Goal: Task Accomplishment & Management: Manage account settings

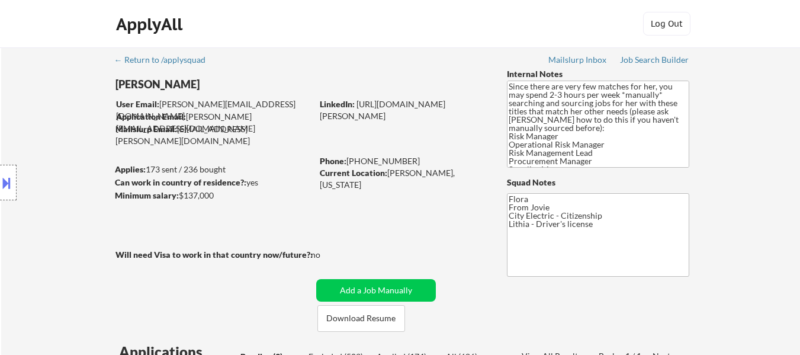
select select ""pending""
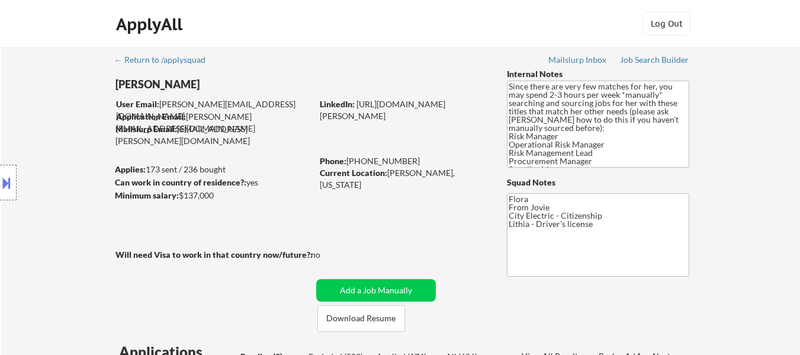
select select ""pending""
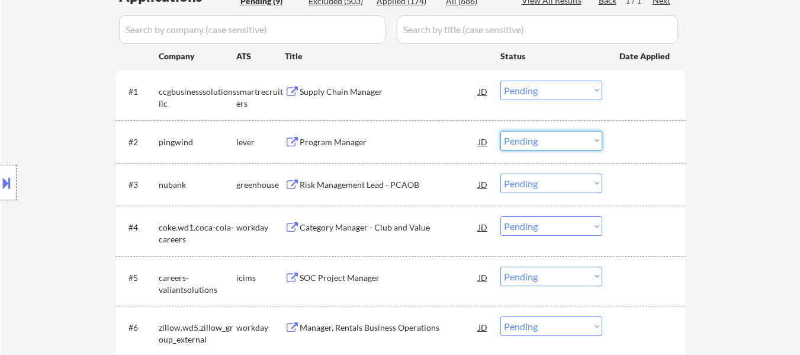
drag, startPoint x: 517, startPoint y: 139, endPoint x: 520, endPoint y: 149, distance: 10.5
click at [517, 139] on select "Choose an option... Pending Applied Excluded (Questions) Excluded (Expired) Exc…" at bounding box center [551, 141] width 102 height 20
click at [500, 131] on select "Choose an option... Pending Applied Excluded (Questions) Excluded (Expired) Exc…" at bounding box center [551, 141] width 102 height 20
click at [365, 89] on div "Supply Chain Manager" at bounding box center [389, 92] width 179 height 12
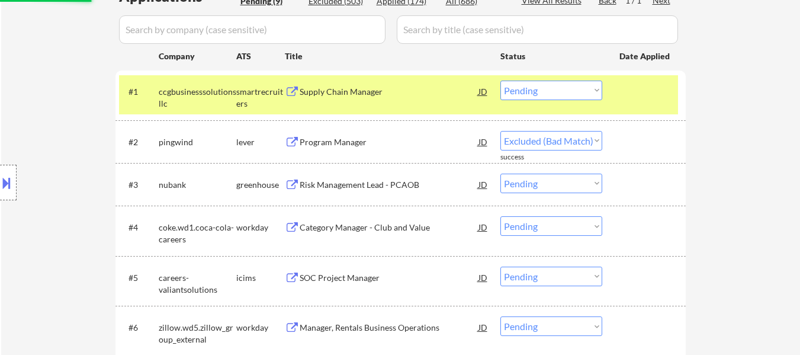
select select ""pending""
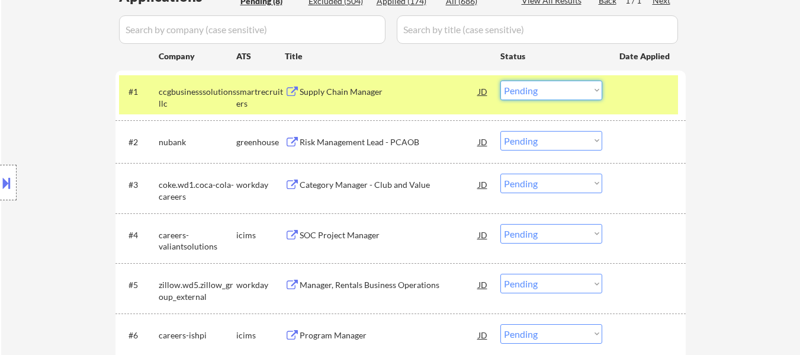
click at [537, 83] on select "Choose an option... Pending Applied Excluded (Questions) Excluded (Expired) Exc…" at bounding box center [551, 91] width 102 height 20
click at [500, 81] on select "Choose an option... Pending Applied Excluded (Questions) Excluded (Expired) Exc…" at bounding box center [551, 91] width 102 height 20
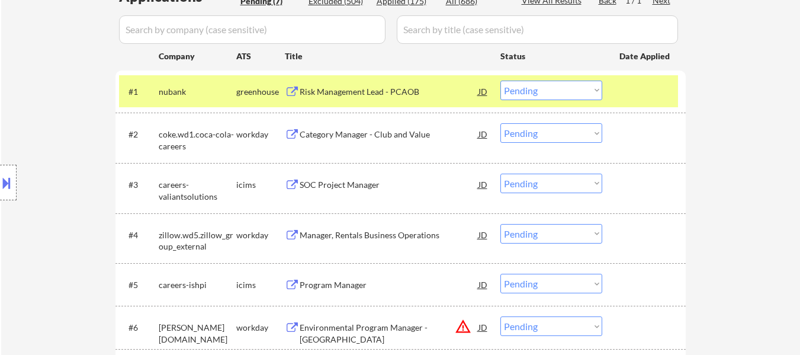
click at [561, 88] on select "Choose an option... Pending Applied Excluded (Questions) Excluded (Expired) Exc…" at bounding box center [551, 91] width 102 height 20
click at [500, 81] on select "Choose an option... Pending Applied Excluded (Questions) Excluded (Expired) Exc…" at bounding box center [551, 91] width 102 height 20
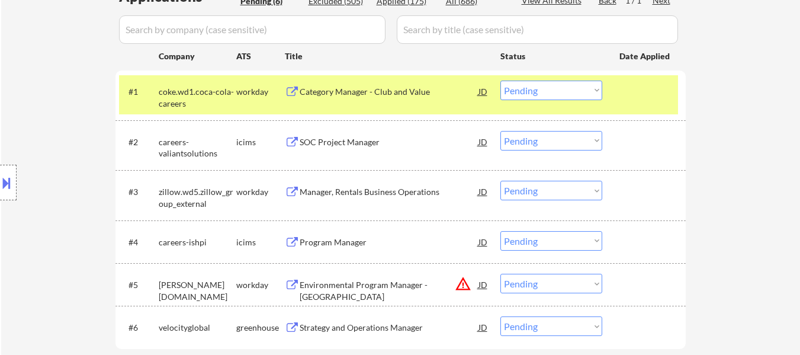
click at [569, 86] on select "Choose an option... Pending Applied Excluded (Questions) Excluded (Expired) Exc…" at bounding box center [551, 91] width 102 height 20
click at [500, 81] on select "Choose an option... Pending Applied Excluded (Questions) Excluded (Expired) Exc…" at bounding box center [551, 91] width 102 height 20
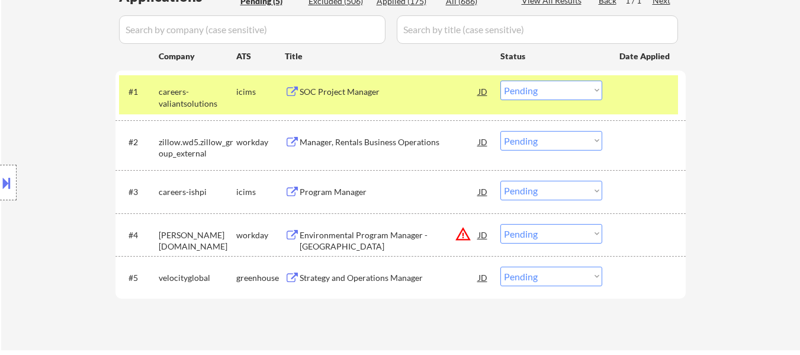
click at [572, 85] on select "Choose an option... Pending Applied Excluded (Questions) Excluded (Expired) Exc…" at bounding box center [551, 91] width 102 height 20
click at [500, 81] on select "Choose an option... Pending Applied Excluded (Questions) Excluded (Expired) Exc…" at bounding box center [551, 91] width 102 height 20
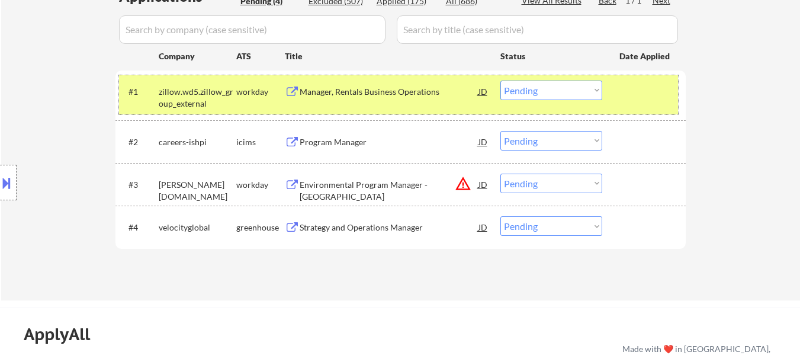
click at [657, 98] on div at bounding box center [646, 91] width 52 height 21
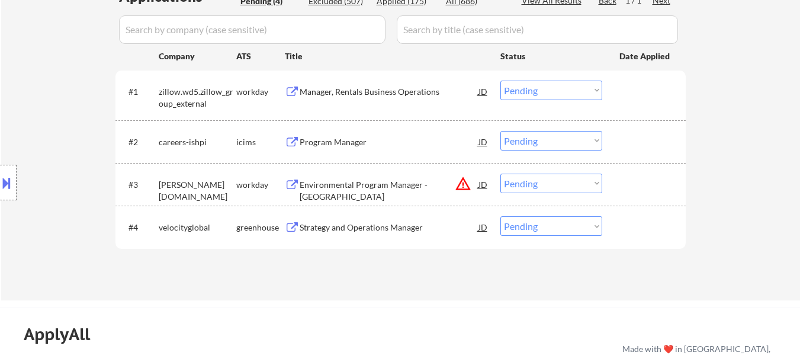
click at [360, 92] on div "Manager, Rentals Business Operations" at bounding box center [389, 92] width 179 height 12
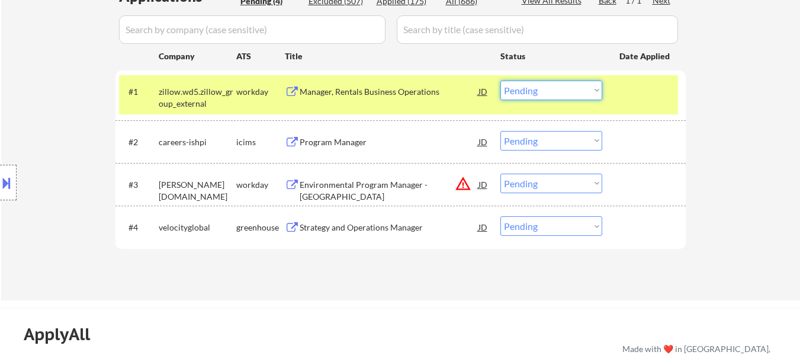
click at [559, 89] on select "Choose an option... Pending Applied Excluded (Questions) Excluded (Expired) Exc…" at bounding box center [551, 91] width 102 height 20
click at [500, 81] on select "Choose an option... Pending Applied Excluded (Questions) Excluded (Expired) Exc…" at bounding box center [551, 91] width 102 height 20
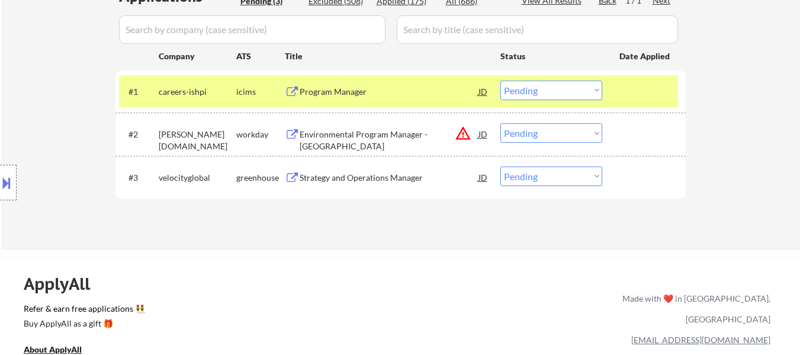
click at [638, 88] on div at bounding box center [646, 91] width 52 height 21
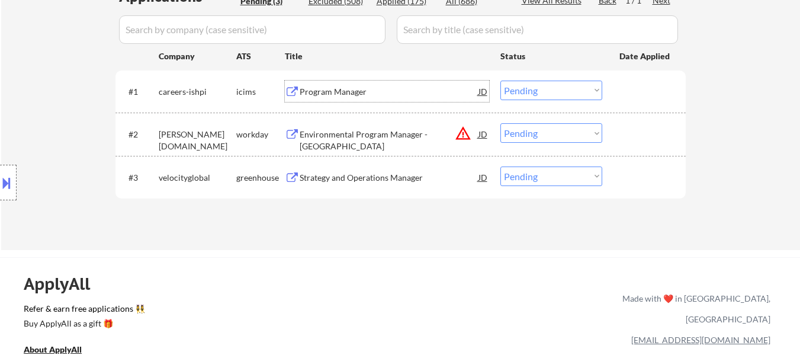
click at [356, 95] on div "Program Manager" at bounding box center [389, 92] width 179 height 12
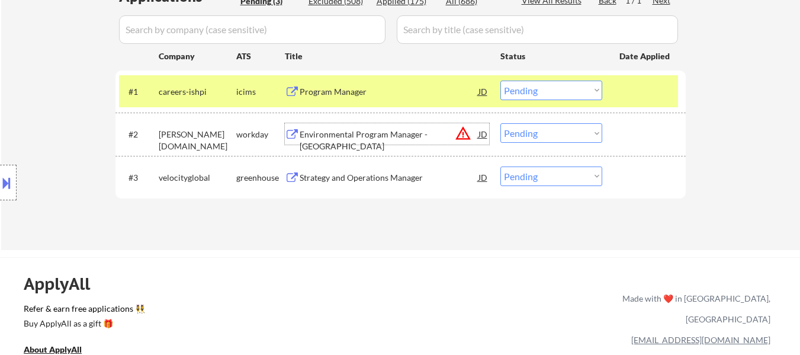
click at [382, 138] on div "Environmental Program Manager - CA" at bounding box center [389, 140] width 179 height 23
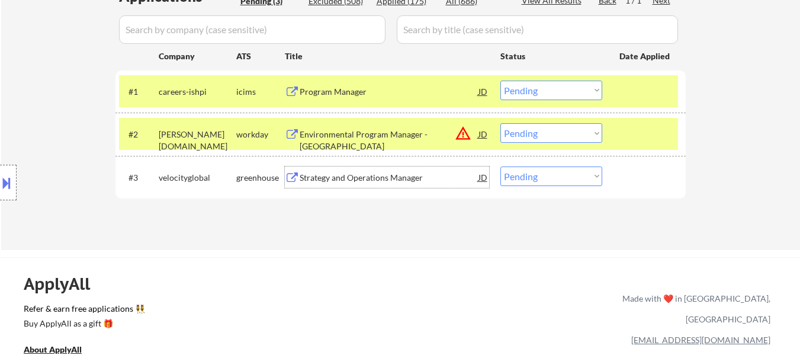
click at [398, 176] on div "Strategy and Operations Manager" at bounding box center [389, 178] width 179 height 12
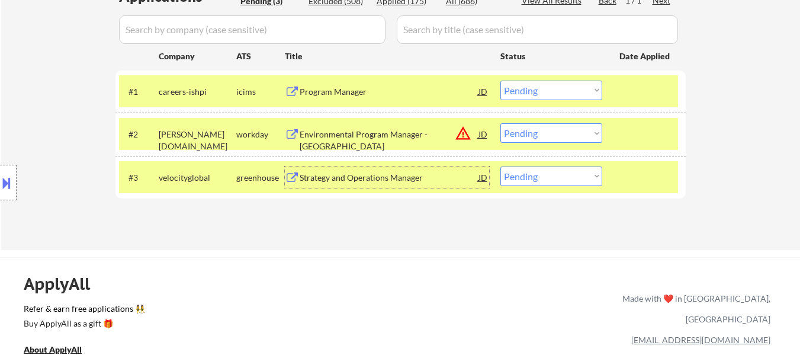
click at [556, 85] on select "Choose an option... Pending Applied Excluded (Questions) Excluded (Expired) Exc…" at bounding box center [551, 91] width 102 height 20
click at [500, 81] on select "Choose an option... Pending Applied Excluded (Questions) Excluded (Expired) Exc…" at bounding box center [551, 91] width 102 height 20
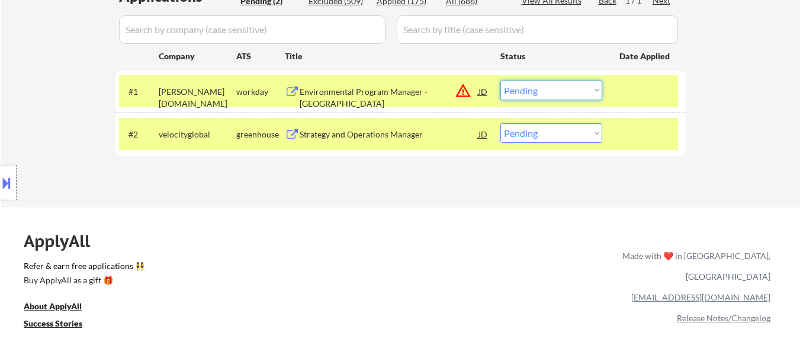
click at [561, 85] on select "Choose an option... Pending Applied Excluded (Questions) Excluded (Expired) Exc…" at bounding box center [551, 91] width 102 height 20
click at [500, 81] on select "Choose an option... Pending Applied Excluded (Questions) Excluded (Expired) Exc…" at bounding box center [551, 91] width 102 height 20
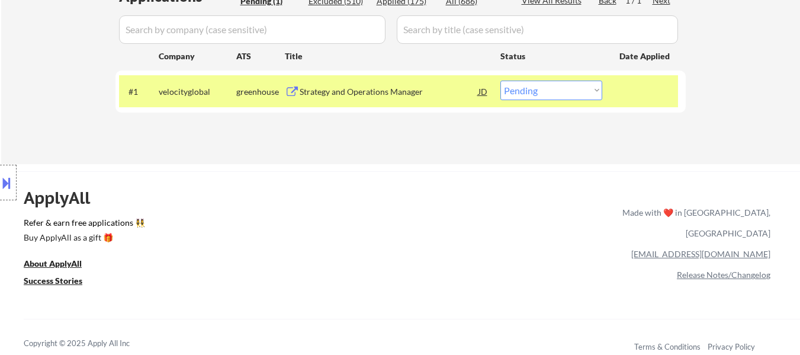
click at [579, 88] on select "Choose an option... Pending Applied Excluded (Questions) Excluded (Expired) Exc…" at bounding box center [551, 91] width 102 height 20
select select ""applied""
click at [500, 81] on select "Choose an option... Pending Applied Excluded (Questions) Excluded (Expired) Exc…" at bounding box center [551, 91] width 102 height 20
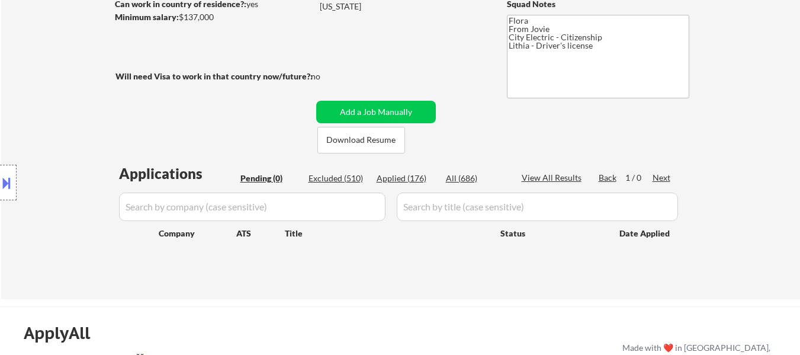
scroll to position [178, 0]
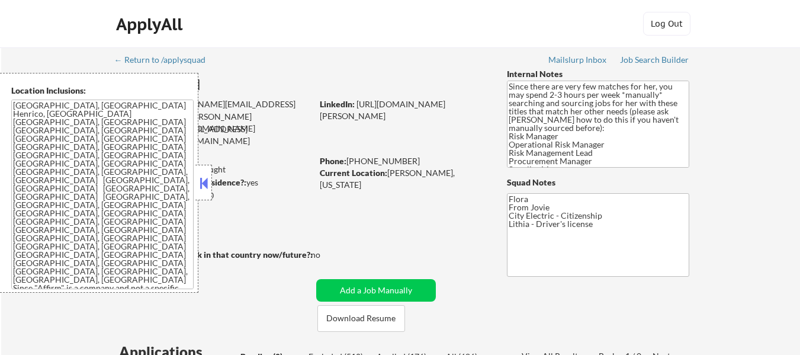
click at [203, 181] on button at bounding box center [203, 183] width 13 height 18
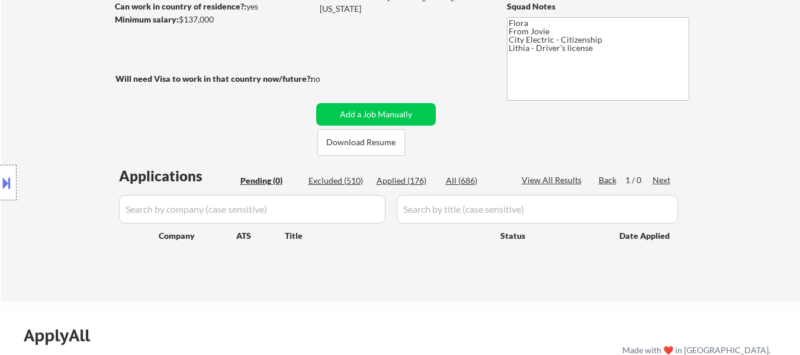
scroll to position [178, 0]
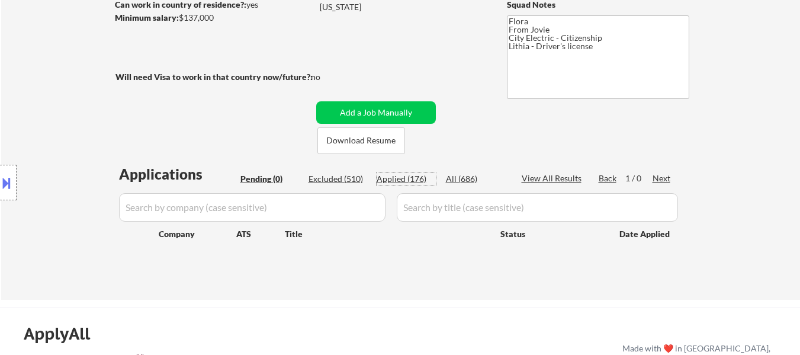
click at [399, 182] on div "Applied (176)" at bounding box center [406, 179] width 59 height 12
select select ""applied""
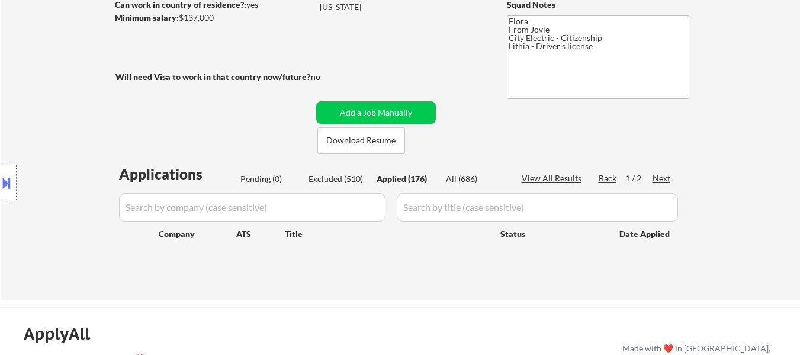
select select ""applied""
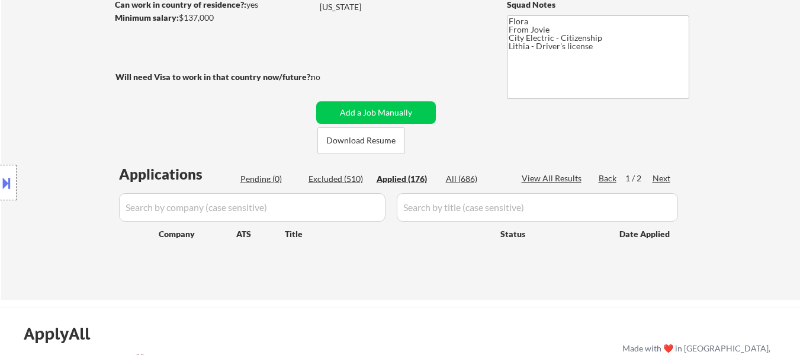
select select ""applied""
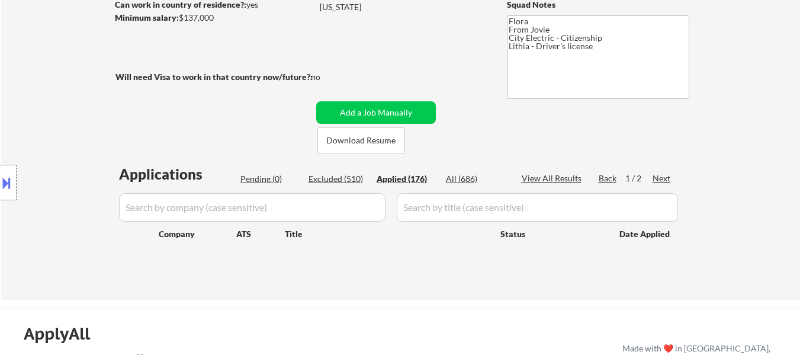
select select ""applied""
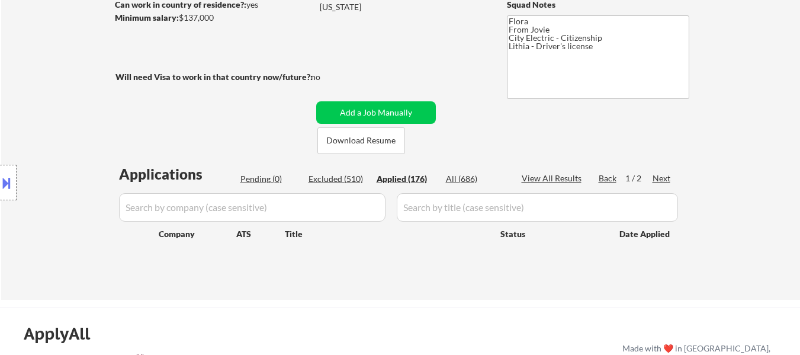
select select ""applied""
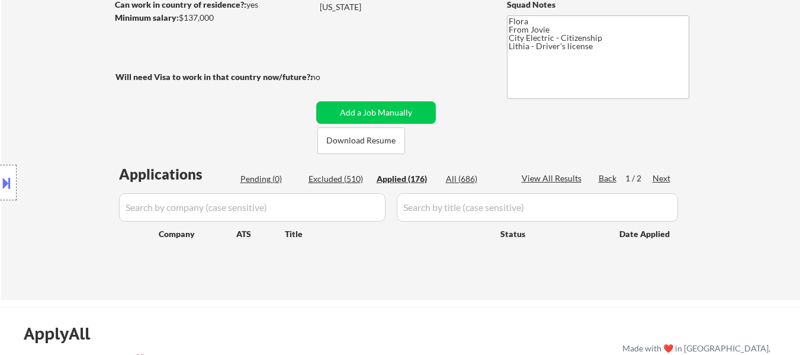
select select ""applied""
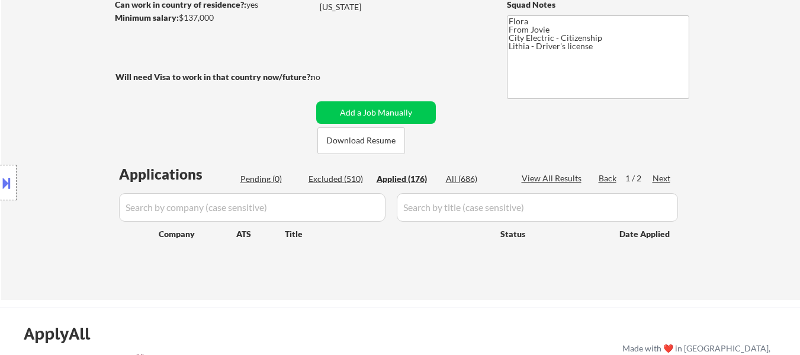
select select ""applied""
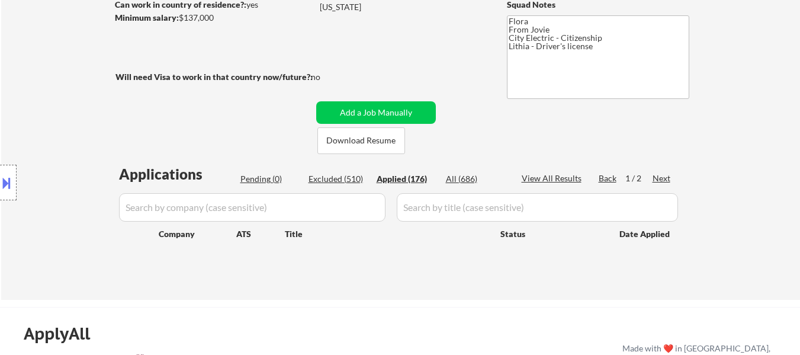
select select ""applied""
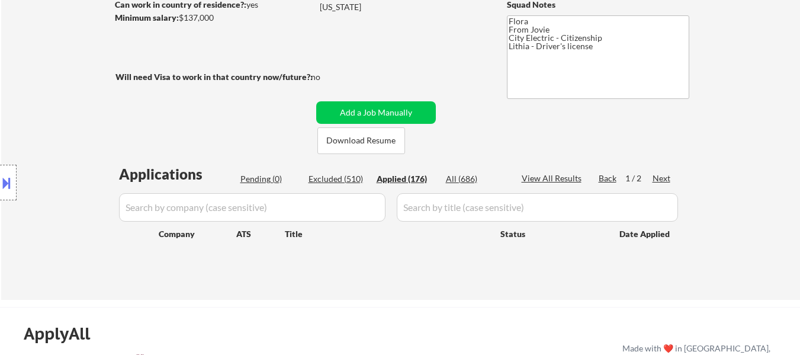
select select ""applied""
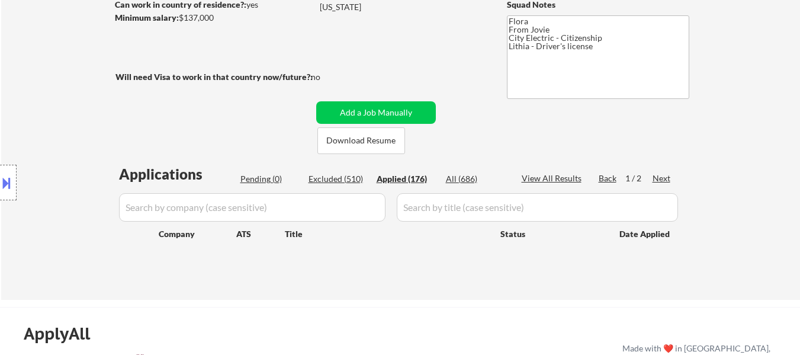
select select ""applied""
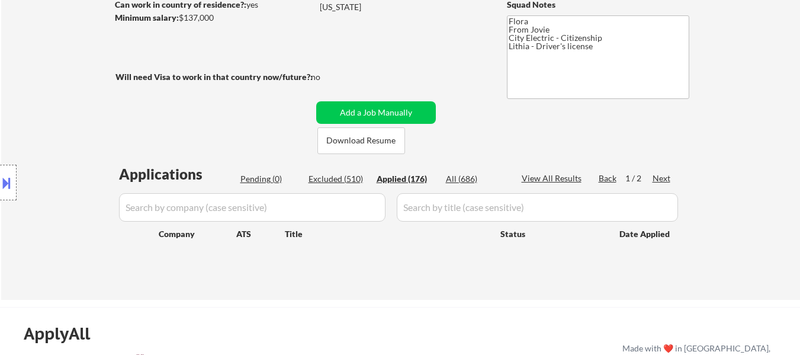
select select ""applied""
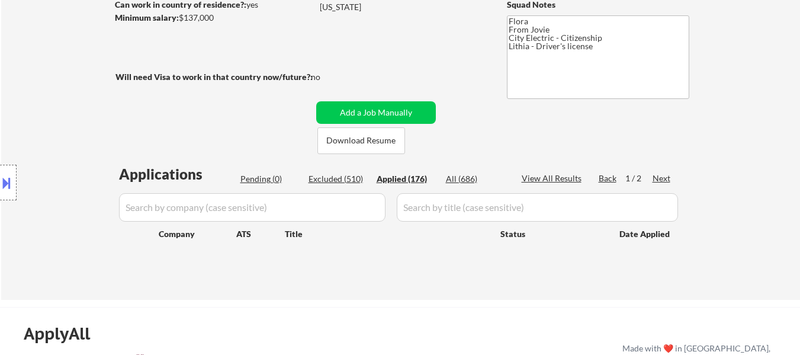
select select ""applied""
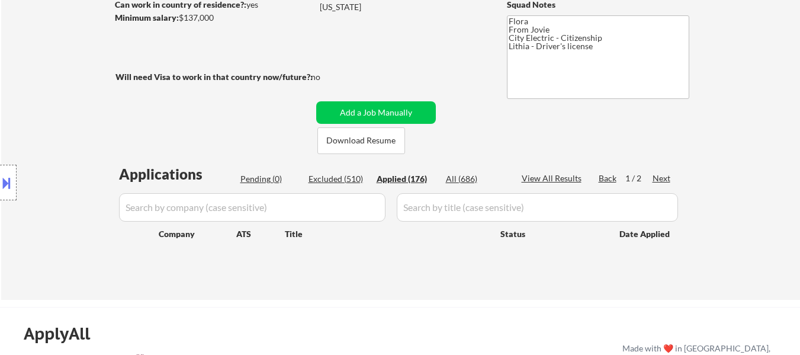
select select ""applied""
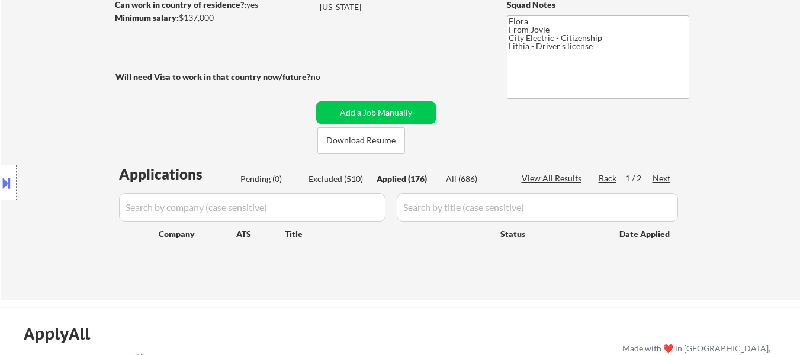
select select ""applied""
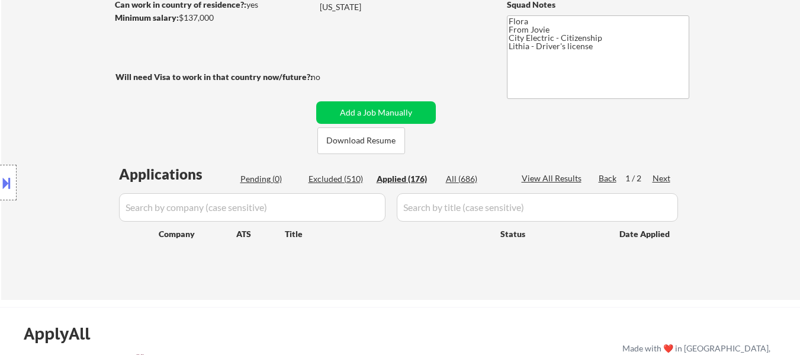
select select ""applied""
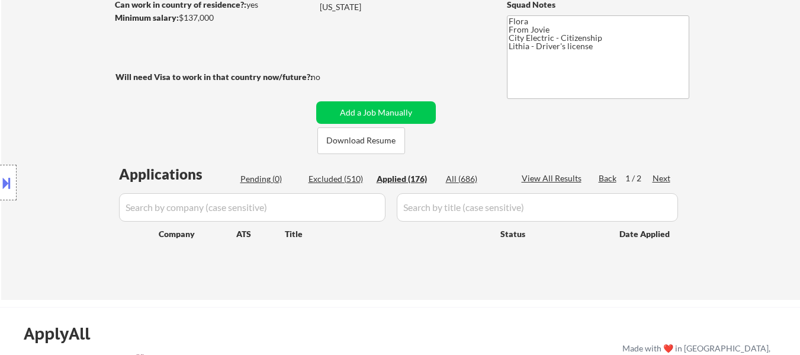
select select ""applied""
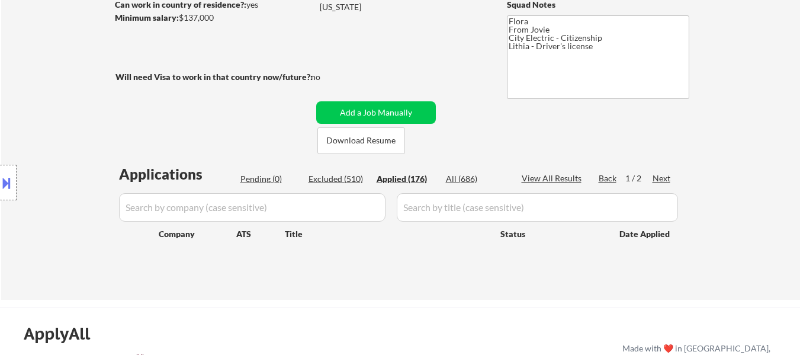
select select ""applied""
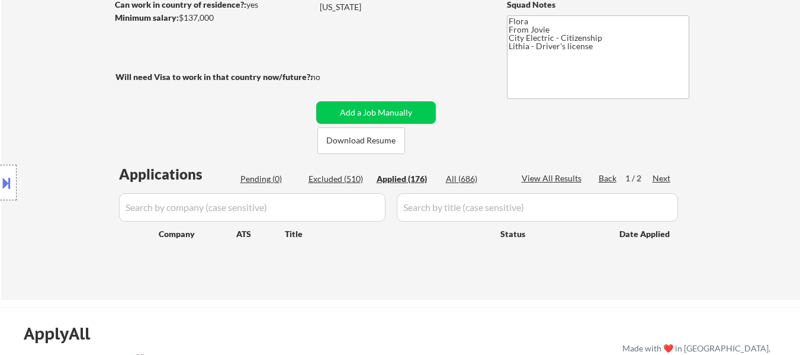
select select ""applied""
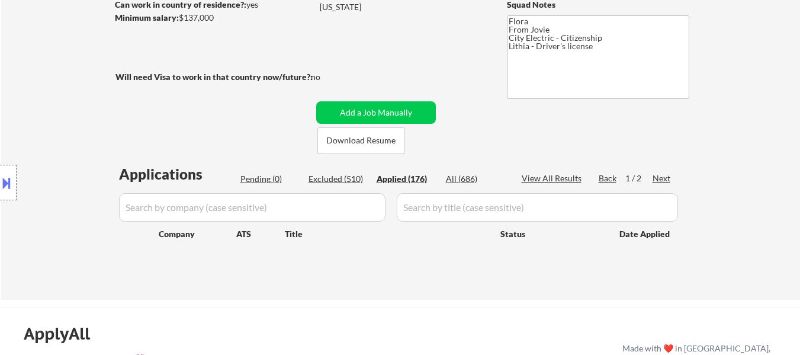
select select ""applied""
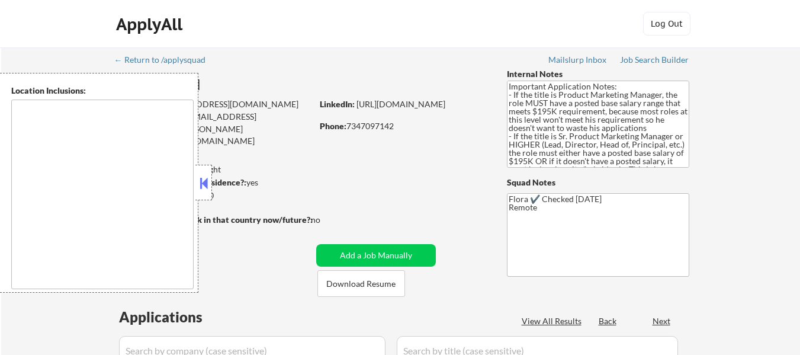
select select ""pending""
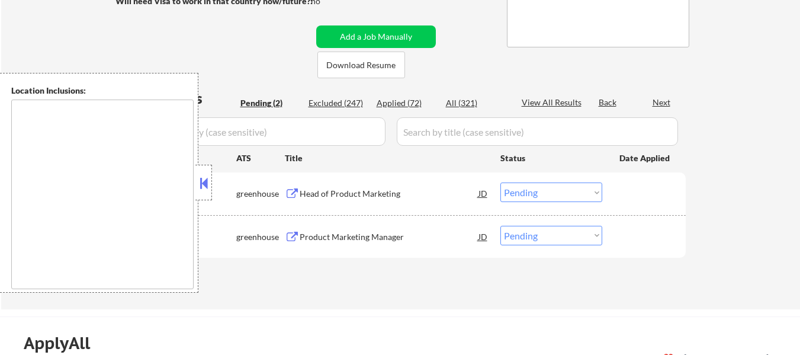
scroll to position [237, 0]
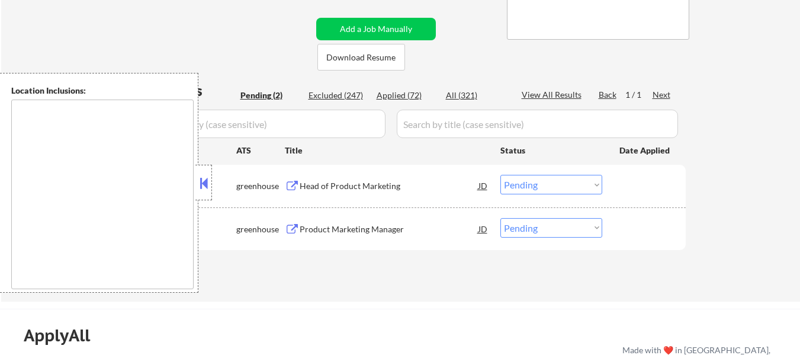
click at [206, 186] on button at bounding box center [203, 183] width 13 height 18
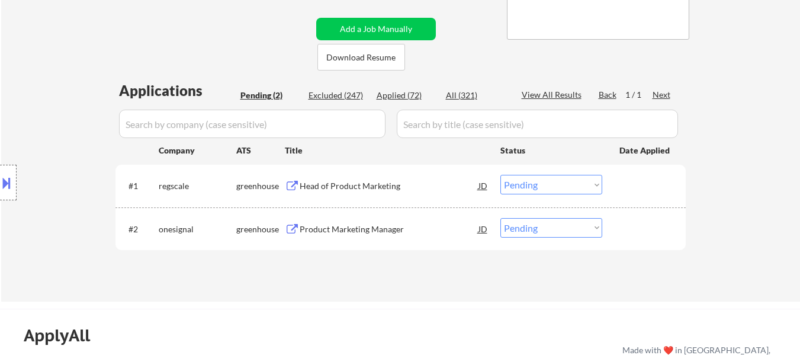
click at [381, 181] on div "Head of Product Marketing" at bounding box center [389, 186] width 179 height 12
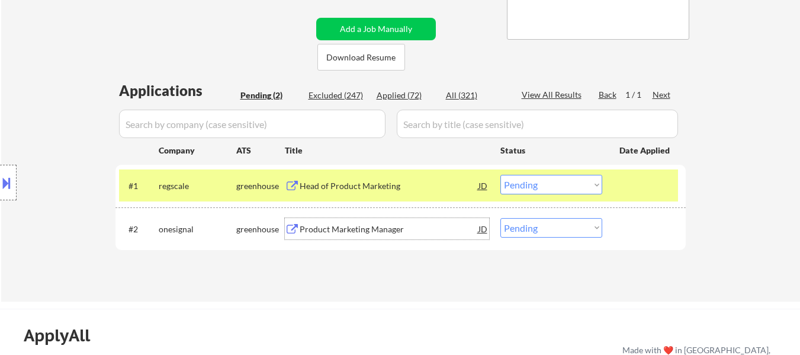
click at [398, 232] on div "Product Marketing Manager" at bounding box center [389, 229] width 179 height 12
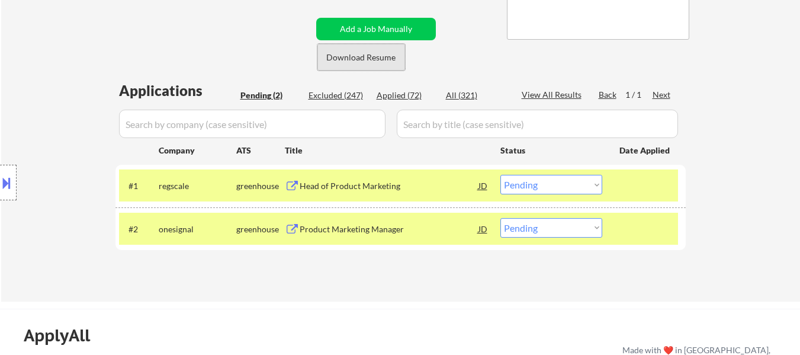
click at [373, 59] on button "Download Resume" at bounding box center [361, 57] width 88 height 27
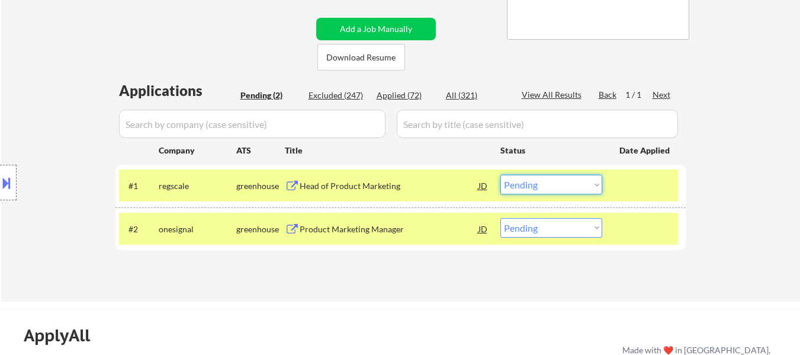
drag, startPoint x: 564, startPoint y: 184, endPoint x: 564, endPoint y: 193, distance: 8.9
click at [564, 184] on select "Choose an option... Pending Applied Excluded (Questions) Excluded (Expired) Exc…" at bounding box center [551, 185] width 102 height 20
click at [500, 175] on select "Choose an option... Pending Applied Excluded (Questions) Excluded (Expired) Exc…" at bounding box center [551, 185] width 102 height 20
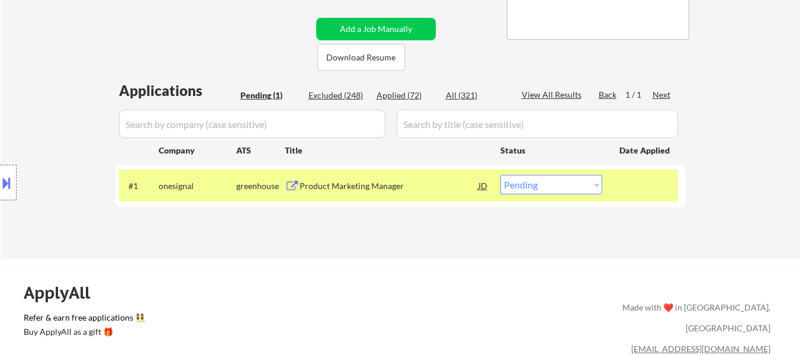
click at [566, 183] on select "Choose an option... Pending Applied Excluded (Questions) Excluded (Expired) Exc…" at bounding box center [551, 185] width 102 height 20
select select ""excluded__salary_""
click at [500, 175] on select "Choose an option... Pending Applied Excluded (Questions) Excluded (Expired) Exc…" at bounding box center [551, 185] width 102 height 20
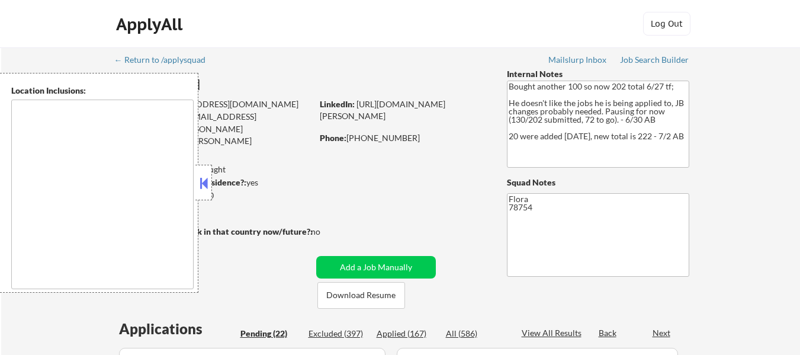
select select ""pending""
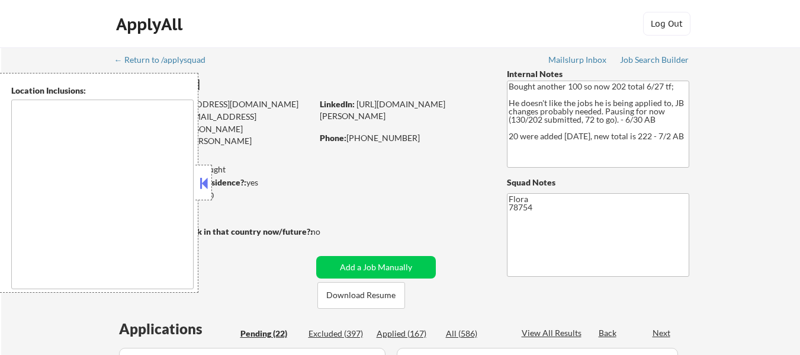
select select ""pending""
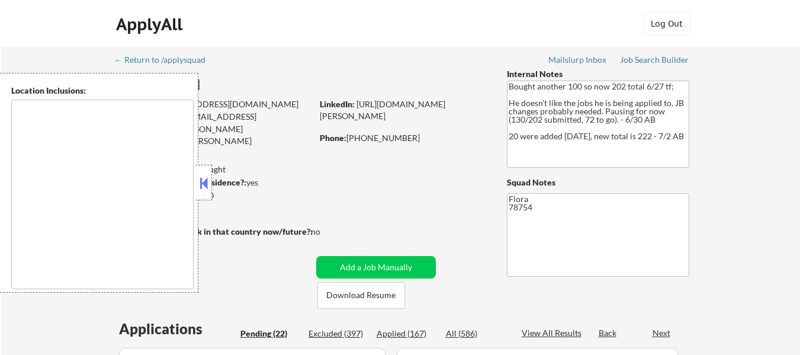
select select ""pending""
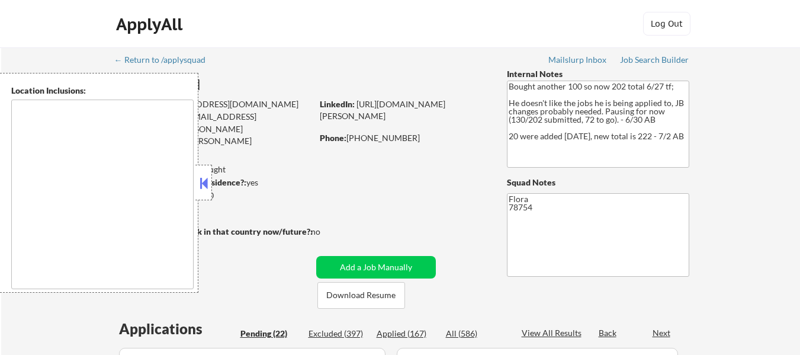
select select ""pending""
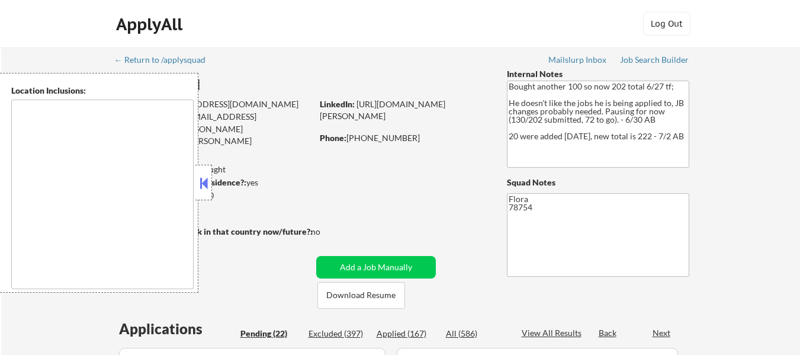
select select ""pending""
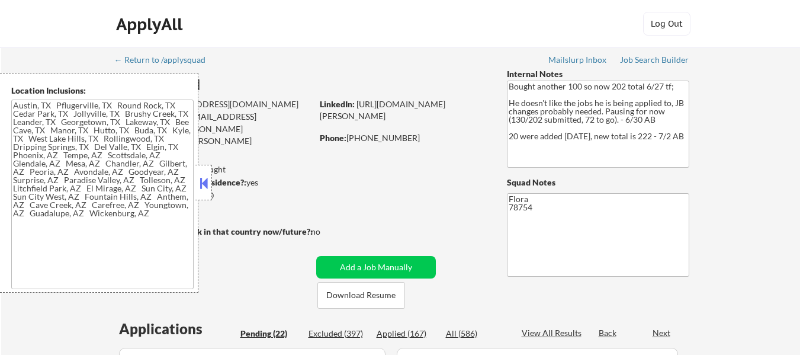
type textarea "[GEOGRAPHIC_DATA], [GEOGRAPHIC_DATA] [GEOGRAPHIC_DATA], [GEOGRAPHIC_DATA] [GEOG…"
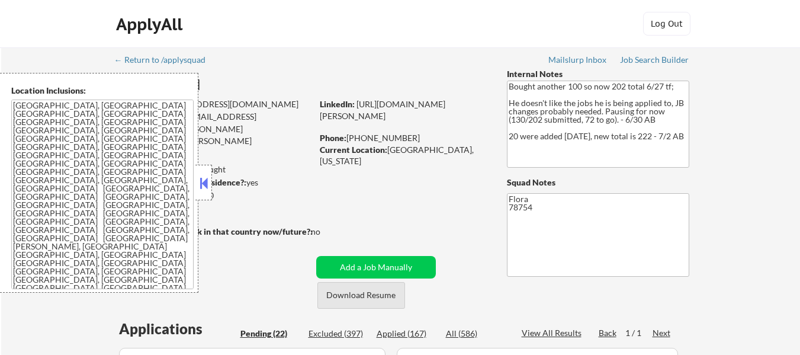
click at [372, 296] on button "Download Resume" at bounding box center [361, 295] width 88 height 27
click at [201, 178] on button at bounding box center [203, 183] width 13 height 18
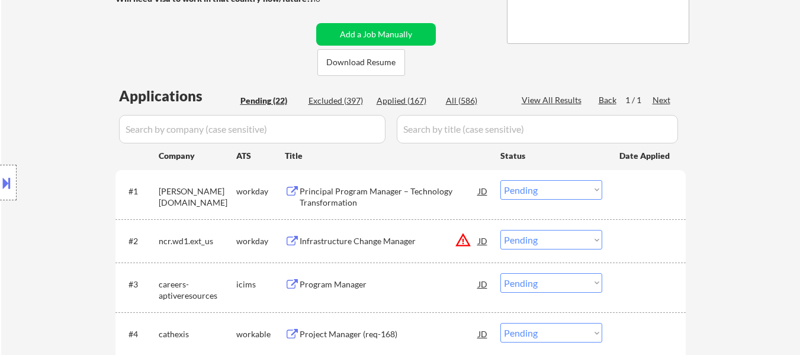
scroll to position [237, 0]
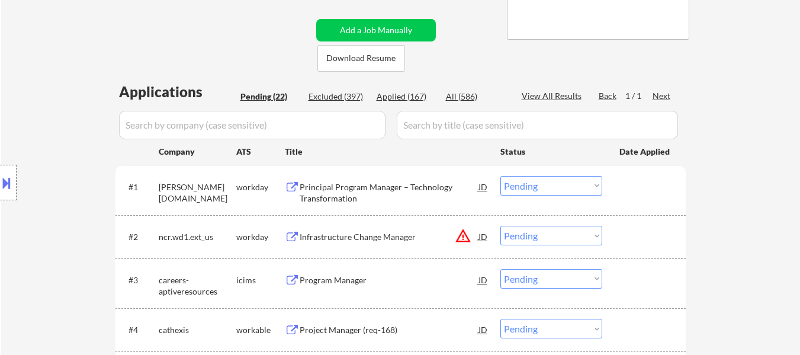
click at [393, 190] on div "Principal Program Manager – Technology Transformation" at bounding box center [389, 192] width 179 height 23
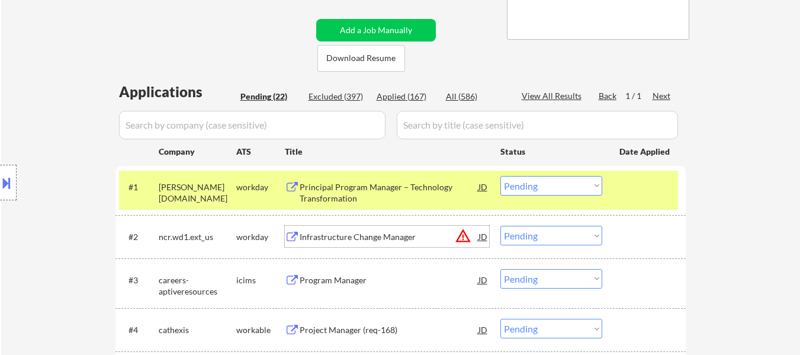
click at [396, 232] on div "Infrastructure Change Manager" at bounding box center [389, 237] width 179 height 12
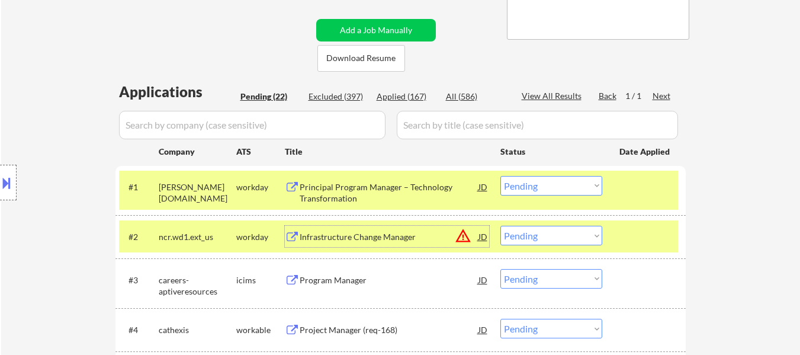
click at [564, 184] on select "Choose an option... Pending Applied Excluded (Questions) Excluded (Expired) Exc…" at bounding box center [551, 186] width 102 height 20
click at [500, 176] on select "Choose an option... Pending Applied Excluded (Questions) Excluded (Expired) Exc…" at bounding box center [551, 186] width 102 height 20
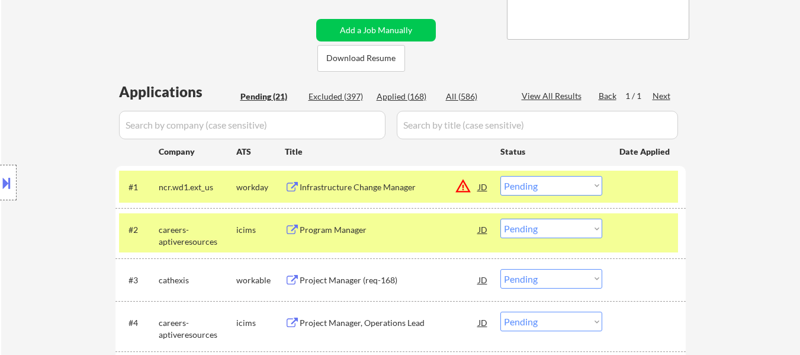
click at [575, 187] on select "Choose an option... Pending Applied Excluded (Questions) Excluded (Expired) Exc…" at bounding box center [551, 186] width 102 height 20
click at [500, 176] on select "Choose an option... Pending Applied Excluded (Questions) Excluded (Expired) Exc…" at bounding box center [551, 186] width 102 height 20
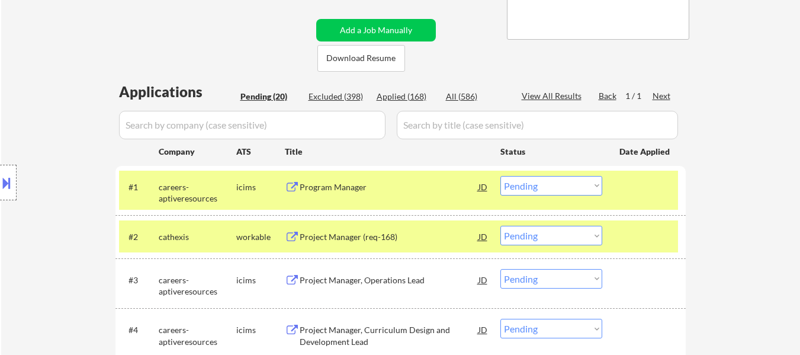
click at [650, 198] on div "#1 careers-aptiveresources icims Program Manager JD warning_amber Choose an opt…" at bounding box center [398, 190] width 559 height 39
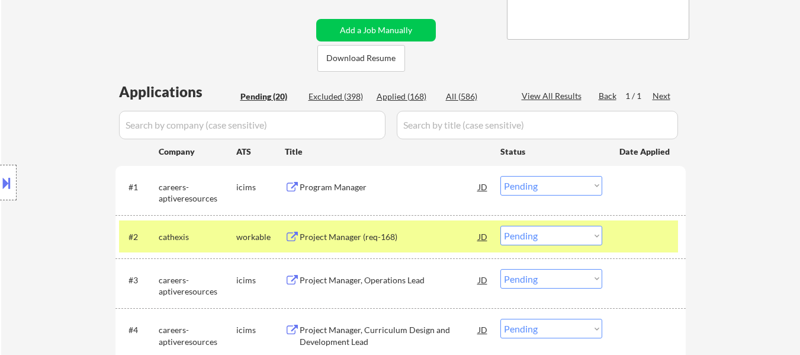
click at [640, 235] on div at bounding box center [646, 236] width 52 height 21
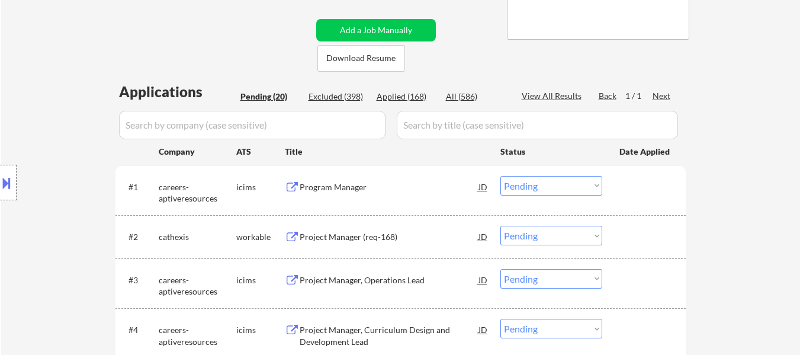
click at [400, 183] on div "Program Manager" at bounding box center [389, 187] width 179 height 12
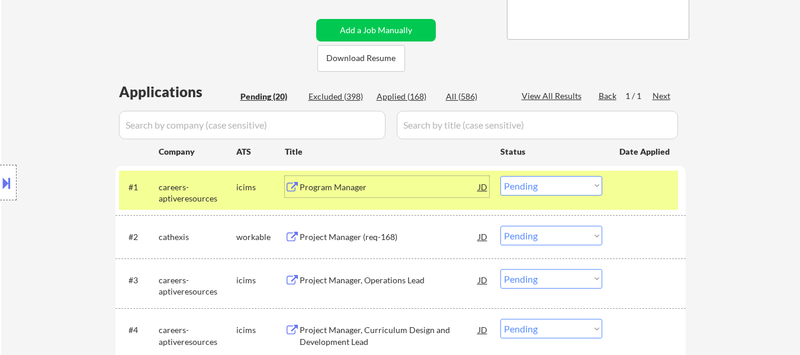
click at [559, 184] on select "Choose an option... Pending Applied Excluded (Questions) Excluded (Expired) Exc…" at bounding box center [551, 186] width 102 height 20
click at [500, 176] on select "Choose an option... Pending Applied Excluded (Questions) Excluded (Expired) Exc…" at bounding box center [551, 186] width 102 height 20
click at [353, 233] on div "Project Manager (req-168)" at bounding box center [389, 237] width 179 height 12
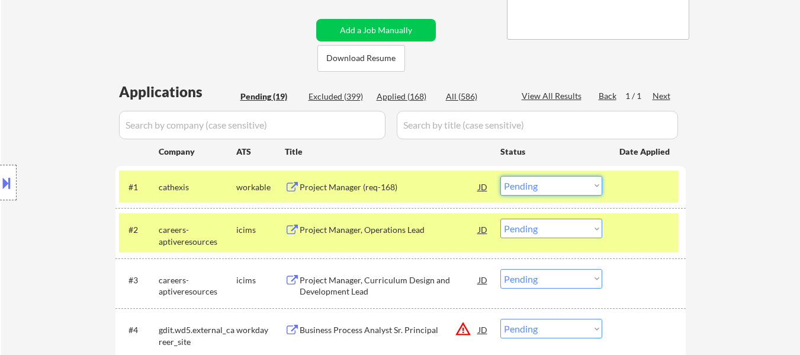
click at [583, 181] on select "Choose an option... Pending Applied Excluded (Questions) Excluded (Expired) Exc…" at bounding box center [551, 186] width 102 height 20
click at [500, 176] on select "Choose an option... Pending Applied Excluded (Questions) Excluded (Expired) Exc…" at bounding box center [551, 186] width 102 height 20
click at [376, 229] on div "Project Manager, Operations Lead" at bounding box center [389, 230] width 179 height 12
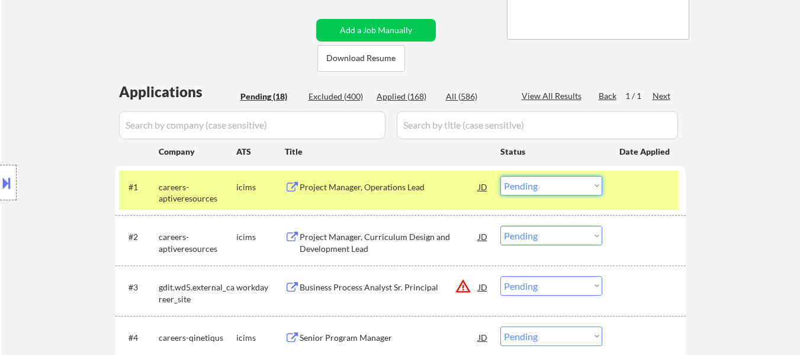
click at [575, 185] on select "Choose an option... Pending Applied Excluded (Questions) Excluded (Expired) Exc…" at bounding box center [551, 186] width 102 height 20
click at [500, 176] on select "Choose an option... Pending Applied Excluded (Questions) Excluded (Expired) Exc…" at bounding box center [551, 186] width 102 height 20
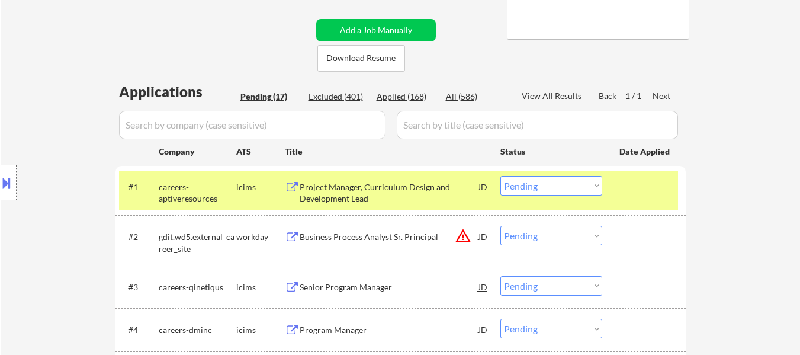
click at [628, 176] on div at bounding box center [646, 186] width 52 height 21
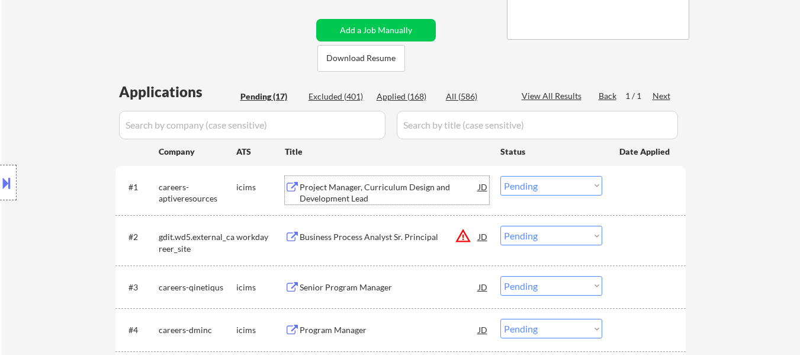
click at [397, 181] on div "Project Manager, Curriculum Design and Development Lead" at bounding box center [389, 192] width 179 height 23
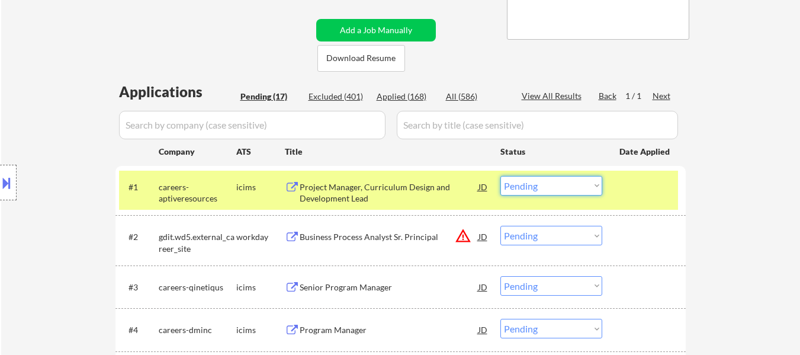
click at [579, 184] on select "Choose an option... Pending Applied Excluded (Questions) Excluded (Expired) Exc…" at bounding box center [551, 186] width 102 height 20
click at [500, 176] on select "Choose an option... Pending Applied Excluded (Questions) Excluded (Expired) Exc…" at bounding box center [551, 186] width 102 height 20
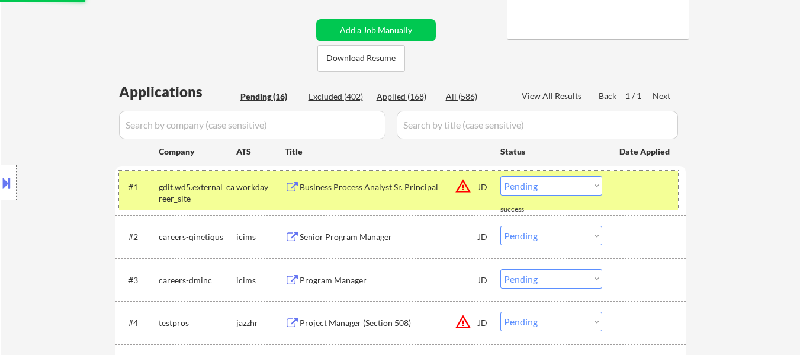
click at [632, 190] on div at bounding box center [646, 186] width 52 height 21
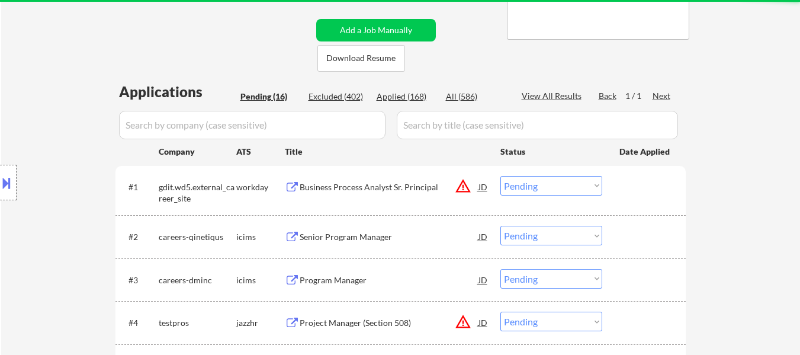
scroll to position [296, 0]
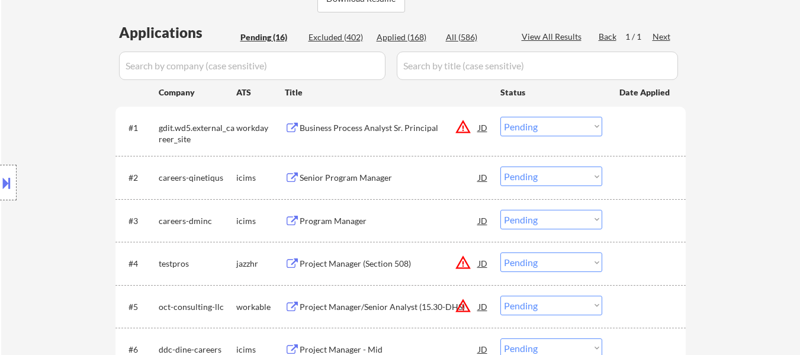
click at [391, 130] on div "Business Process Analyst Sr. Principal" at bounding box center [389, 128] width 179 height 12
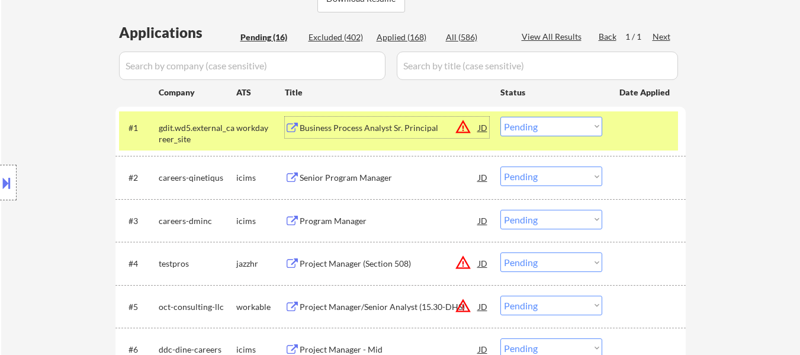
click at [11, 187] on button at bounding box center [6, 183] width 13 height 20
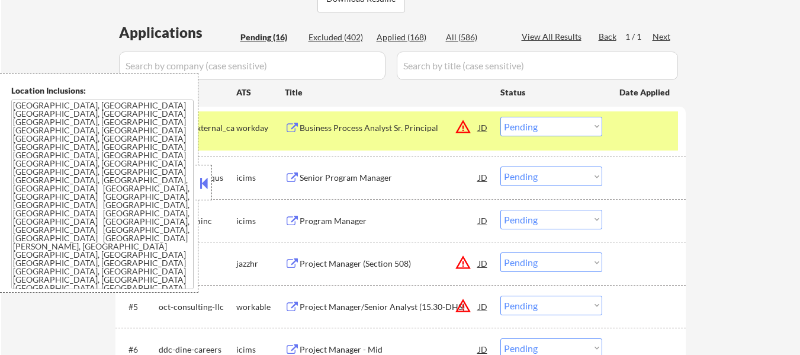
click at [206, 180] on button at bounding box center [203, 183] width 13 height 18
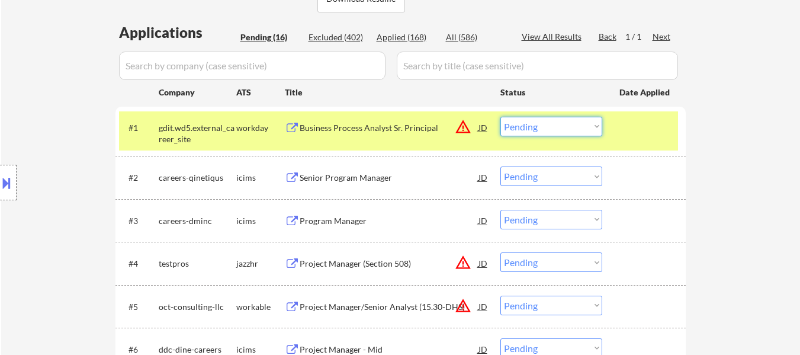
click at [569, 122] on select "Choose an option... Pending Applied Excluded (Questions) Excluded (Expired) Exc…" at bounding box center [551, 127] width 102 height 20
click at [500, 117] on select "Choose an option... Pending Applied Excluded (Questions) Excluded (Expired) Exc…" at bounding box center [551, 127] width 102 height 20
select select ""pending""
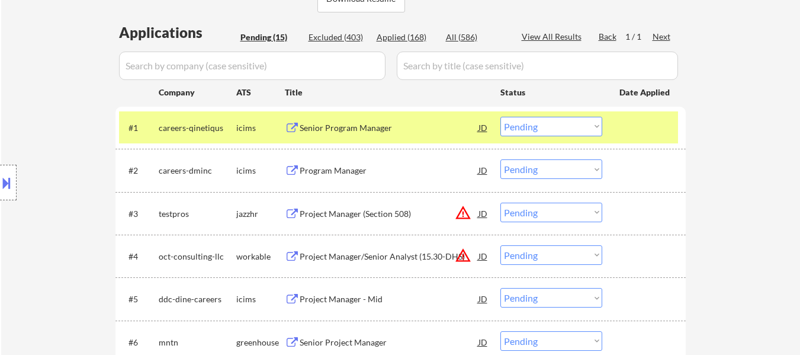
click at [649, 126] on div at bounding box center [646, 127] width 52 height 21
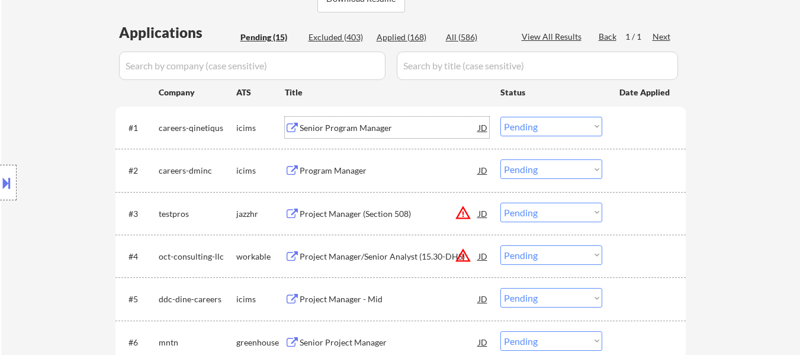
click at [402, 129] on div "Senior Program Manager" at bounding box center [389, 128] width 179 height 12
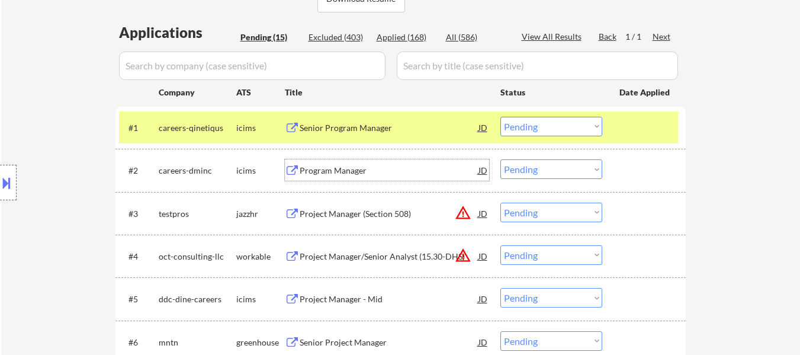
click at [360, 175] on div "Program Manager" at bounding box center [389, 171] width 179 height 12
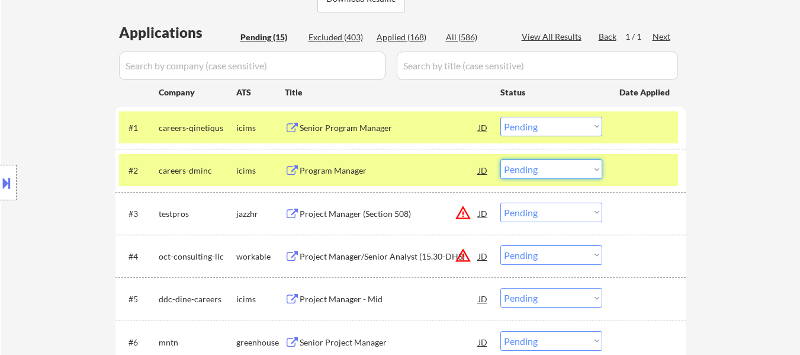
click at [522, 170] on select "Choose an option... Pending Applied Excluded (Questions) Excluded (Expired) Exc…" at bounding box center [551, 169] width 102 height 20
click at [500, 159] on select "Choose an option... Pending Applied Excluded (Questions) Excluded (Expired) Exc…" at bounding box center [551, 169] width 102 height 20
select select ""pending""
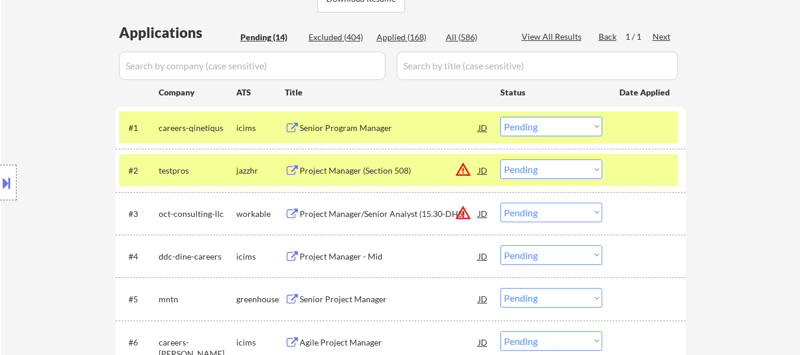
click at [576, 124] on select "Choose an option... Pending Applied Excluded (Questions) Excluded (Expired) Exc…" at bounding box center [551, 127] width 102 height 20
click at [500, 117] on select "Choose an option... Pending Applied Excluded (Questions) Excluded (Expired) Exc…" at bounding box center [551, 127] width 102 height 20
select select ""pending""
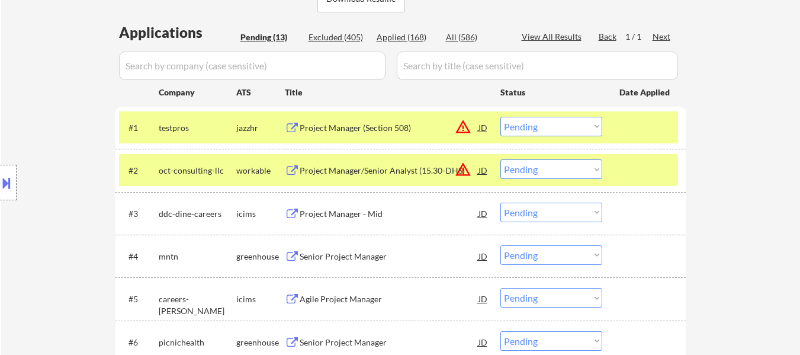
click at [648, 166] on div at bounding box center [646, 169] width 52 height 21
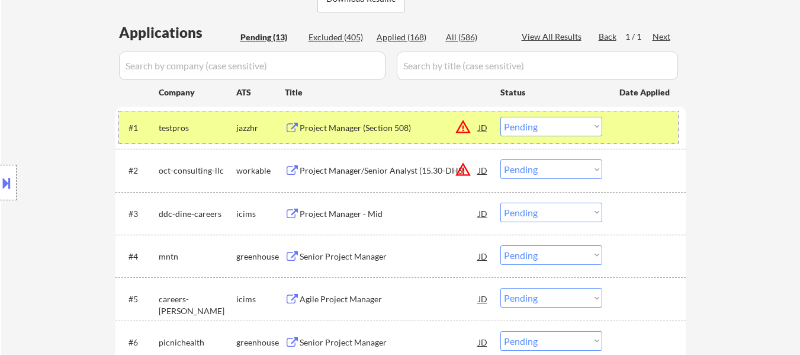
click at [649, 123] on div at bounding box center [646, 127] width 52 height 21
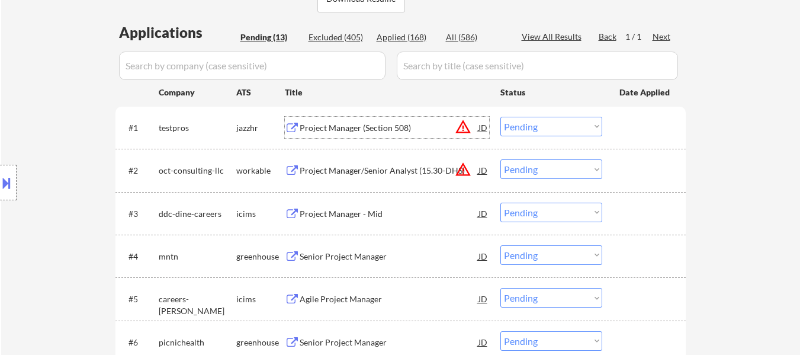
click at [396, 122] on div "Project Manager (Section 508)" at bounding box center [389, 128] width 179 height 12
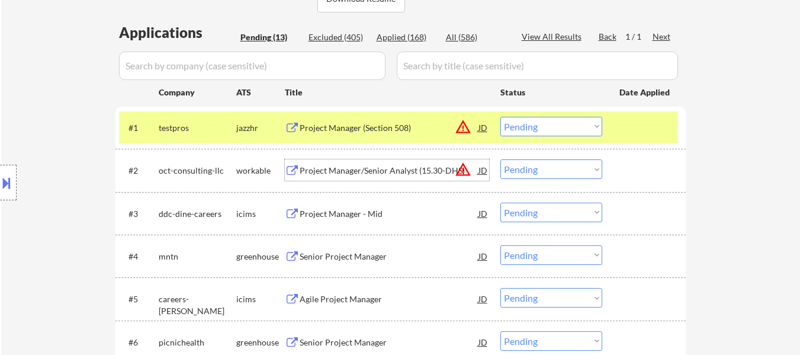
click at [389, 176] on div "Project Manager/Senior Analyst (15.30-DHS)" at bounding box center [389, 171] width 179 height 12
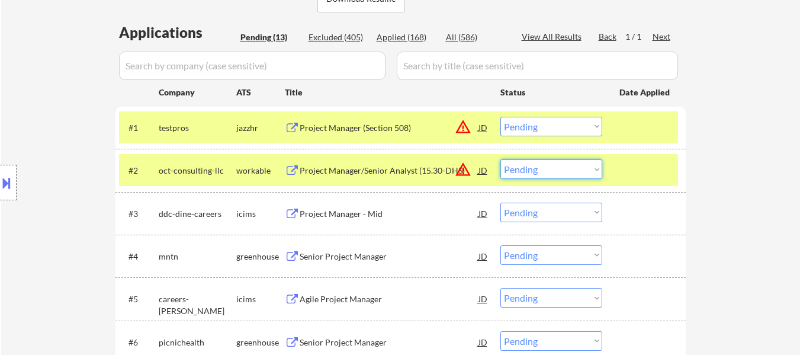
click at [596, 169] on select "Choose an option... Pending Applied Excluded (Questions) Excluded (Expired) Exc…" at bounding box center [551, 169] width 102 height 20
click at [500, 159] on select "Choose an option... Pending Applied Excluded (Questions) Excluded (Expired) Exc…" at bounding box center [551, 169] width 102 height 20
select select ""pending""
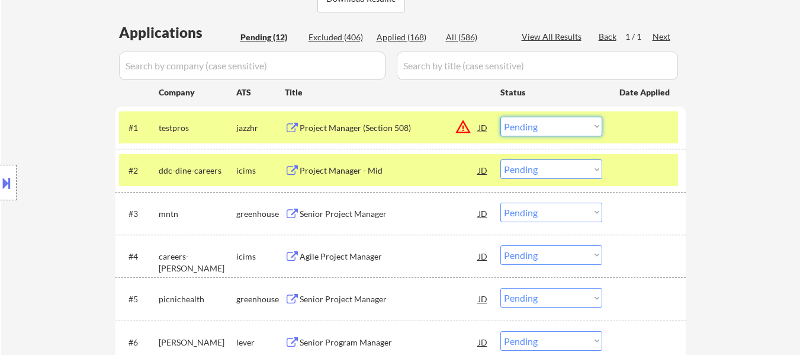
click at [570, 122] on select "Choose an option... Pending Applied Excluded (Questions) Excluded (Expired) Exc…" at bounding box center [551, 127] width 102 height 20
click at [500, 117] on select "Choose an option... Pending Applied Excluded (Questions) Excluded (Expired) Exc…" at bounding box center [551, 127] width 102 height 20
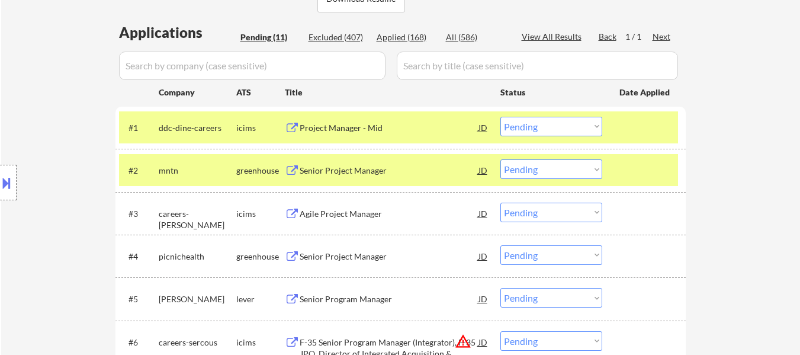
click at [633, 178] on div at bounding box center [646, 169] width 52 height 21
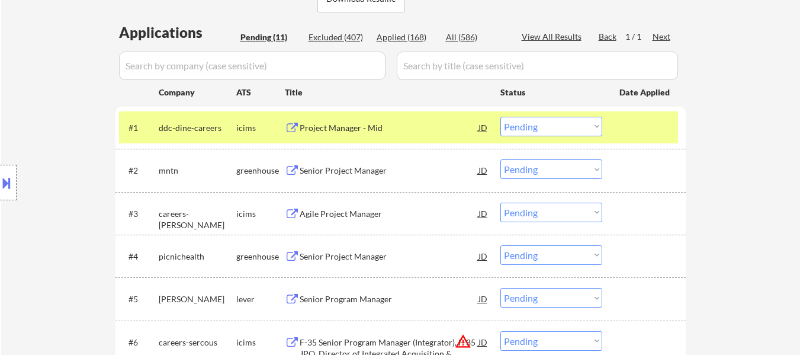
click at [630, 126] on div at bounding box center [646, 127] width 52 height 21
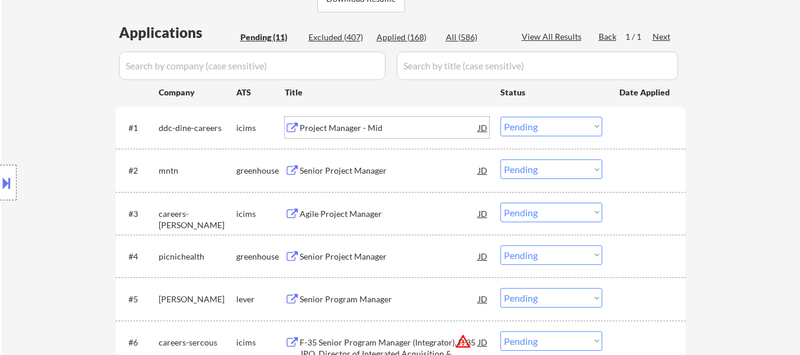
click at [336, 128] on div "Project Manager - Mid" at bounding box center [389, 128] width 179 height 12
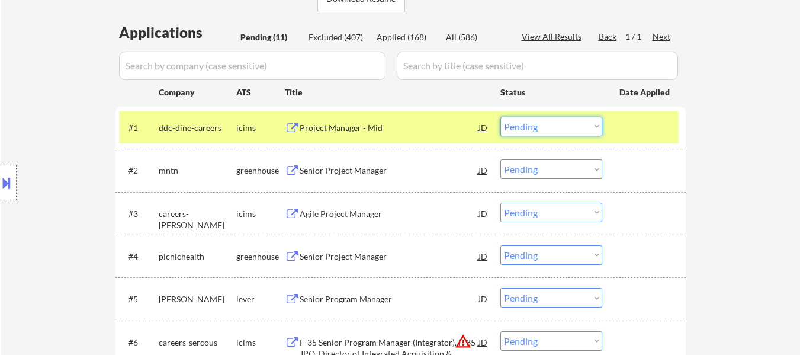
click at [578, 126] on select "Choose an option... Pending Applied Excluded (Questions) Excluded (Expired) Exc…" at bounding box center [551, 127] width 102 height 20
click at [500, 117] on select "Choose an option... Pending Applied Excluded (Questions) Excluded (Expired) Exc…" at bounding box center [551, 127] width 102 height 20
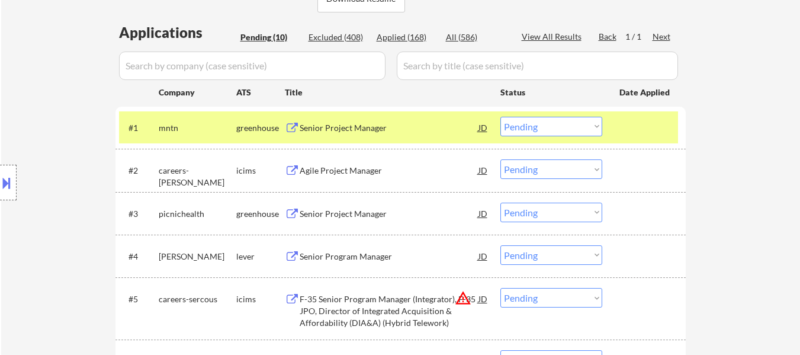
click at [665, 127] on div at bounding box center [646, 127] width 52 height 21
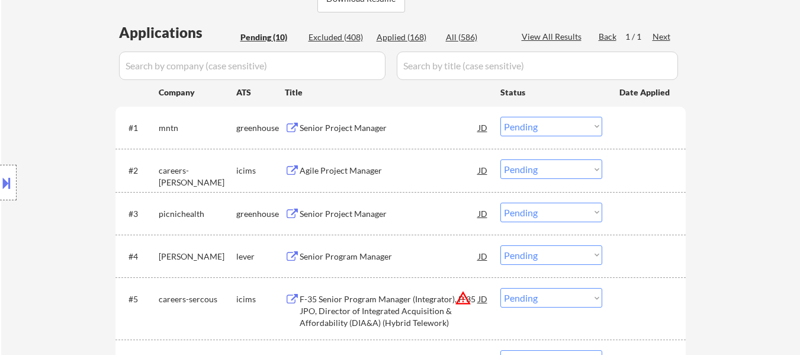
click at [387, 130] on div "Senior Project Manager" at bounding box center [389, 128] width 179 height 12
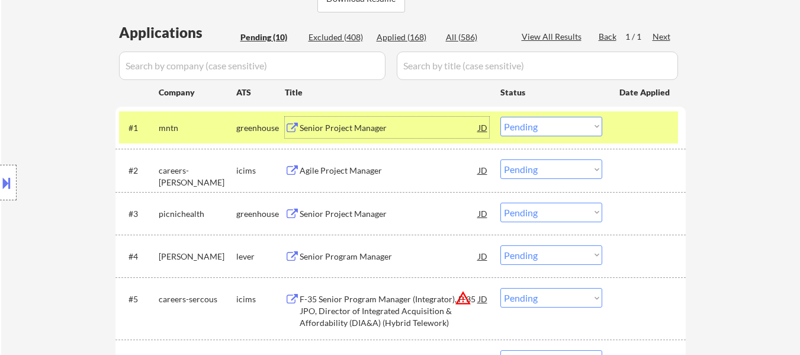
click at [352, 178] on div "Agile Project Manager" at bounding box center [389, 169] width 179 height 21
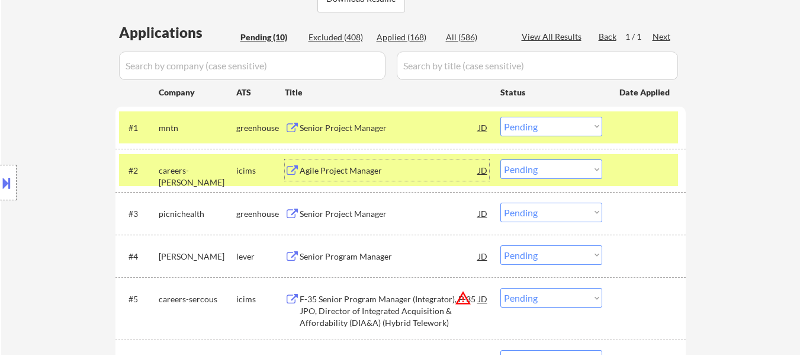
click at [391, 214] on div "Senior Project Manager" at bounding box center [389, 214] width 179 height 12
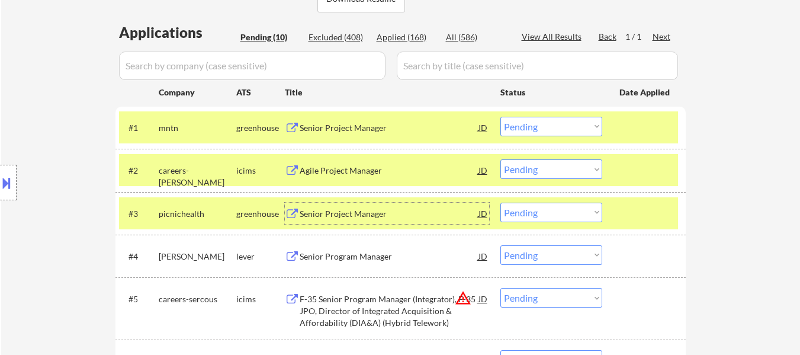
click at [586, 124] on select "Choose an option... Pending Applied Excluded (Questions) Excluded (Expired) Exc…" at bounding box center [551, 127] width 102 height 20
click at [500, 117] on select "Choose an option... Pending Applied Excluded (Questions) Excluded (Expired) Exc…" at bounding box center [551, 127] width 102 height 20
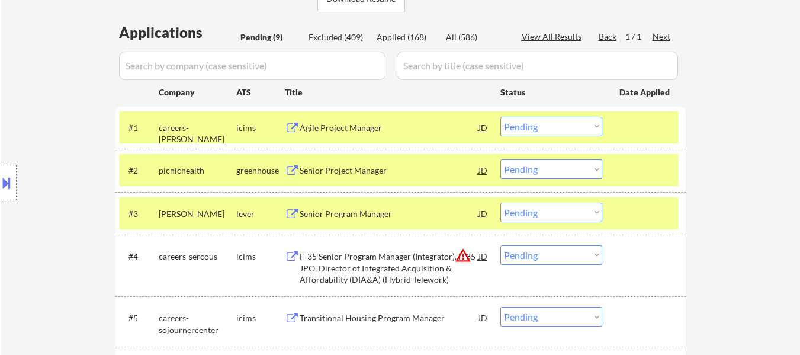
click at [553, 124] on select "Choose an option... Pending Applied Excluded (Questions) Excluded (Expired) Exc…" at bounding box center [551, 127] width 102 height 20
click at [500, 117] on select "Choose an option... Pending Applied Excluded (Questions) Excluded (Expired) Exc…" at bounding box center [551, 127] width 102 height 20
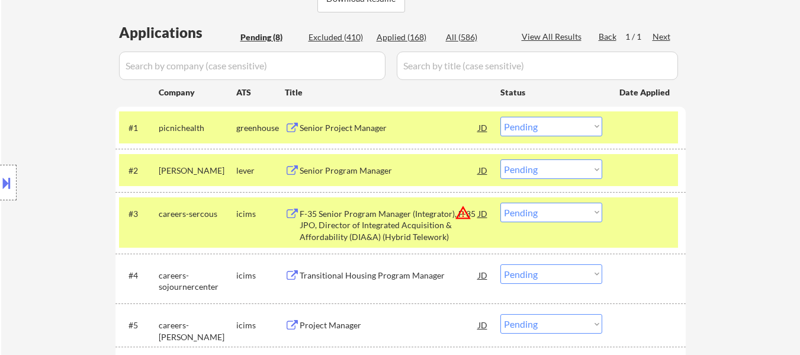
scroll to position [355, 0]
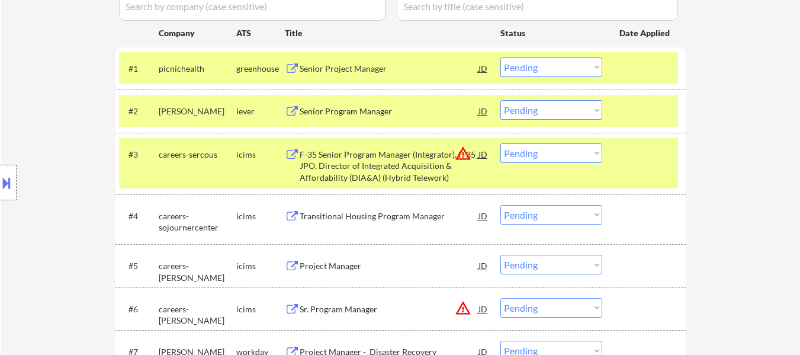
click at [656, 105] on div at bounding box center [646, 110] width 52 height 21
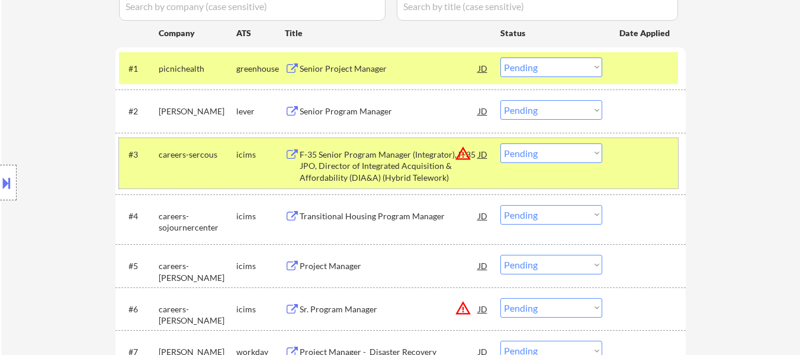
click at [622, 148] on div at bounding box center [646, 153] width 52 height 21
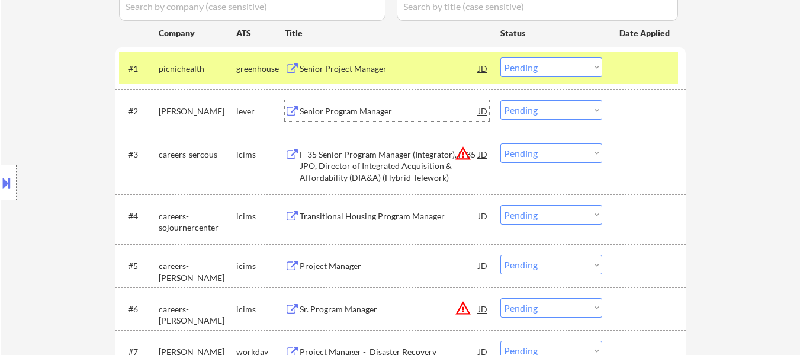
click at [343, 115] on div "Senior Program Manager" at bounding box center [389, 111] width 179 height 12
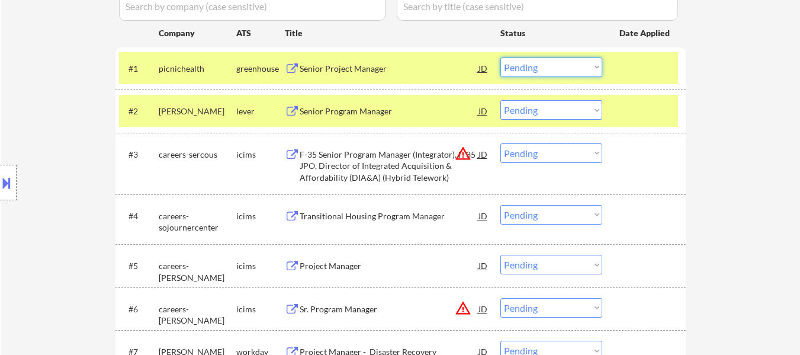
click at [590, 68] on select "Choose an option... Pending Applied Excluded (Questions) Excluded (Expired) Exc…" at bounding box center [551, 67] width 102 height 20
click at [500, 57] on select "Choose an option... Pending Applied Excluded (Questions) Excluded (Expired) Exc…" at bounding box center [551, 67] width 102 height 20
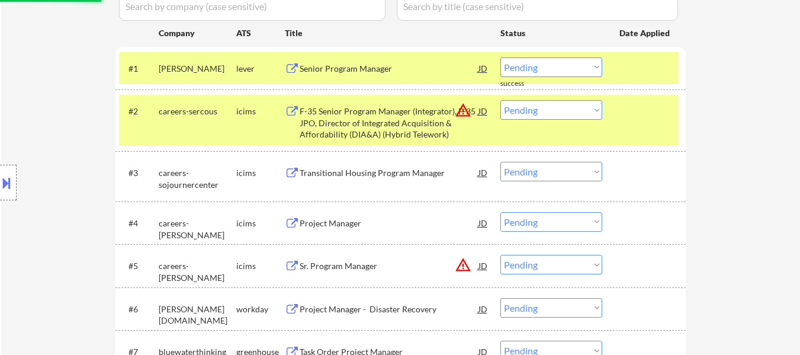
click at [569, 65] on select "Choose an option... Pending Applied Excluded (Questions) Excluded (Expired) Exc…" at bounding box center [551, 67] width 102 height 20
click at [500, 57] on select "Choose an option... Pending Applied Excluded (Questions) Excluded (Expired) Exc…" at bounding box center [551, 67] width 102 height 20
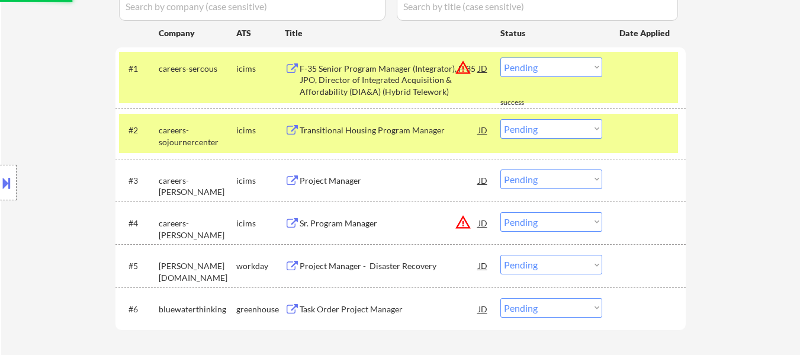
click at [381, 67] on div "F-35 Senior Program Manager (Integrator), F-35 JPO, Director of Integrated Acqu…" at bounding box center [389, 80] width 179 height 35
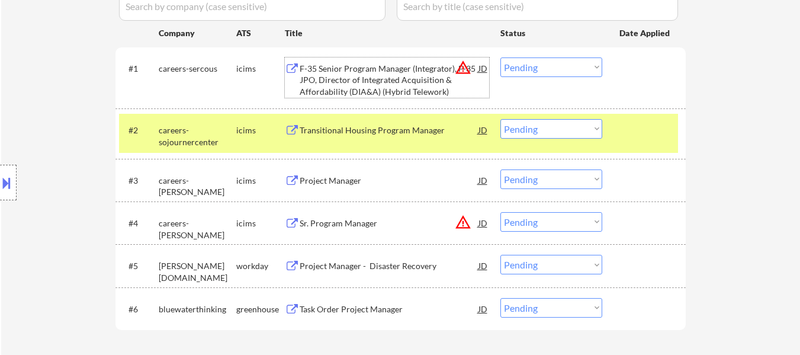
click at [643, 126] on div at bounding box center [646, 129] width 52 height 21
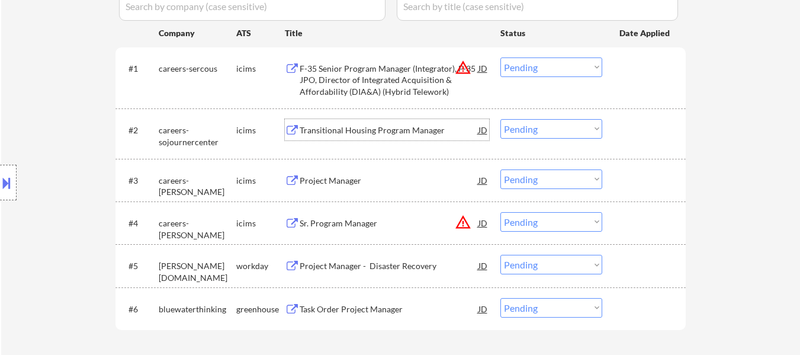
click at [454, 134] on div "Transitional Housing Program Manager" at bounding box center [389, 130] width 179 height 12
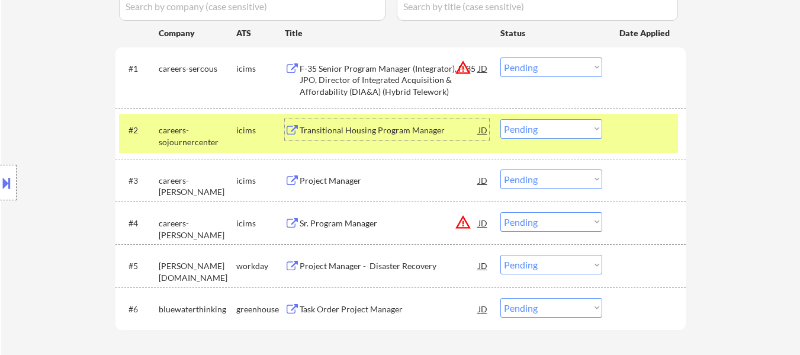
drag, startPoint x: 580, startPoint y: 69, endPoint x: 580, endPoint y: 75, distance: 6.0
click at [580, 69] on select "Choose an option... Pending Applied Excluded (Questions) Excluded (Expired) Exc…" at bounding box center [551, 67] width 102 height 20
click at [500, 57] on select "Choose an option... Pending Applied Excluded (Questions) Excluded (Expired) Exc…" at bounding box center [551, 67] width 102 height 20
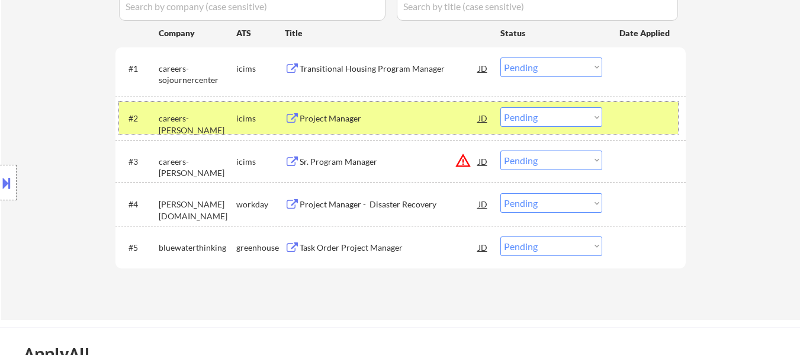
click at [645, 111] on div at bounding box center [646, 117] width 52 height 21
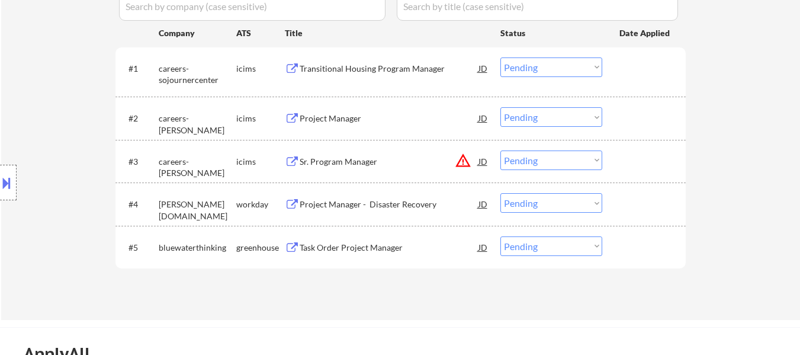
click at [391, 115] on div "Project Manager" at bounding box center [389, 119] width 179 height 12
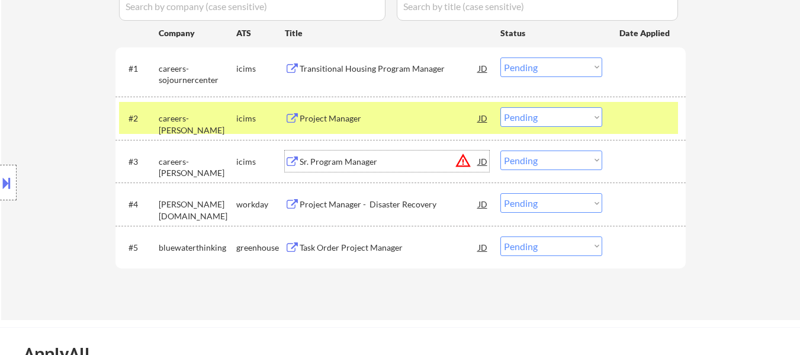
click at [358, 165] on div "Sr. Program Manager" at bounding box center [389, 162] width 179 height 12
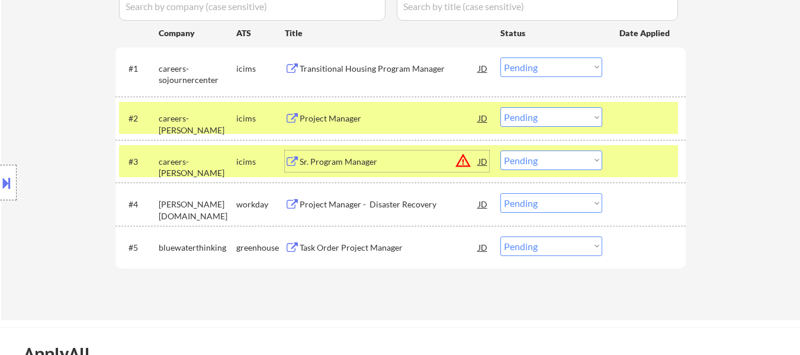
click at [532, 62] on select "Choose an option... Pending Applied Excluded (Questions) Excluded (Expired) Exc…" at bounding box center [551, 67] width 102 height 20
click at [500, 57] on select "Choose an option... Pending Applied Excluded (Questions) Excluded (Expired) Exc…" at bounding box center [551, 67] width 102 height 20
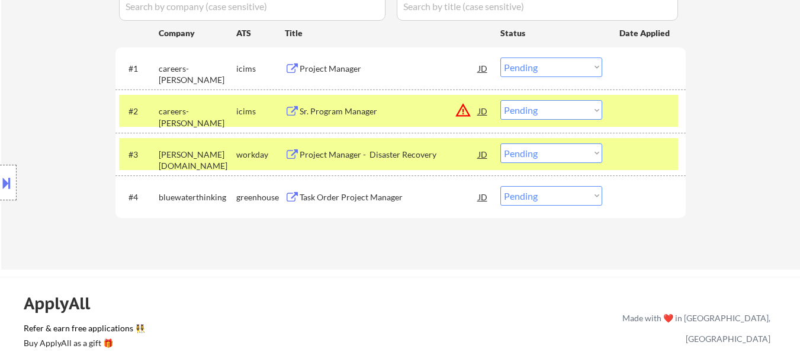
click at [553, 65] on select "Choose an option... Pending Applied Excluded (Questions) Excluded (Expired) Exc…" at bounding box center [551, 67] width 102 height 20
click at [500, 57] on select "Choose an option... Pending Applied Excluded (Questions) Excluded (Expired) Exc…" at bounding box center [551, 67] width 102 height 20
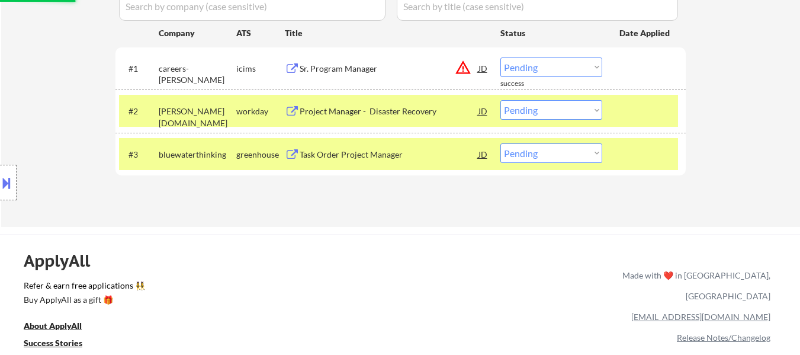
click at [342, 63] on div "Sr. Program Manager" at bounding box center [389, 69] width 179 height 12
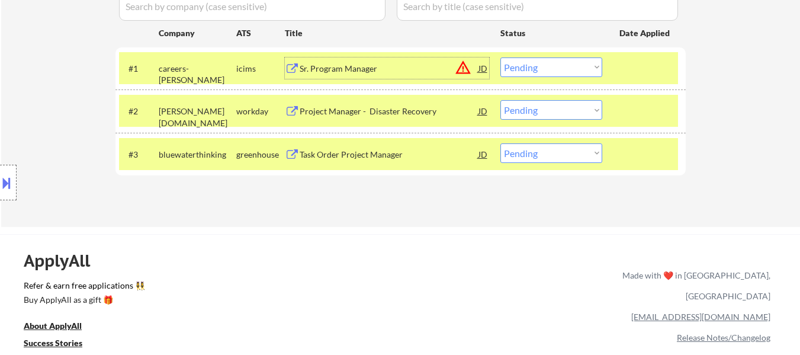
click at [595, 69] on select "Choose an option... Pending Applied Excluded (Questions) Excluded (Expired) Exc…" at bounding box center [551, 67] width 102 height 20
click at [500, 57] on select "Choose an option... Pending Applied Excluded (Questions) Excluded (Expired) Exc…" at bounding box center [551, 67] width 102 height 20
select select ""pending""
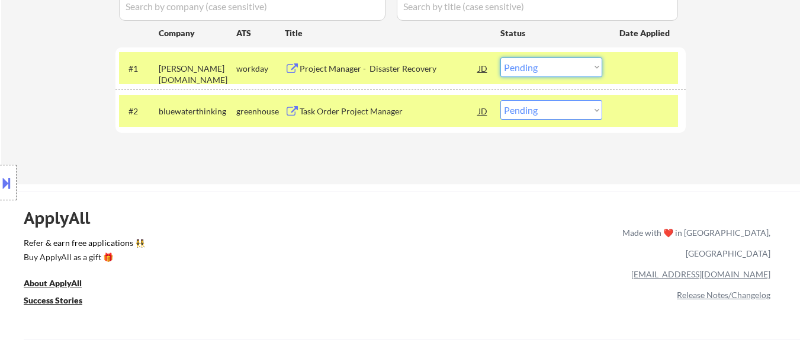
click at [546, 65] on select "Choose an option... Pending Applied Excluded (Questions) Excluded (Expired) Exc…" at bounding box center [551, 67] width 102 height 20
click at [322, 228] on div "ApplyAll Refer & earn free applications 👯‍♀️ Buy ApplyAll as a gift 🎁 About App…" at bounding box center [400, 294] width 800 height 188
click at [377, 67] on div "Project Manager - Disaster Recovery" at bounding box center [389, 69] width 179 height 12
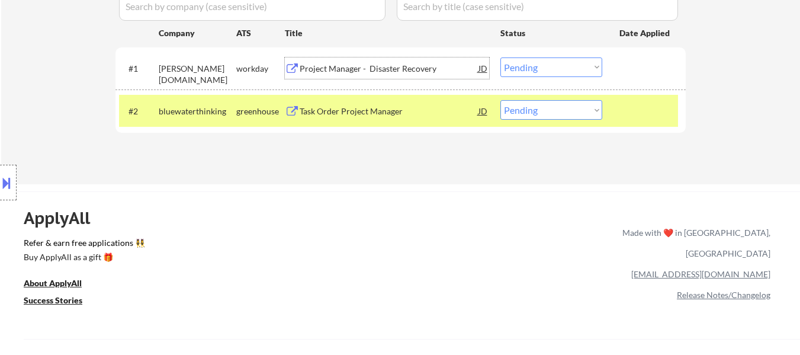
click at [626, 108] on div at bounding box center [646, 110] width 52 height 21
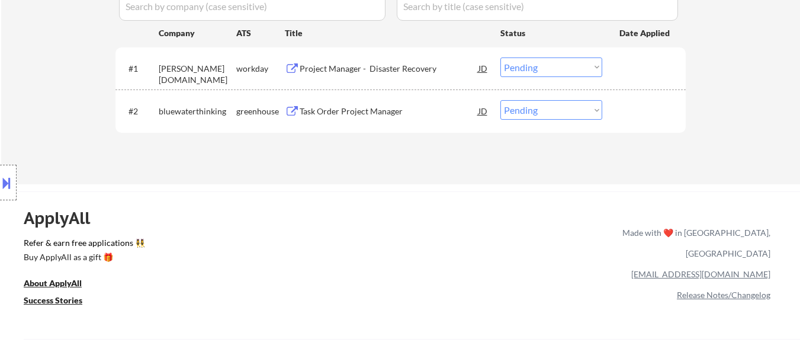
click at [409, 111] on div "Task Order Project Manager" at bounding box center [389, 111] width 179 height 12
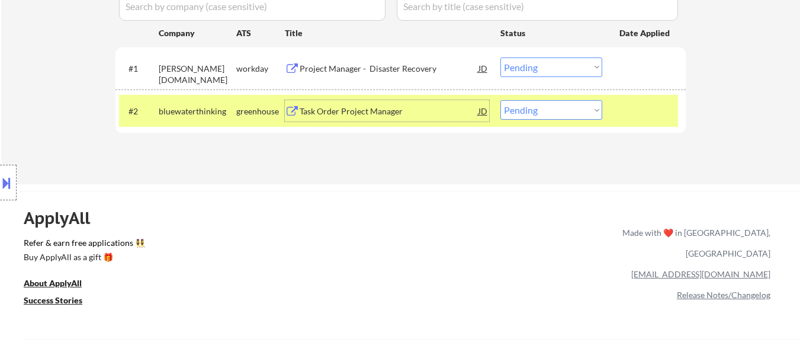
click at [543, 112] on select "Choose an option... Pending Applied Excluded (Questions) Excluded (Expired) Exc…" at bounding box center [551, 110] width 102 height 20
select select ""excluded__expired_""
click at [500, 100] on select "Choose an option... Pending Applied Excluded (Questions) Excluded (Expired) Exc…" at bounding box center [551, 110] width 102 height 20
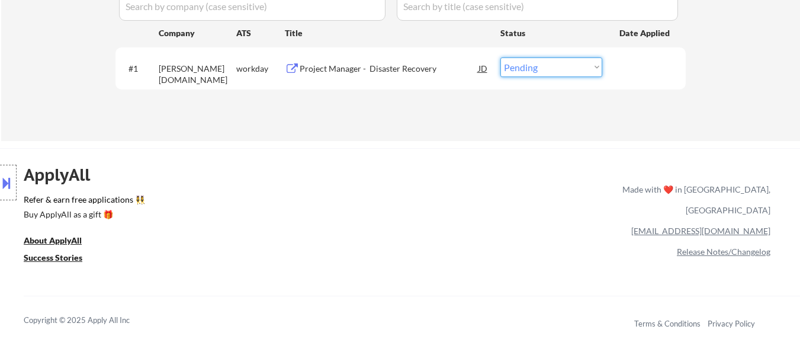
click at [557, 68] on select "Choose an option... Pending Applied Excluded (Questions) Excluded (Expired) Exc…" at bounding box center [551, 67] width 102 height 20
select select ""excluded__bad_match_""
click at [500, 57] on select "Choose an option... Pending Applied Excluded (Questions) Excluded (Expired) Exc…" at bounding box center [551, 67] width 102 height 20
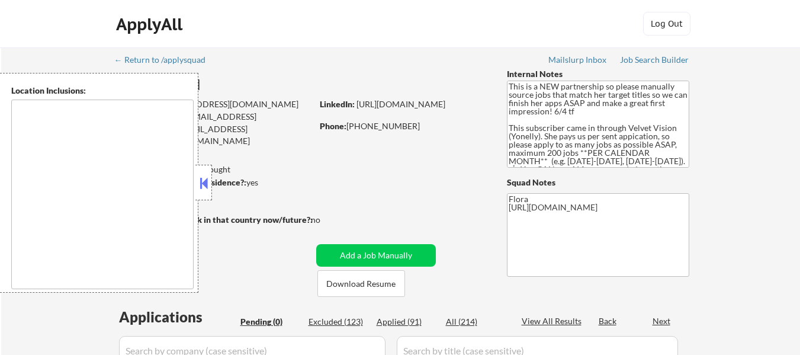
type textarea "[GEOGRAPHIC_DATA], [GEOGRAPHIC_DATA] [GEOGRAPHIC_DATA], [GEOGRAPHIC_DATA], [GEO…"
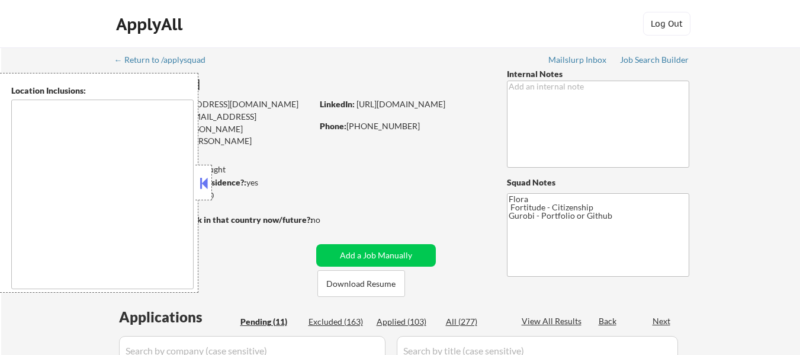
select select ""pending""
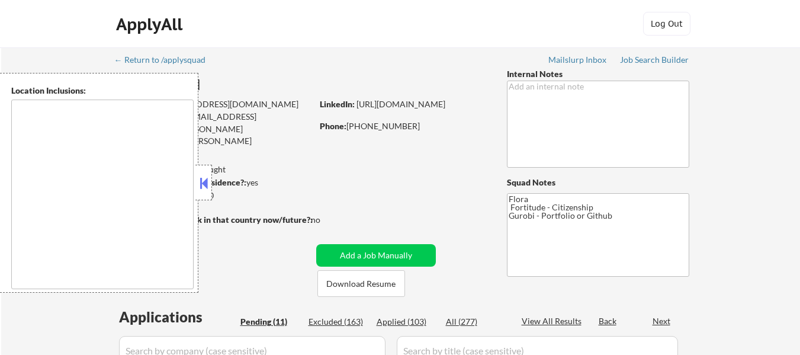
select select ""pending""
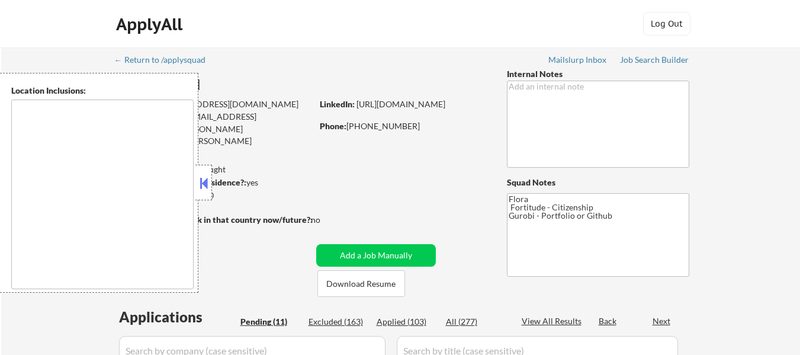
select select ""pending""
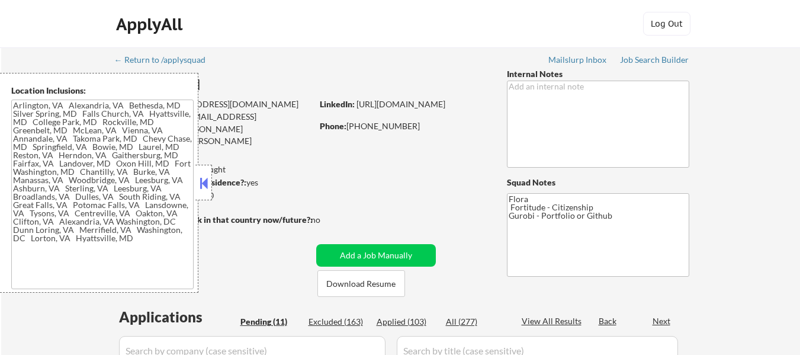
type textarea "[GEOGRAPHIC_DATA], [GEOGRAPHIC_DATA] [GEOGRAPHIC_DATA], [GEOGRAPHIC_DATA] [GEOG…"
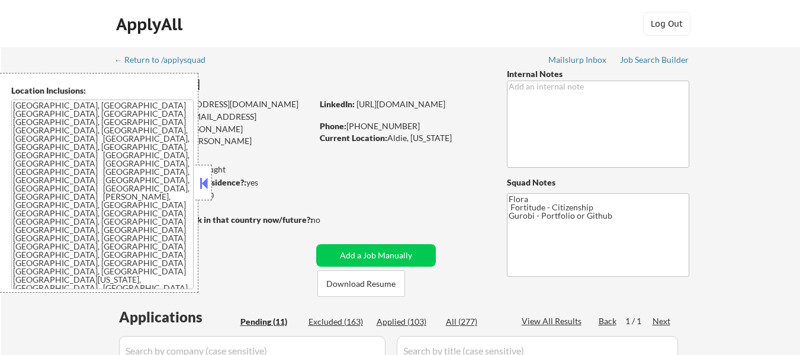
click at [203, 178] on button at bounding box center [203, 183] width 13 height 18
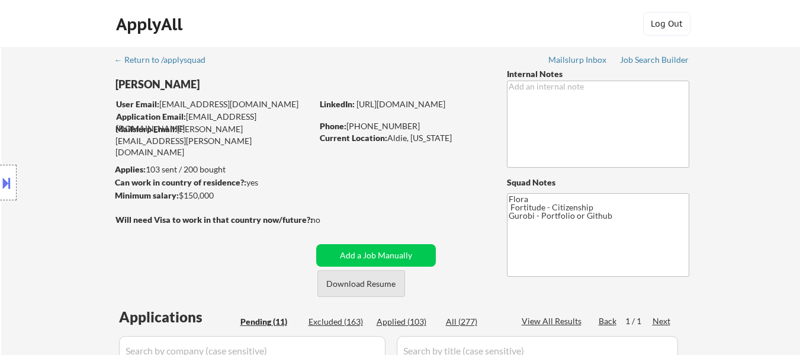
click at [351, 288] on button "Download Resume" at bounding box center [361, 283] width 88 height 27
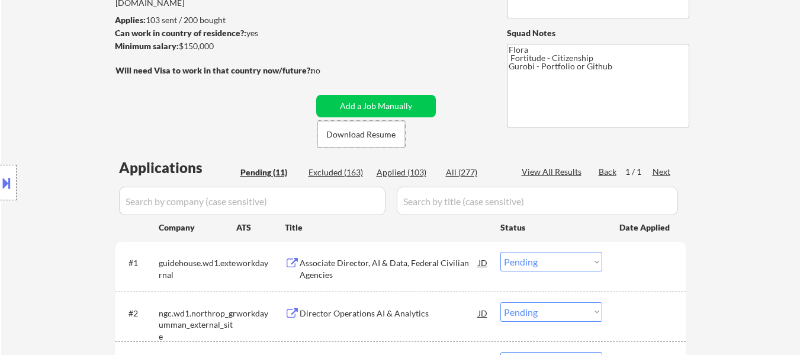
scroll to position [178, 0]
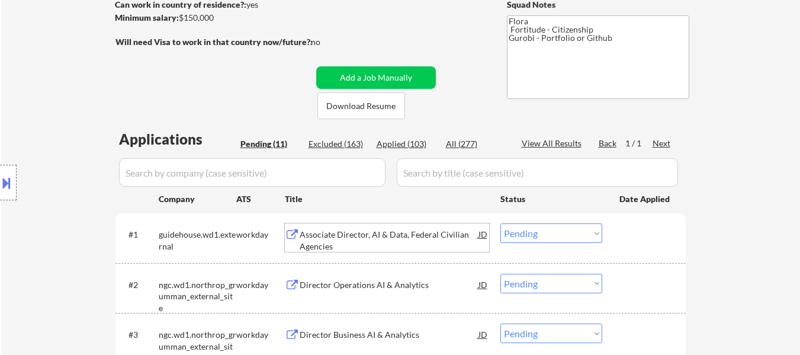
click at [415, 226] on div "Associate Director, AI & Data, Federal Civilian Agencies" at bounding box center [389, 237] width 179 height 28
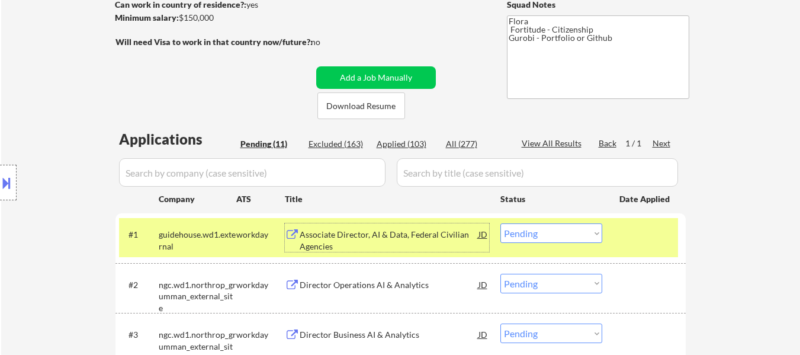
click at [420, 287] on div "Director Operations AI & Analytics" at bounding box center [389, 285] width 179 height 12
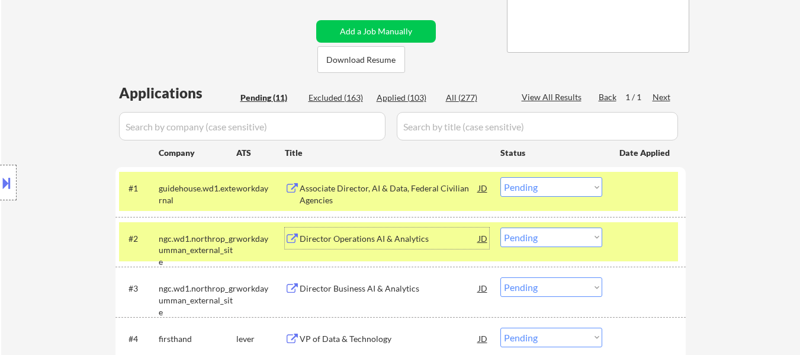
scroll to position [296, 0]
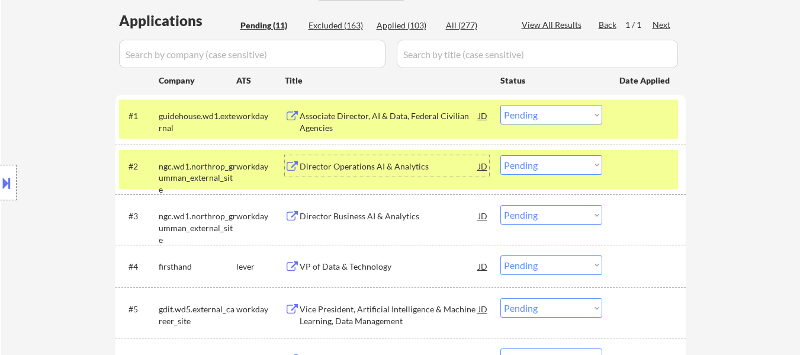
click at [361, 231] on div "#3 ngc.wd1.northrop_grumman_external_site workday Director Business AI & Analyt…" at bounding box center [398, 219] width 559 height 39
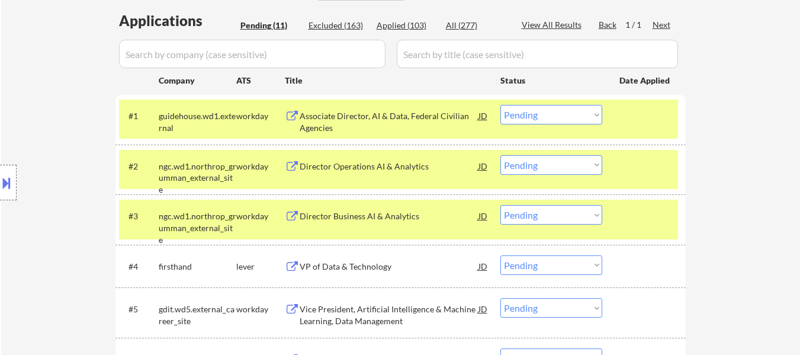
click at [657, 215] on div at bounding box center [646, 215] width 52 height 21
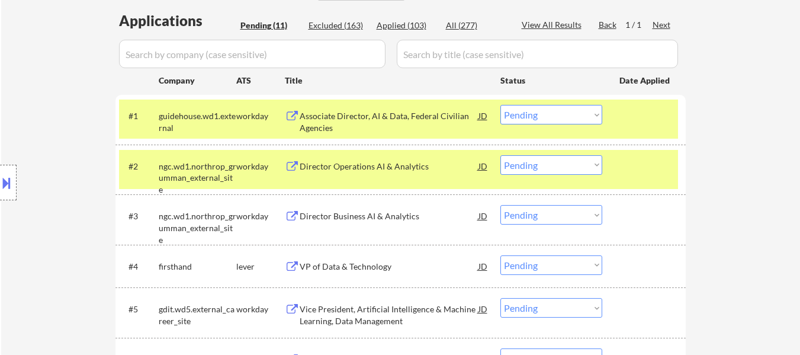
click at [417, 219] on div "Director Business AI & Analytics" at bounding box center [389, 216] width 179 height 12
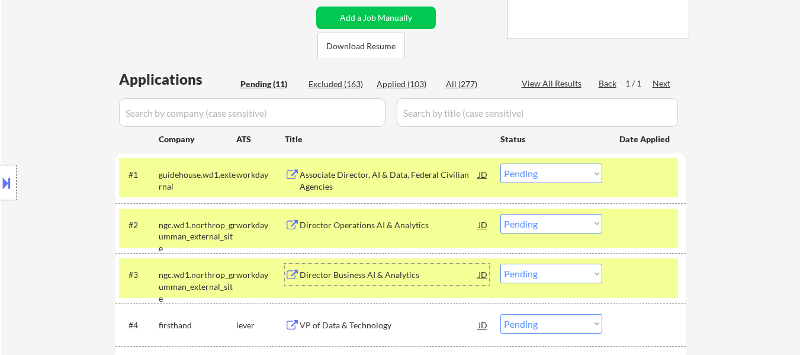
scroll to position [237, 0]
click at [377, 52] on button "Download Resume" at bounding box center [361, 46] width 88 height 27
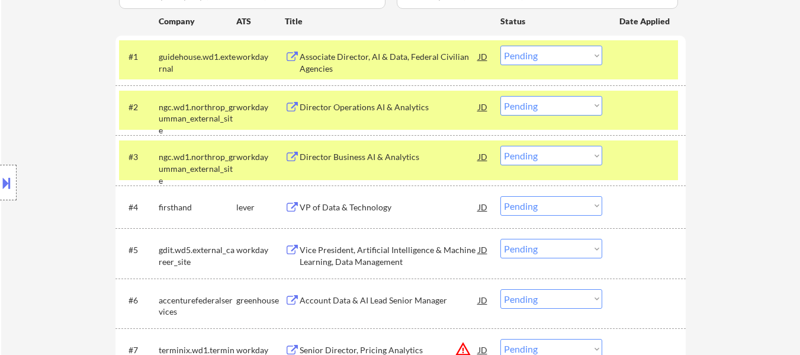
scroll to position [415, 0]
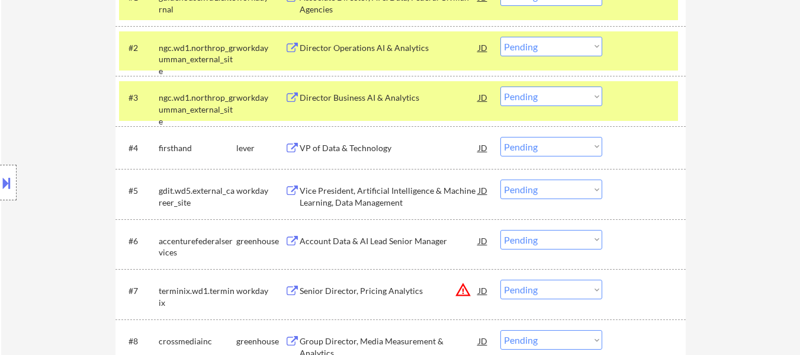
click at [386, 148] on div "VP of Data & Technology" at bounding box center [389, 148] width 179 height 12
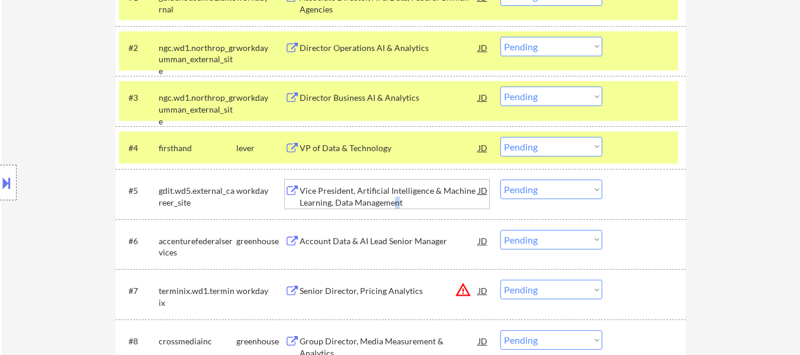
click at [398, 197] on div "Vice President, Artificial Intelligence & Machine Learning, Data Management" at bounding box center [389, 196] width 179 height 23
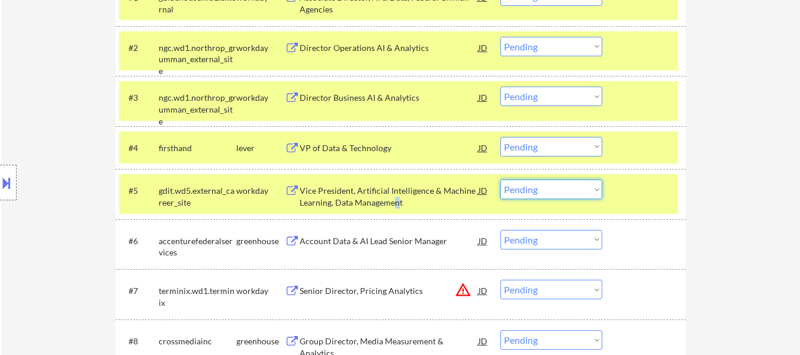
click at [537, 188] on select "Choose an option... Pending Applied Excluded (Questions) Excluded (Expired) Exc…" at bounding box center [551, 189] width 102 height 20
click at [500, 179] on select "Choose an option... Pending Applied Excluded (Questions) Excluded (Expired) Exc…" at bounding box center [551, 189] width 102 height 20
select select ""pending""
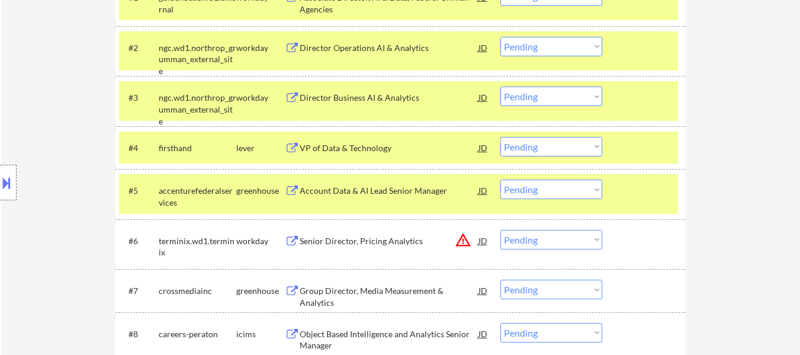
click at [602, 146] on select "Choose an option... Pending Applied Excluded (Questions) Excluded (Expired) Exc…" at bounding box center [551, 147] width 102 height 20
click at [500, 137] on select "Choose an option... Pending Applied Excluded (Questions) Excluded (Expired) Exc…" at bounding box center [551, 147] width 102 height 20
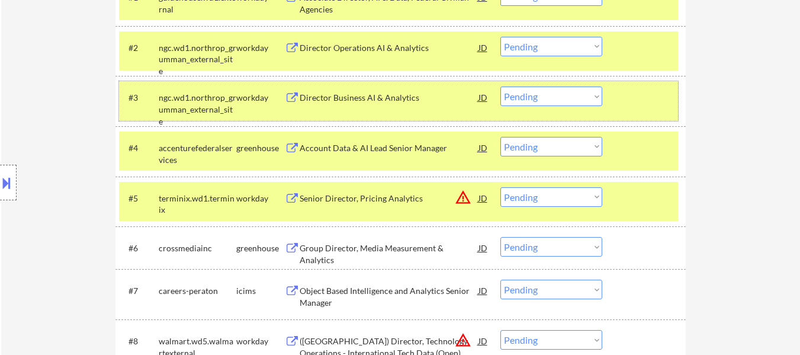
click at [644, 111] on div "#3 ngc.wd1.northrop_grumman_external_site workday Director Business AI & Analyt…" at bounding box center [398, 100] width 559 height 39
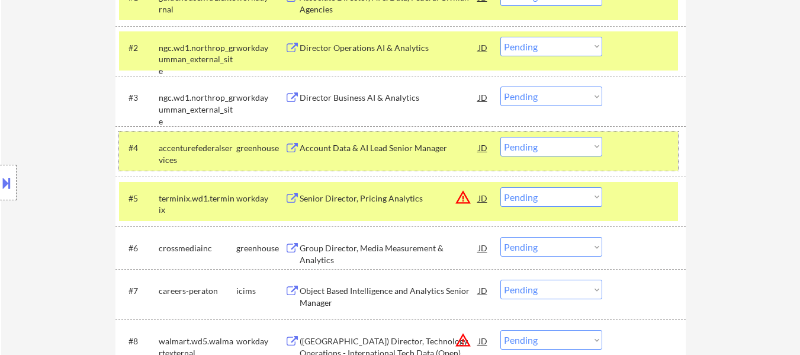
click at [624, 143] on div at bounding box center [646, 147] width 52 height 21
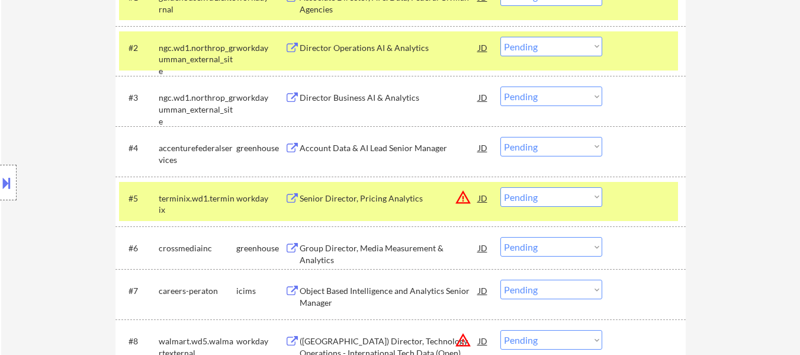
click at [640, 195] on div at bounding box center [646, 197] width 52 height 21
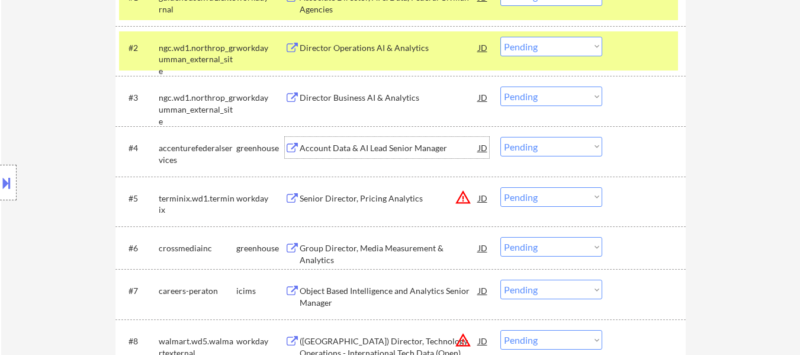
click at [390, 150] on div "Account Data & AI Lead Senior Manager" at bounding box center [389, 148] width 179 height 12
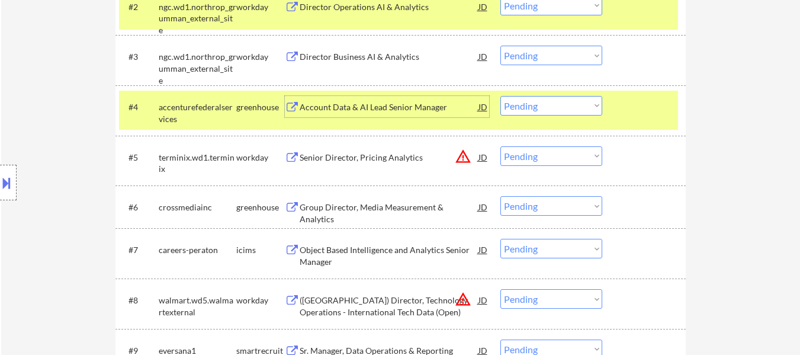
scroll to position [533, 0]
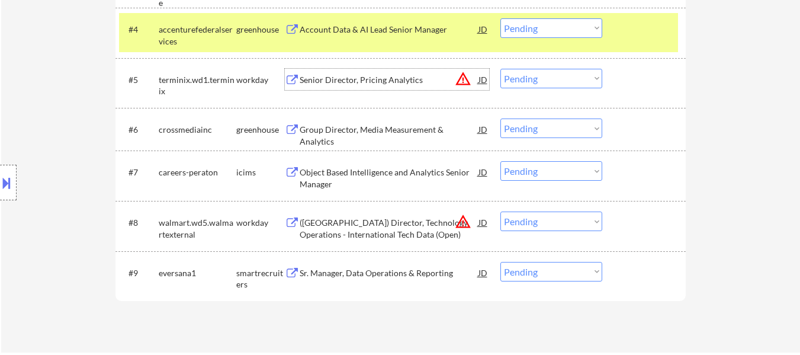
click at [365, 81] on div "Senior Director, Pricing Analytics" at bounding box center [389, 80] width 179 height 12
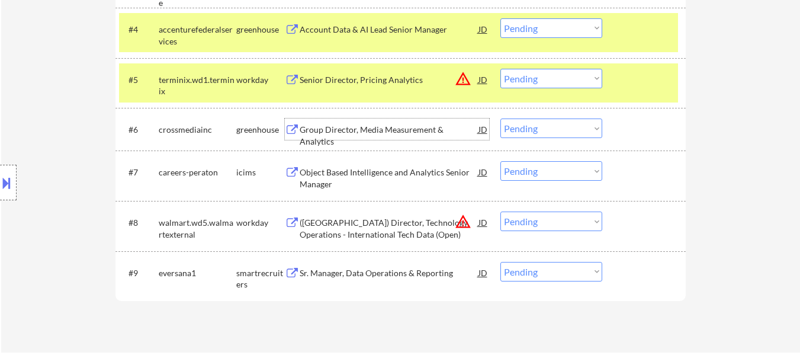
click at [393, 133] on div "Group Director, Media Measurement & Analytics" at bounding box center [389, 135] width 179 height 23
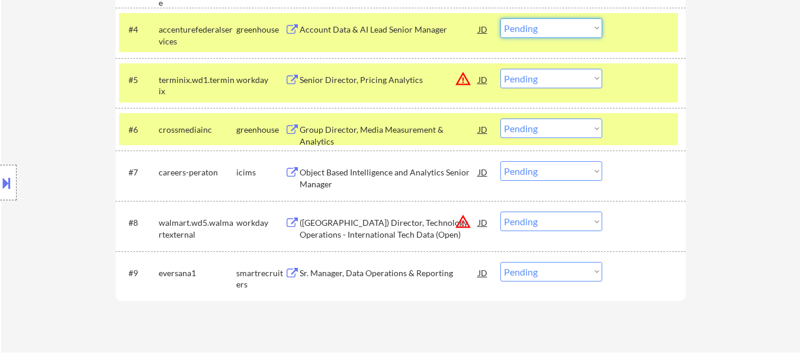
click at [569, 27] on select "Choose an option... Pending Applied Excluded (Questions) Excluded (Expired) Exc…" at bounding box center [551, 28] width 102 height 20
click at [500, 18] on select "Choose an option... Pending Applied Excluded (Questions) Excluded (Expired) Exc…" at bounding box center [551, 28] width 102 height 20
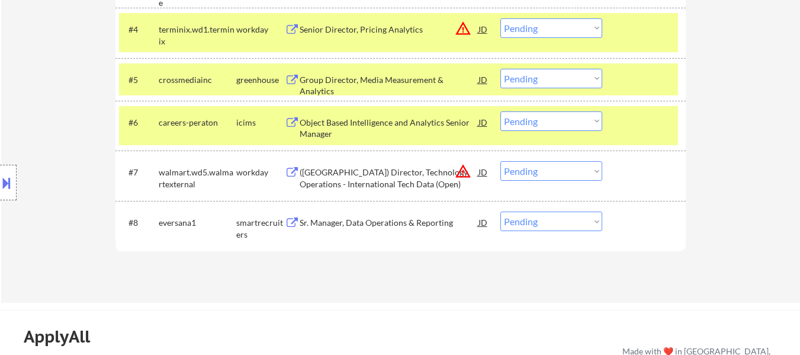
click at [557, 23] on select "Choose an option... Pending Applied Excluded (Questions) Excluded (Expired) Exc…" at bounding box center [551, 28] width 102 height 20
click at [500, 18] on select "Choose an option... Pending Applied Excluded (Questions) Excluded (Expired) Exc…" at bounding box center [551, 28] width 102 height 20
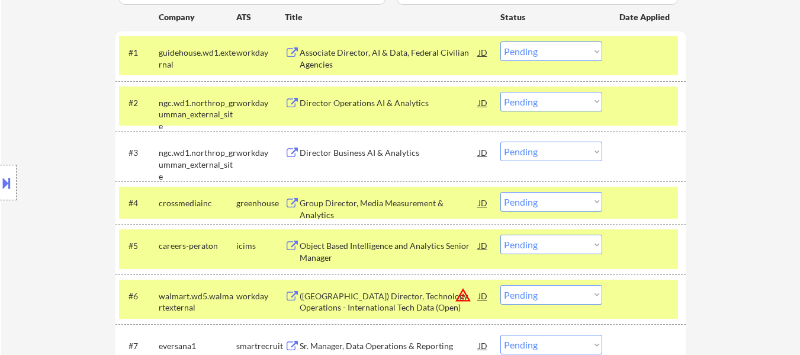
scroll to position [355, 0]
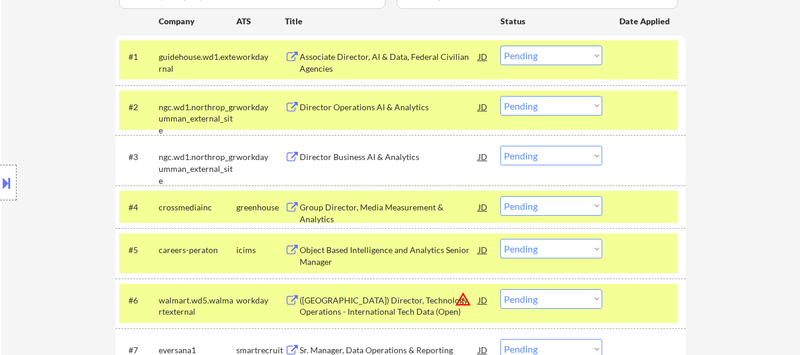
click at [544, 203] on select "Choose an option... Pending Applied Excluded (Questions) Excluded (Expired) Exc…" at bounding box center [551, 206] width 102 height 20
click at [500, 196] on select "Choose an option... Pending Applied Excluded (Questions) Excluded (Expired) Exc…" at bounding box center [551, 206] width 102 height 20
select select ""pending""
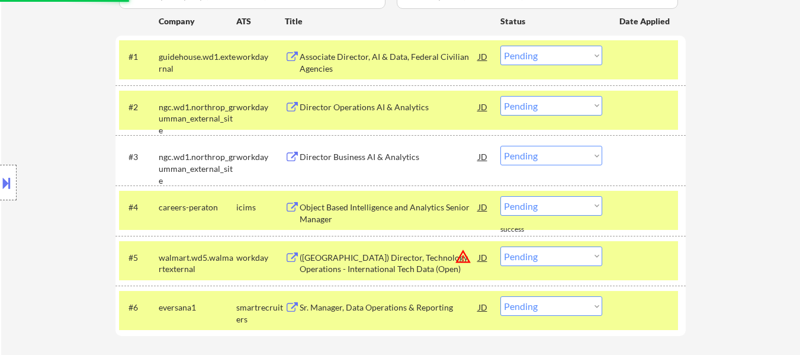
click at [618, 209] on div "#4 careers-peraton icims Object Based Intelligence and Analytics Senior Manager…" at bounding box center [398, 210] width 559 height 39
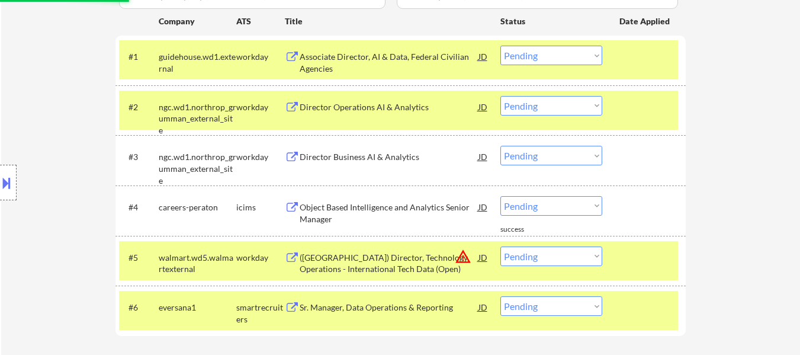
click at [607, 258] on div "#5 walmart.wd5.walmartexternal workday (USA) Director, Technology Operations - …" at bounding box center [398, 260] width 559 height 39
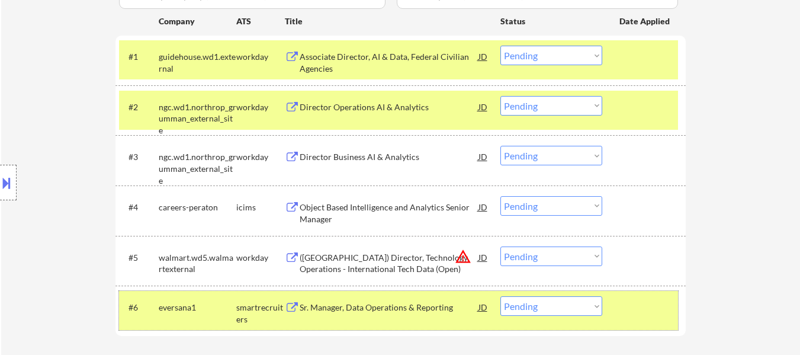
click at [624, 297] on div at bounding box center [646, 306] width 52 height 21
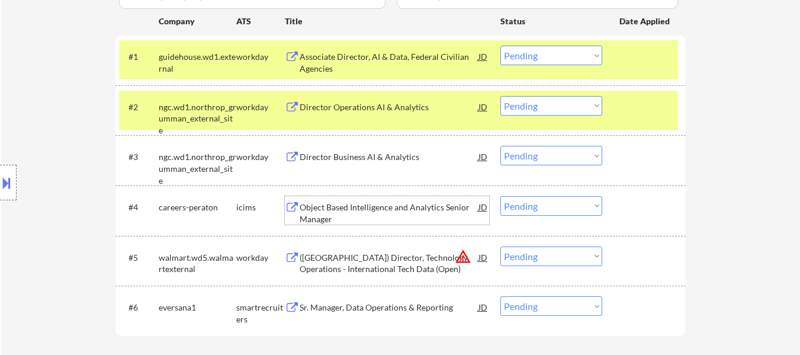
click at [387, 201] on div "Object Based Intelligence and Analytics Senior Manager" at bounding box center [389, 212] width 179 height 23
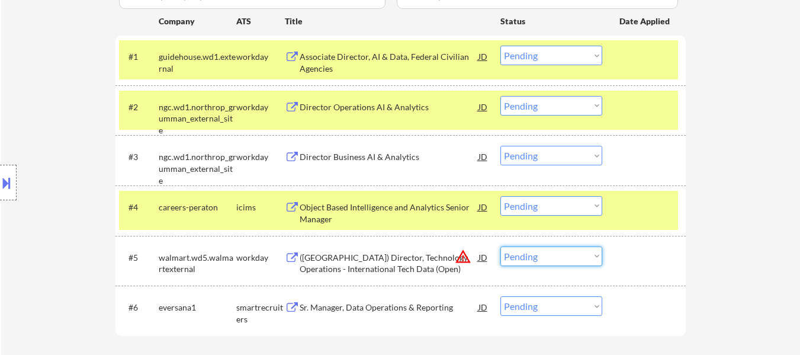
click at [537, 256] on select "Choose an option... Pending Applied Excluded (Questions) Excluded (Expired) Exc…" at bounding box center [551, 256] width 102 height 20
click at [500, 246] on select "Choose an option... Pending Applied Excluded (Questions) Excluded (Expired) Exc…" at bounding box center [551, 256] width 102 height 20
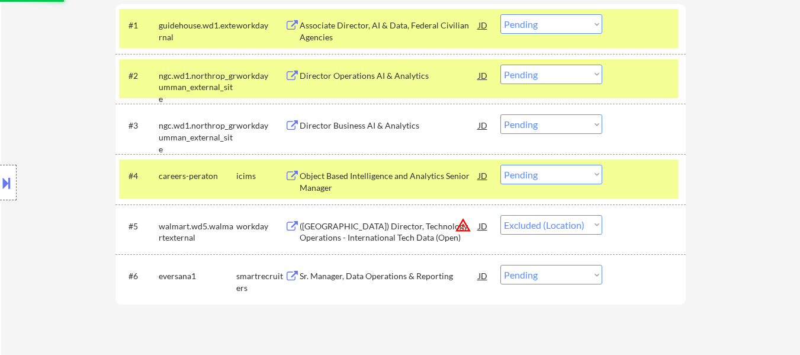
scroll to position [415, 0]
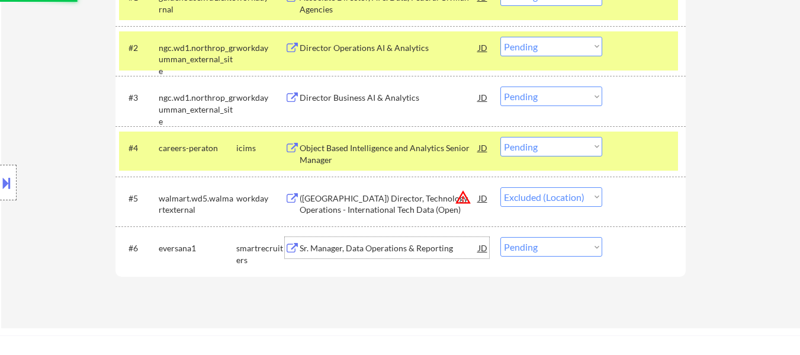
click at [403, 251] on div "Sr. Manager, Data Operations & Reporting" at bounding box center [389, 248] width 179 height 12
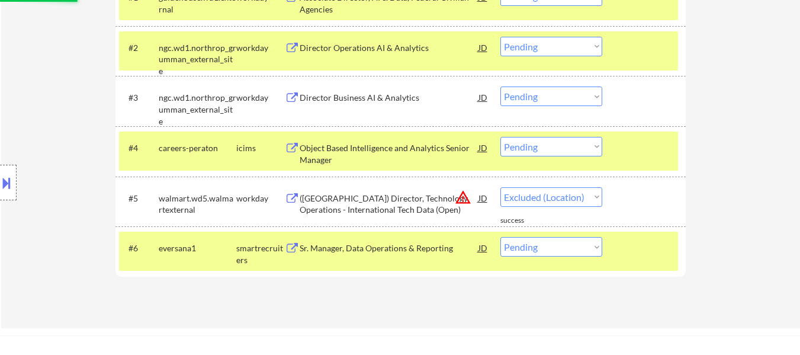
select select ""pending""
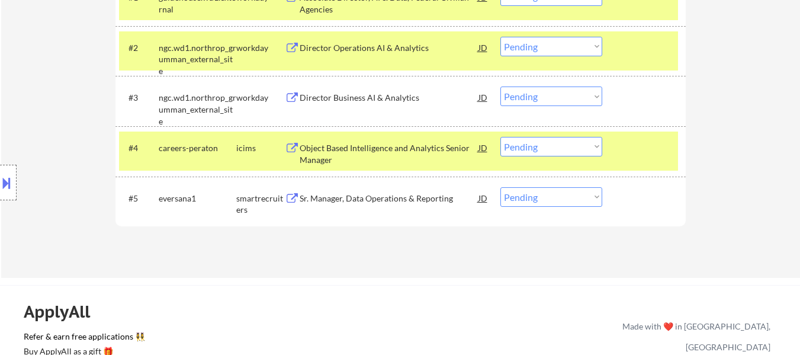
click at [567, 145] on select "Choose an option... Pending Applied Excluded (Questions) Excluded (Expired) Exc…" at bounding box center [551, 147] width 102 height 20
click at [500, 137] on select "Choose an option... Pending Applied Excluded (Questions) Excluded (Expired) Exc…" at bounding box center [551, 147] width 102 height 20
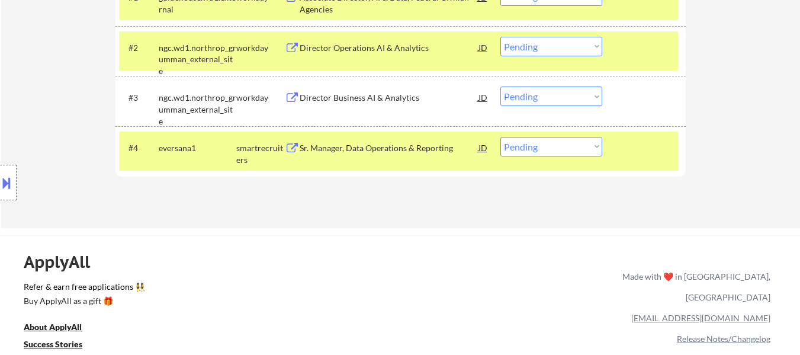
click at [547, 146] on select "Choose an option... Pending Applied Excluded (Questions) Excluded (Expired) Exc…" at bounding box center [551, 147] width 102 height 20
select select ""excluded__bad_match_""
click at [500, 137] on select "Choose an option... Pending Applied Excluded (Questions) Excluded (Expired) Exc…" at bounding box center [551, 147] width 102 height 20
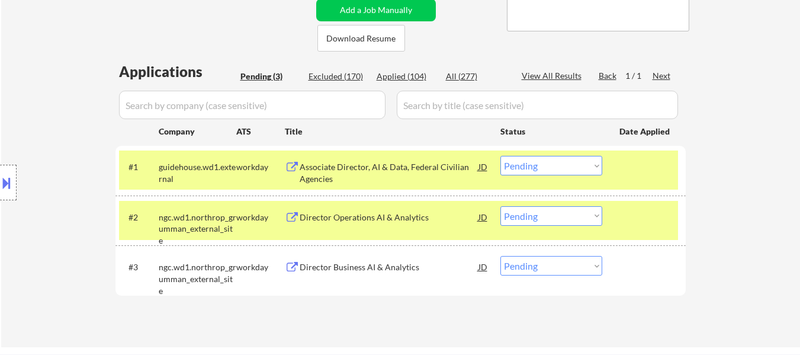
scroll to position [178, 0]
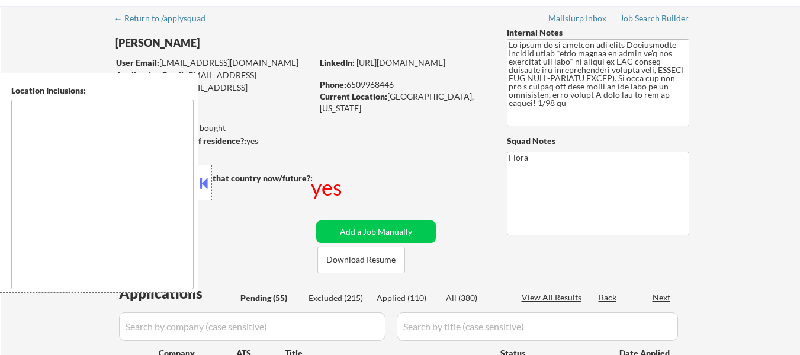
scroll to position [118, 0]
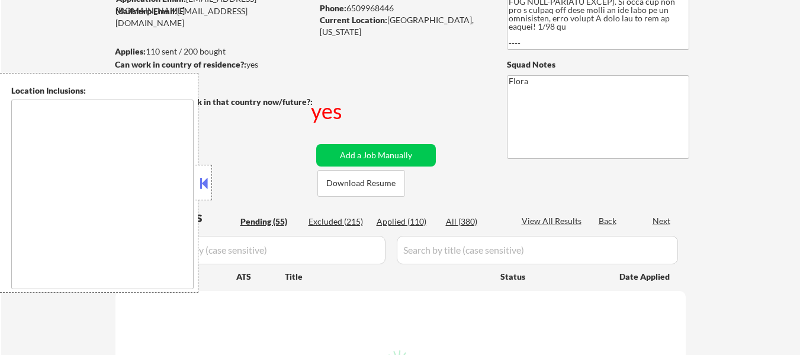
select select ""pending""
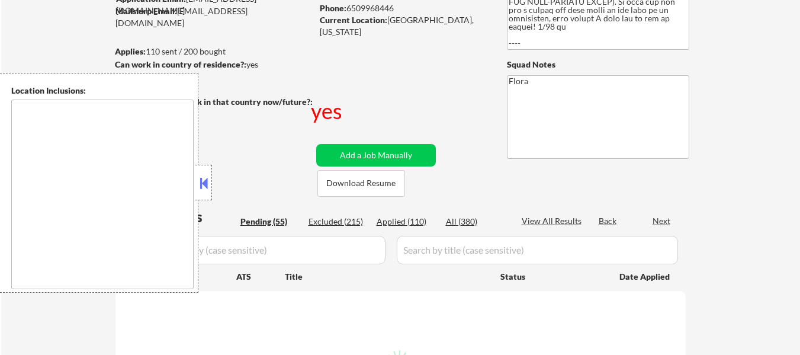
select select ""pending""
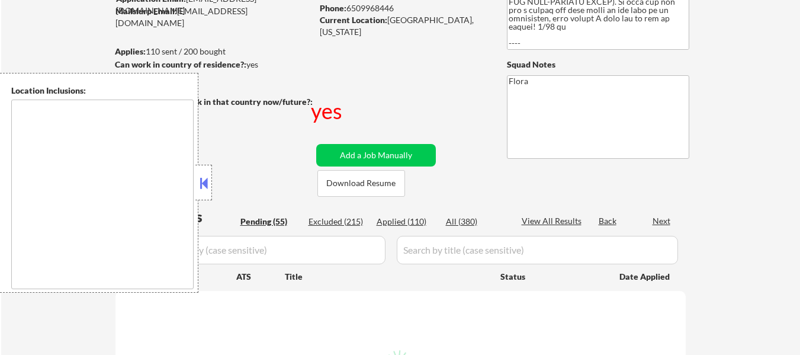
select select ""pending""
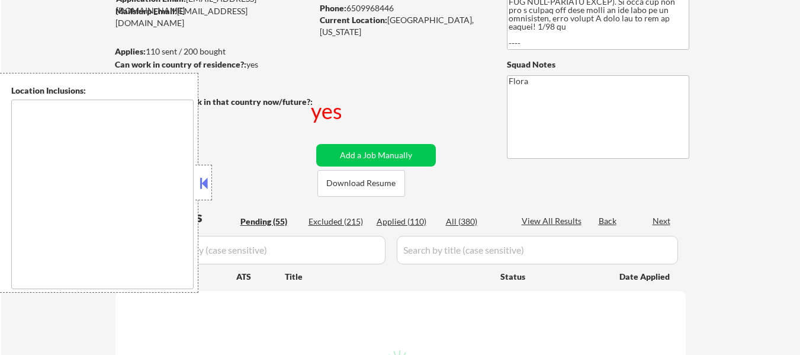
select select ""pending""
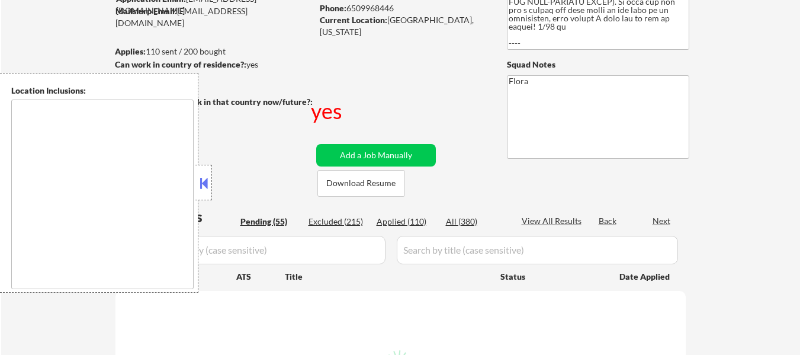
select select ""pending""
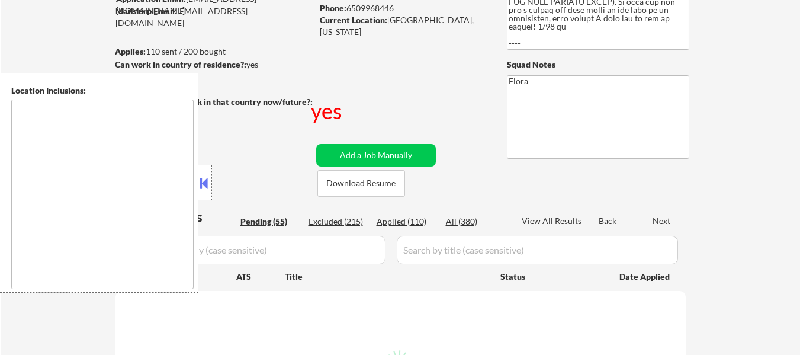
select select ""pending""
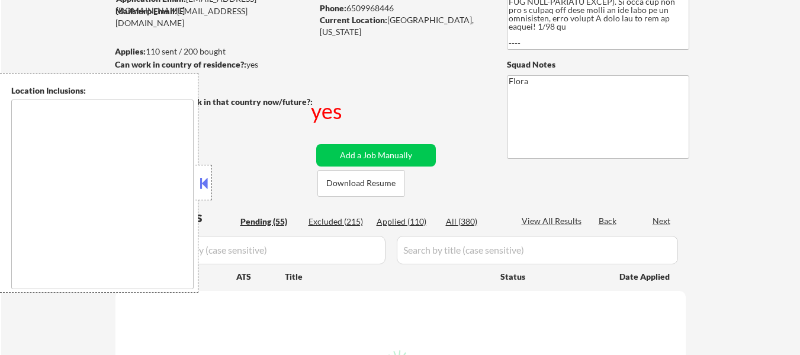
select select ""pending""
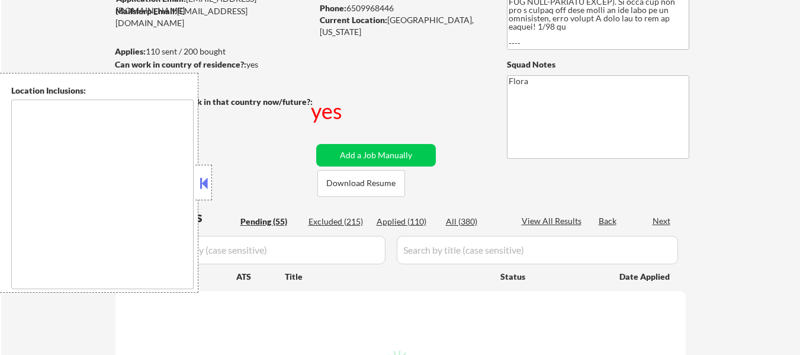
select select ""pending""
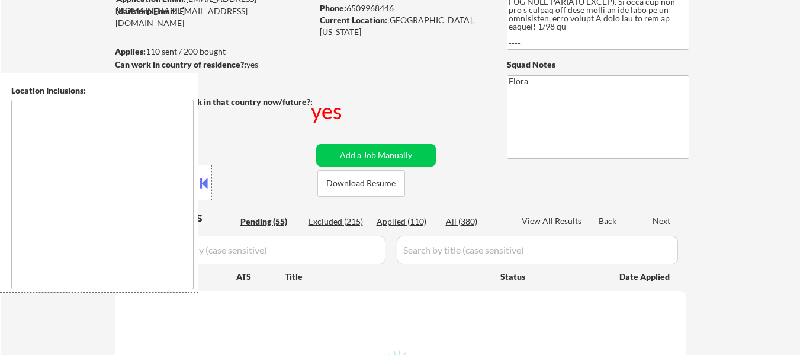
select select ""pending""
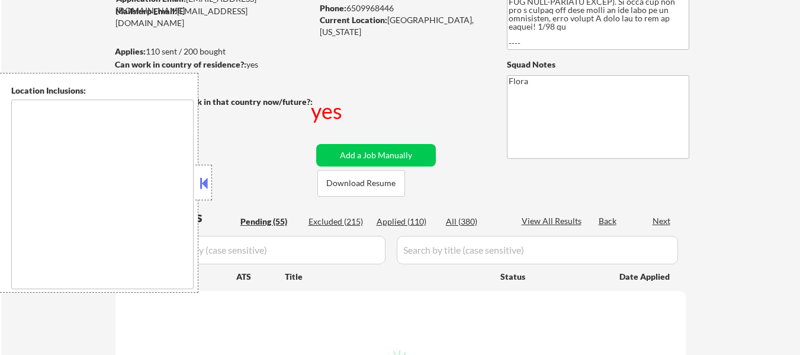
select select ""pending""
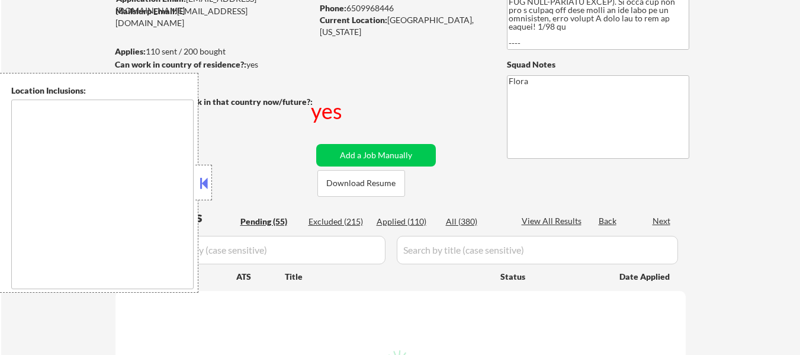
select select ""pending""
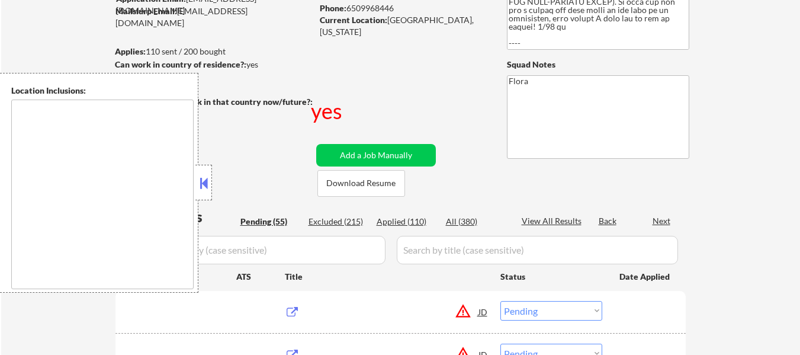
scroll to position [118, 0]
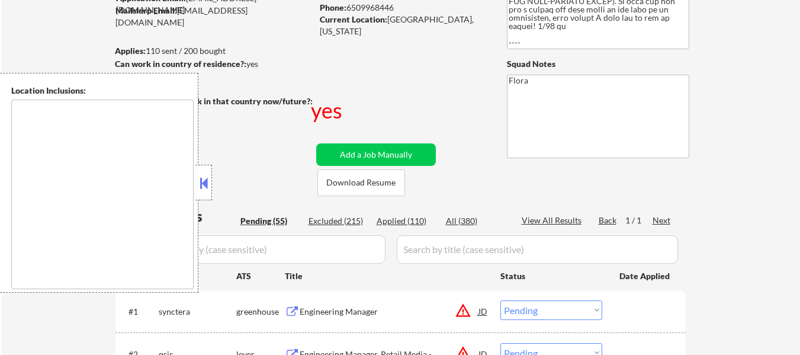
click at [207, 185] on button at bounding box center [203, 183] width 13 height 18
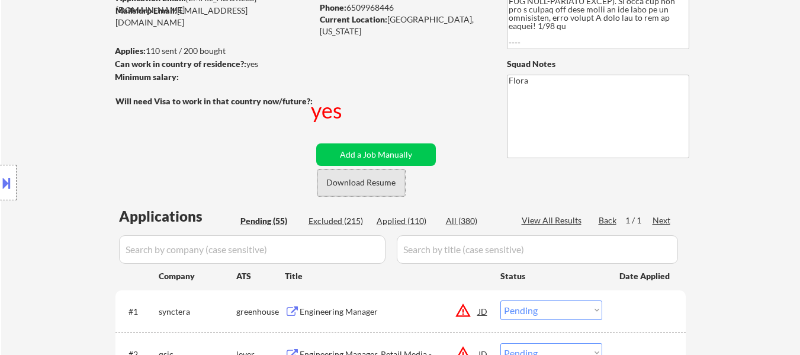
click at [371, 183] on button "Download Resume" at bounding box center [361, 182] width 88 height 27
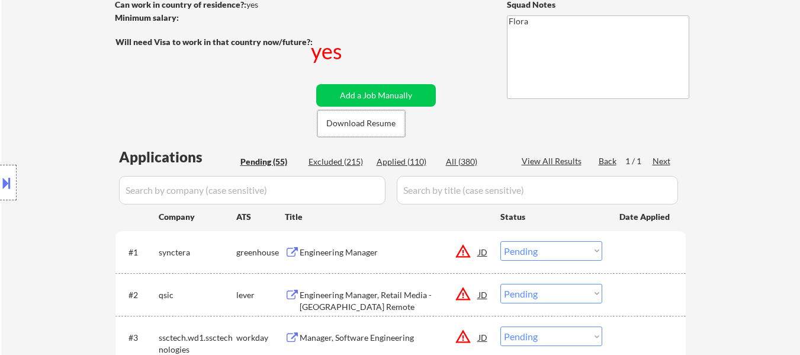
scroll to position [217, 0]
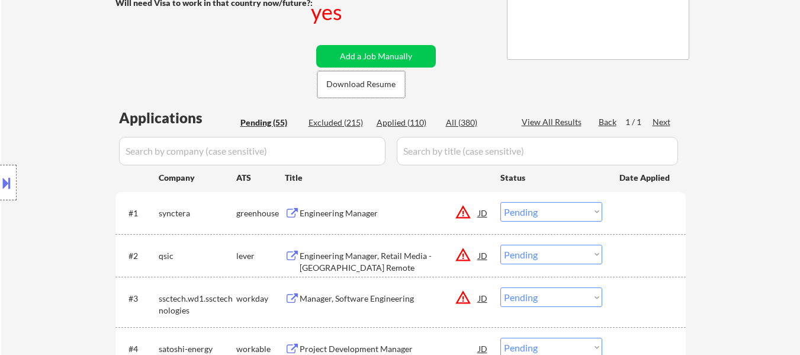
click at [358, 197] on div "#1 synctera greenhouse Engineering Manager JD warning_amber Choose an option...…" at bounding box center [398, 213] width 559 height 32
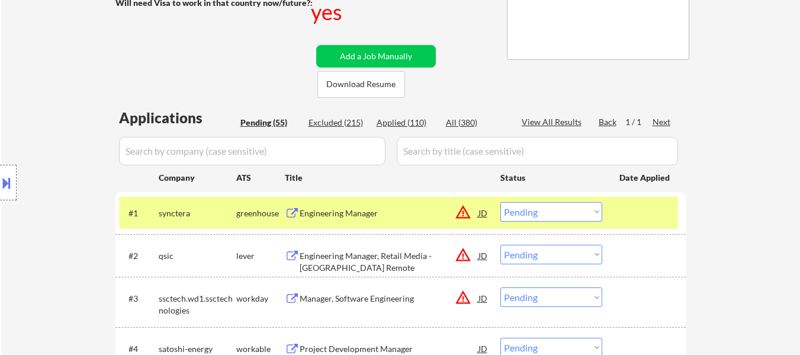
scroll to position [237, 0]
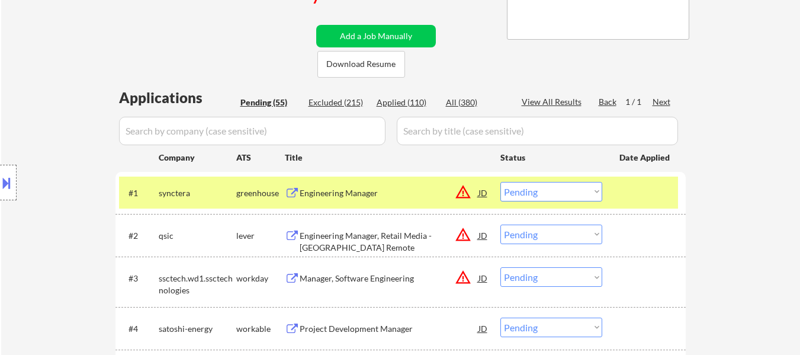
click at [364, 195] on div "Engineering Manager" at bounding box center [389, 193] width 179 height 12
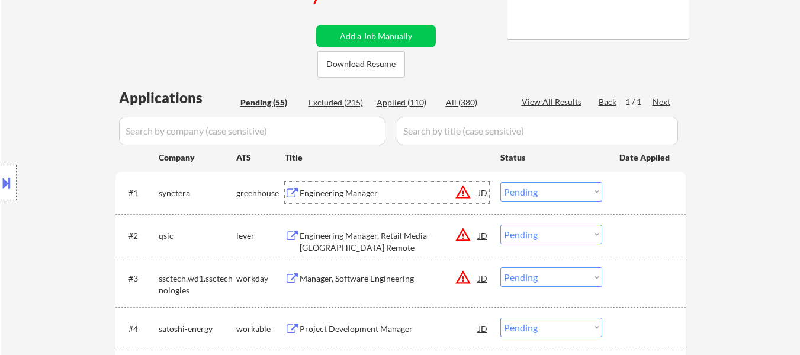
click at [400, 246] on div "#2 qsic lever Engineering Manager, Retail Media - US Remote JD warning_amber Ch…" at bounding box center [398, 235] width 559 height 32
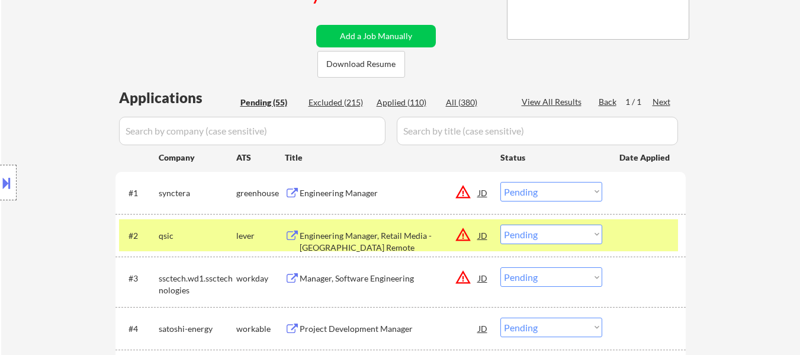
click at [647, 240] on div at bounding box center [646, 234] width 52 height 21
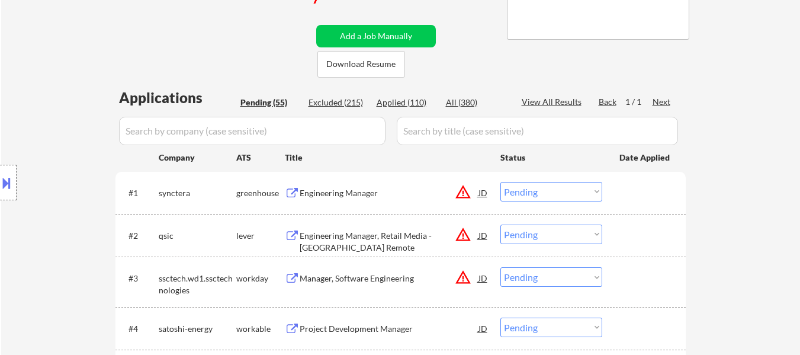
click at [377, 244] on div "Engineering Manager, Retail Media - [GEOGRAPHIC_DATA] Remote" at bounding box center [389, 234] width 179 height 21
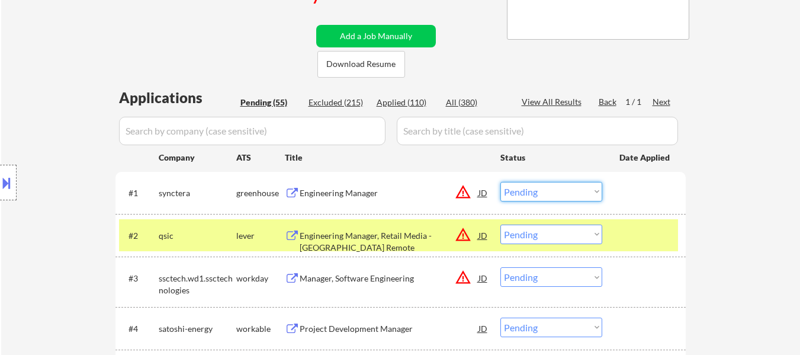
click at [537, 189] on select "Choose an option... Pending Applied Excluded (Questions) Excluded (Expired) Exc…" at bounding box center [551, 192] width 102 height 20
click at [500, 182] on select "Choose an option... Pending Applied Excluded (Questions) Excluded (Expired) Exc…" at bounding box center [551, 192] width 102 height 20
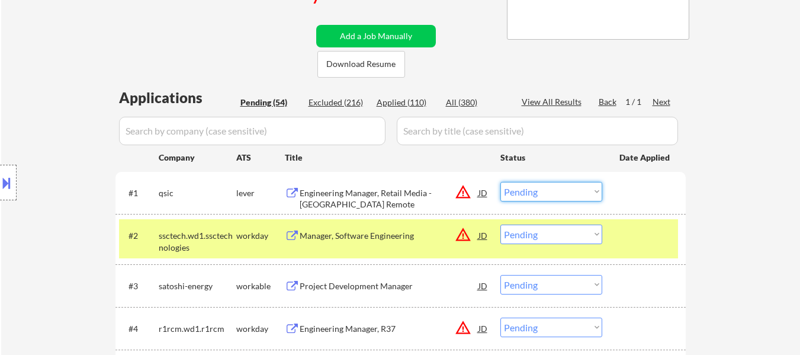
click at [544, 191] on select "Choose an option... Pending Applied Excluded (Questions) Excluded (Expired) Exc…" at bounding box center [551, 192] width 102 height 20
click at [500, 182] on select "Choose an option... Pending Applied Excluded (Questions) Excluded (Expired) Exc…" at bounding box center [551, 192] width 102 height 20
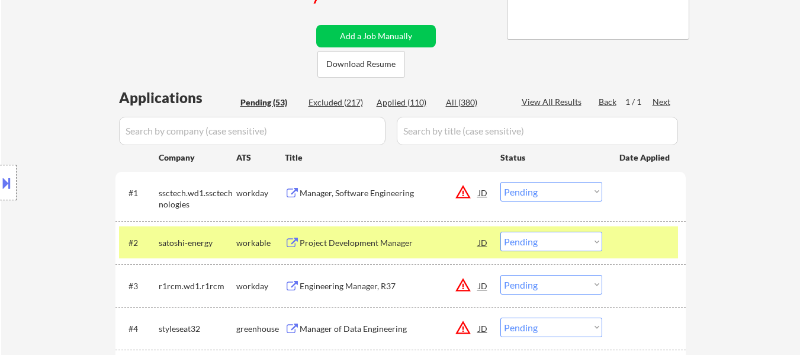
click at [641, 234] on div at bounding box center [646, 242] width 52 height 21
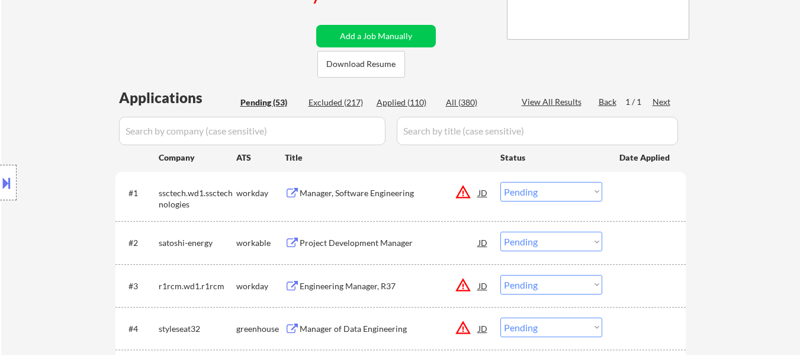
click at [341, 192] on div "Manager, Software Engineering" at bounding box center [389, 193] width 179 height 12
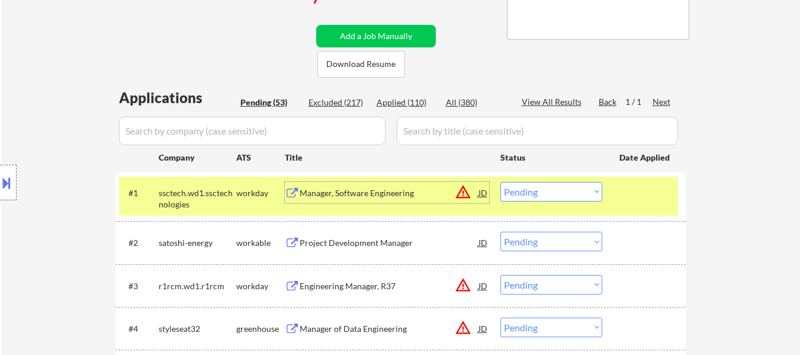
click at [346, 239] on div "Project Development Manager" at bounding box center [389, 243] width 179 height 12
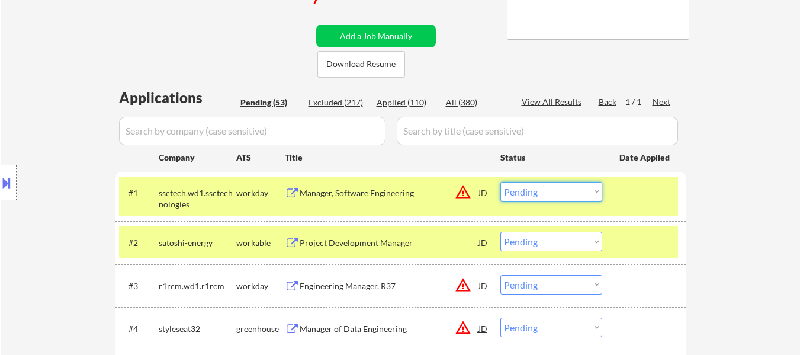
click at [559, 194] on select "Choose an option... Pending Applied Excluded (Questions) Excluded (Expired) Exc…" at bounding box center [551, 192] width 102 height 20
click at [500, 182] on select "Choose an option... Pending Applied Excluded (Questions) Excluded (Expired) Exc…" at bounding box center [551, 192] width 102 height 20
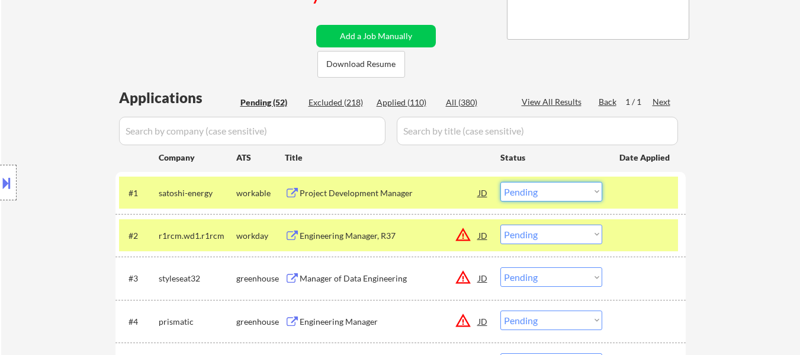
click at [544, 192] on select "Choose an option... Pending Applied Excluded (Questions) Excluded (Expired) Exc…" at bounding box center [551, 192] width 102 height 20
click at [500, 182] on select "Choose an option... Pending Applied Excluded (Questions) Excluded (Expired) Exc…" at bounding box center [551, 192] width 102 height 20
click at [376, 240] on div "Engineering Manager, R37" at bounding box center [389, 236] width 179 height 12
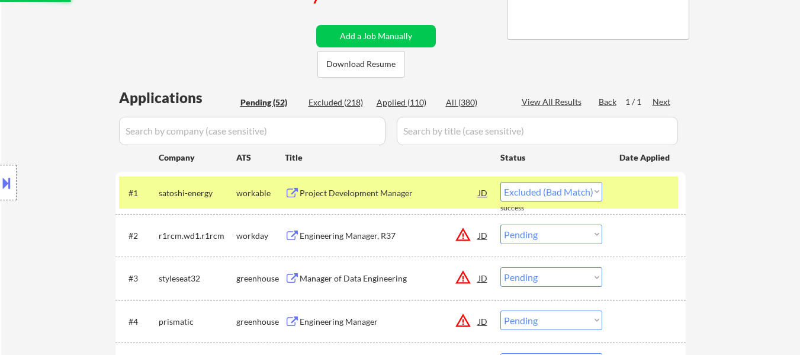
select select ""pending""
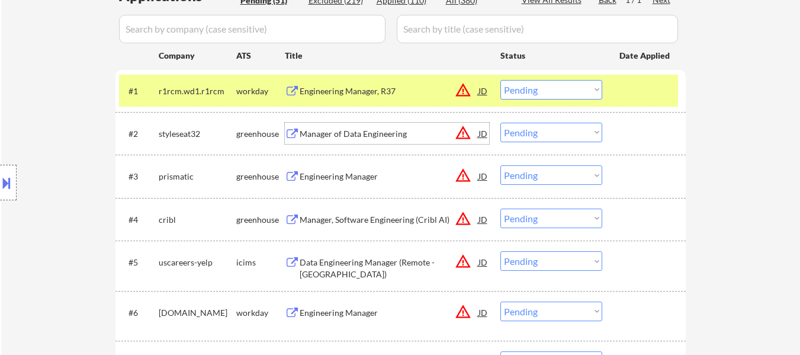
scroll to position [355, 0]
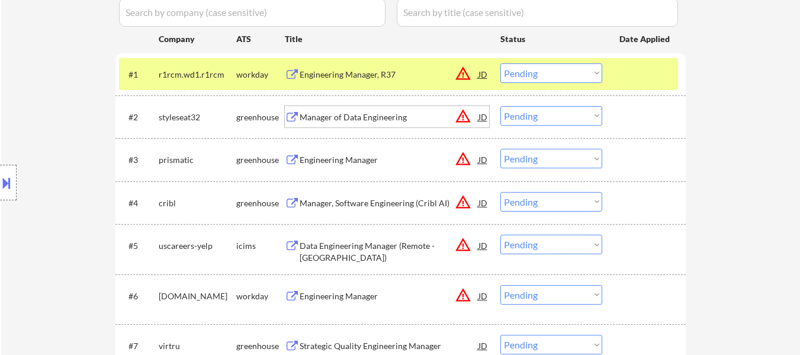
click at [377, 132] on div "#2 styleseat32 greenhouse Manager of Data Engineering JD warning_amber Choose a…" at bounding box center [398, 117] width 559 height 32
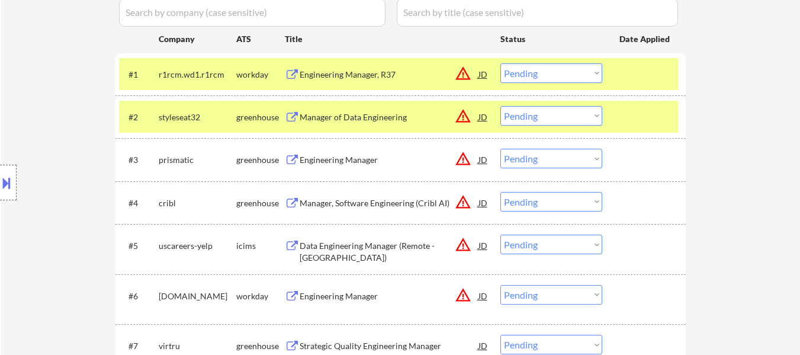
click at [649, 130] on div "#2 styleseat32 greenhouse Manager of Data Engineering JD warning_amber Choose a…" at bounding box center [398, 117] width 559 height 32
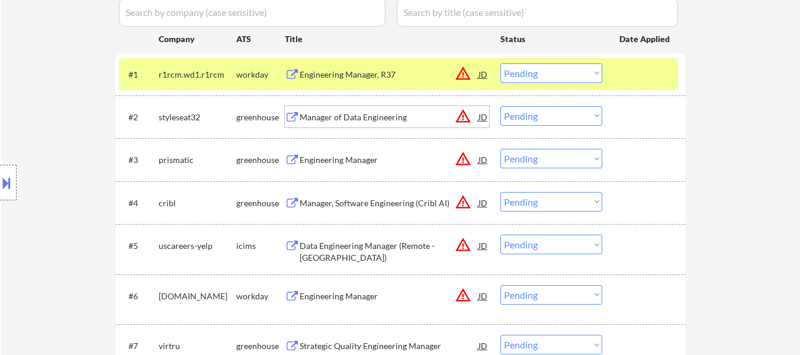
click at [398, 122] on div "Manager of Data Engineering" at bounding box center [389, 117] width 179 height 12
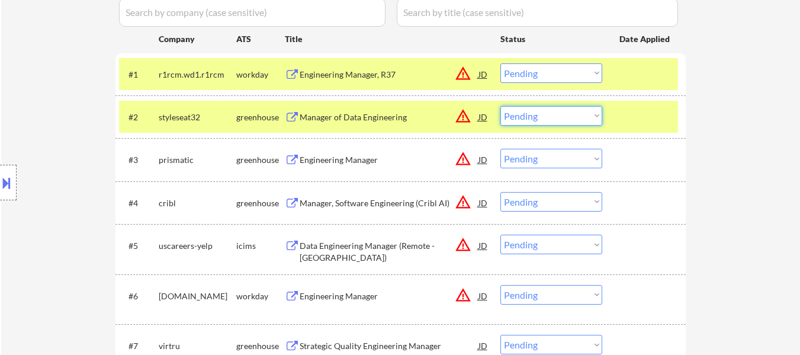
click at [573, 118] on select "Choose an option... Pending Applied Excluded (Questions) Excluded (Expired) Exc…" at bounding box center [551, 116] width 102 height 20
click at [500, 106] on select "Choose an option... Pending Applied Excluded (Questions) Excluded (Expired) Exc…" at bounding box center [551, 116] width 102 height 20
select select ""pending""
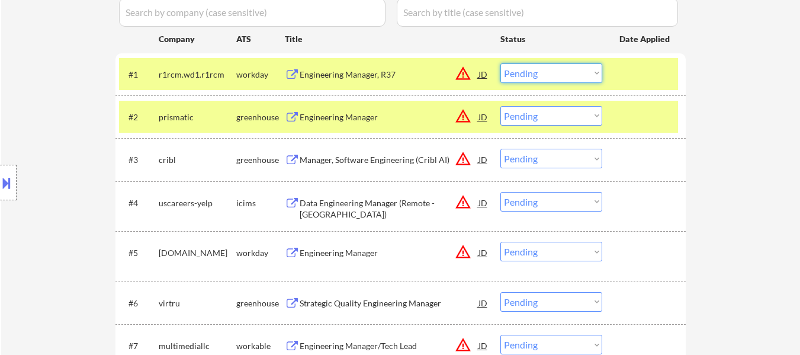
click at [566, 69] on select "Choose an option... Pending Applied Excluded (Questions) Excluded (Expired) Exc…" at bounding box center [551, 73] width 102 height 20
click at [500, 63] on select "Choose an option... Pending Applied Excluded (Questions) Excluded (Expired) Exc…" at bounding box center [551, 73] width 102 height 20
click at [362, 120] on div "Engineering Manager" at bounding box center [389, 117] width 179 height 12
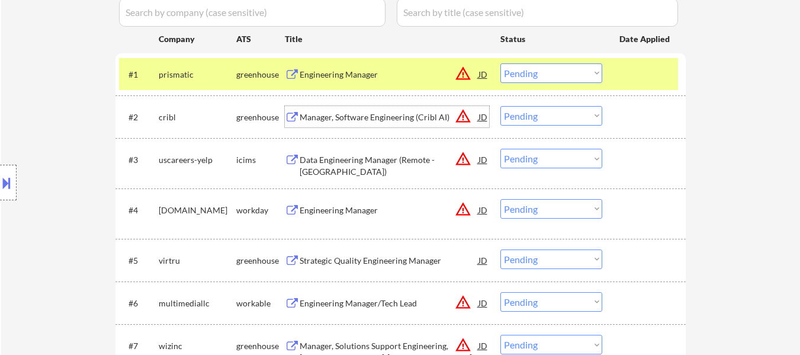
click at [524, 72] on select "Choose an option... Pending Applied Excluded (Questions) Excluded (Expired) Exc…" at bounding box center [551, 73] width 102 height 20
click at [500, 63] on select "Choose an option... Pending Applied Excluded (Questions) Excluded (Expired) Exc…" at bounding box center [551, 73] width 102 height 20
click at [412, 114] on div "Manager, Software Engineering (Cribl AI)" at bounding box center [389, 117] width 179 height 12
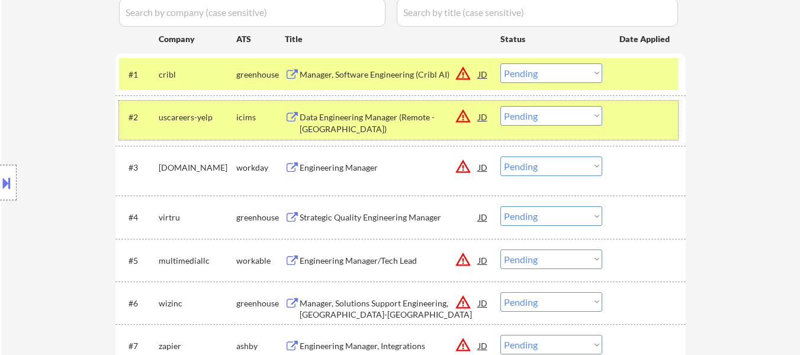
click at [660, 121] on div at bounding box center [646, 116] width 52 height 21
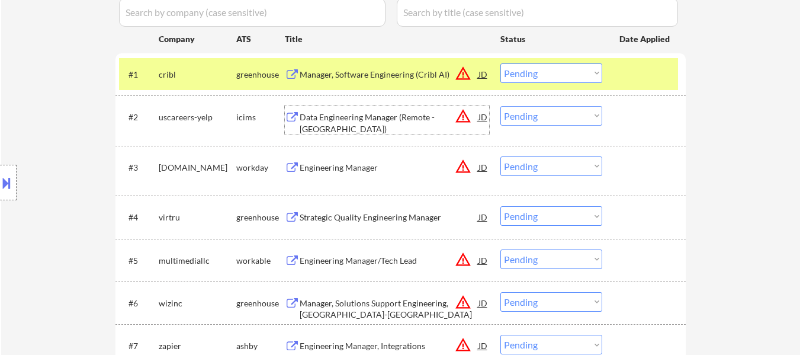
click at [400, 113] on div "Data Engineering Manager (Remote - [GEOGRAPHIC_DATA])" at bounding box center [389, 122] width 179 height 23
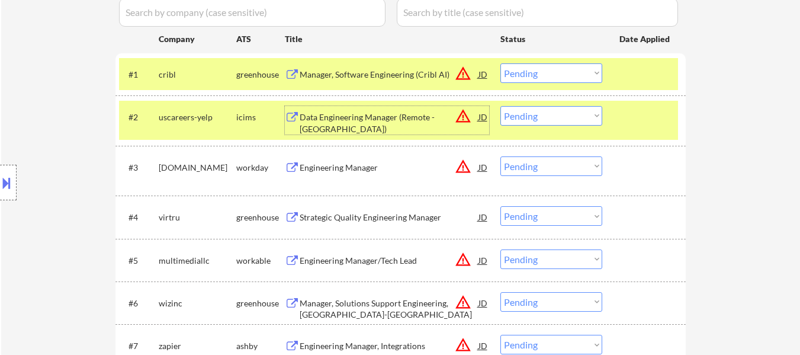
click at [554, 73] on select "Choose an option... Pending Applied Excluded (Questions) Excluded (Expired) Exc…" at bounding box center [551, 73] width 102 height 20
click at [500, 63] on select "Choose an option... Pending Applied Excluded (Questions) Excluded (Expired) Exc…" at bounding box center [551, 73] width 102 height 20
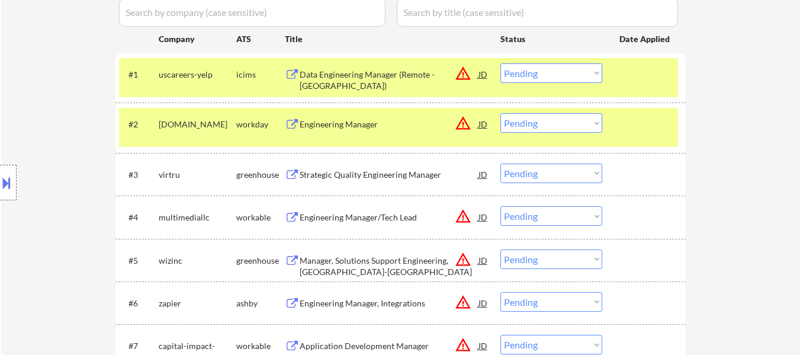
click at [646, 127] on div at bounding box center [646, 123] width 52 height 21
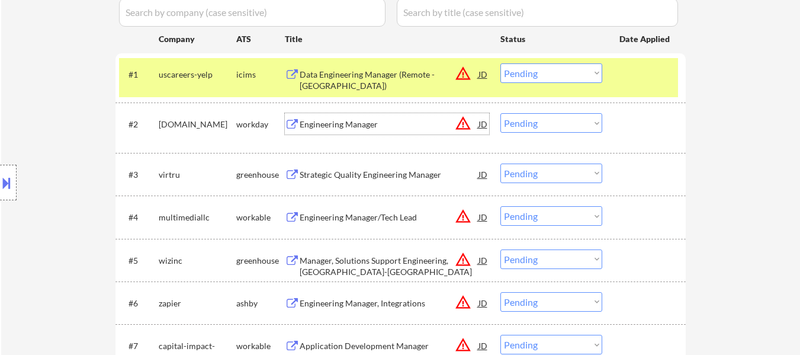
click at [334, 127] on div "Engineering Manager" at bounding box center [389, 124] width 179 height 12
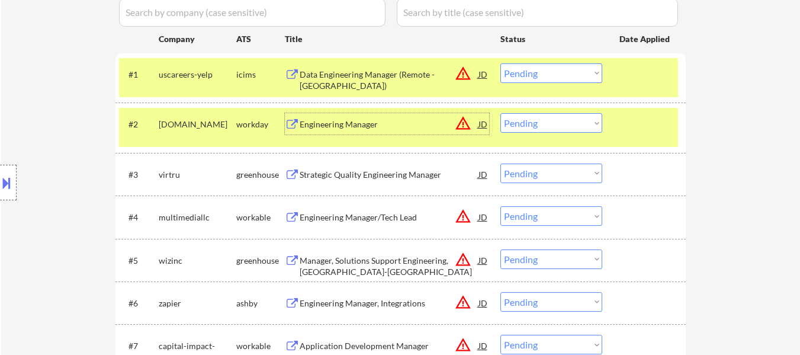
click at [544, 73] on select "Choose an option... Pending Applied Excluded (Questions) Excluded (Expired) Exc…" at bounding box center [551, 73] width 102 height 20
click at [500, 63] on select "Choose an option... Pending Applied Excluded (Questions) Excluded (Expired) Exc…" at bounding box center [551, 73] width 102 height 20
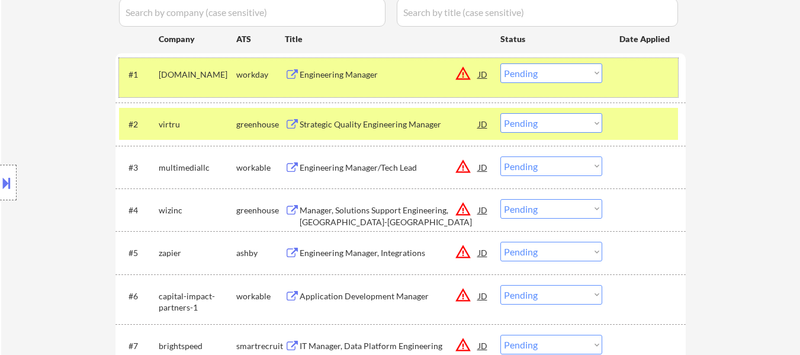
click at [633, 79] on div at bounding box center [646, 73] width 52 height 21
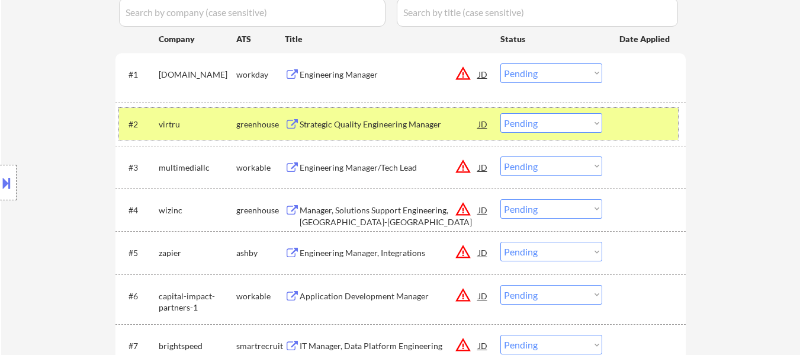
click at [633, 114] on div at bounding box center [646, 123] width 52 height 21
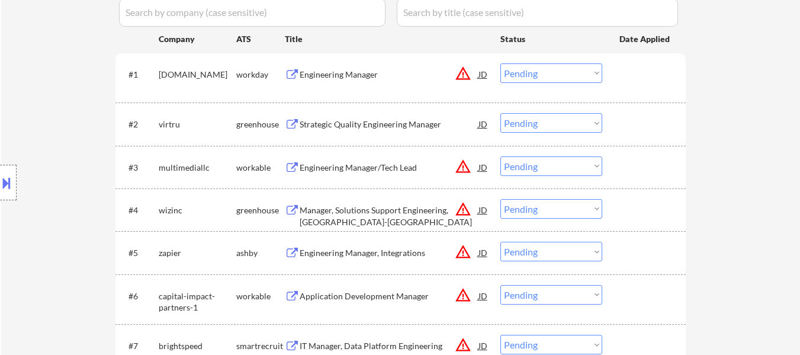
click at [359, 77] on div "Engineering Manager" at bounding box center [389, 75] width 179 height 12
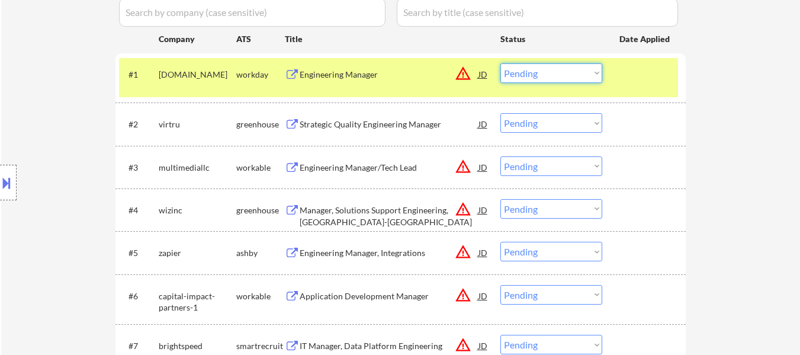
click at [565, 73] on select "Choose an option... Pending Applied Excluded (Questions) Excluded (Expired) Exc…" at bounding box center [551, 73] width 102 height 20
click at [500, 63] on select "Choose an option... Pending Applied Excluded (Questions) Excluded (Expired) Exc…" at bounding box center [551, 73] width 102 height 20
select select ""pending""
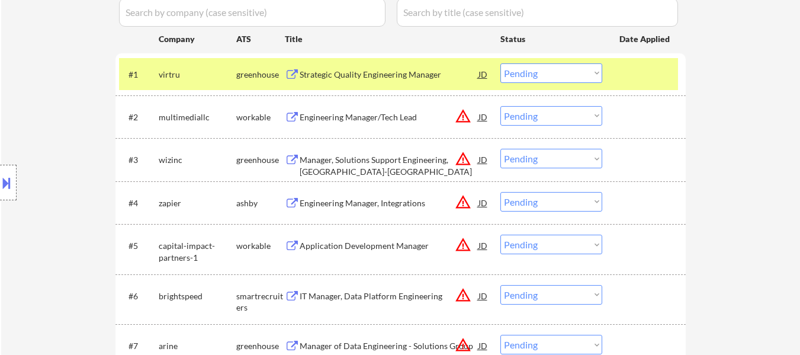
click at [626, 77] on div at bounding box center [646, 73] width 52 height 21
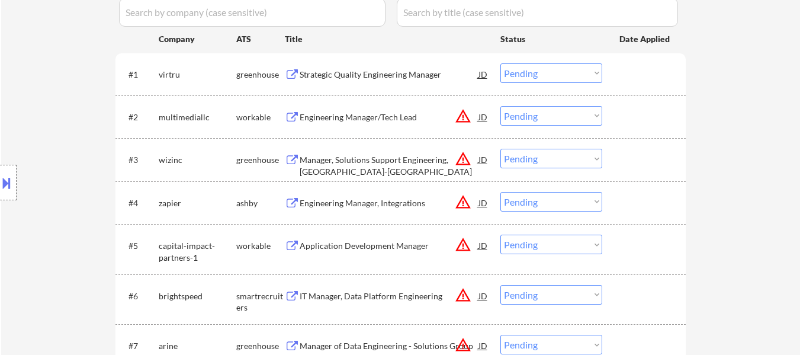
click at [403, 72] on div "Strategic Quality Engineering Manager" at bounding box center [389, 75] width 179 height 12
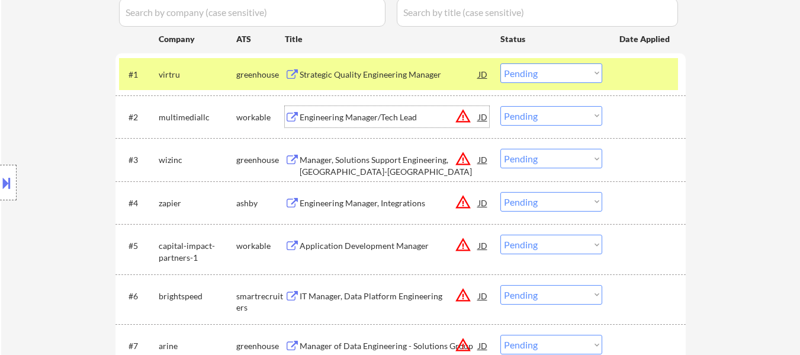
click at [407, 117] on div "Engineering Manager/Tech Lead" at bounding box center [389, 117] width 179 height 12
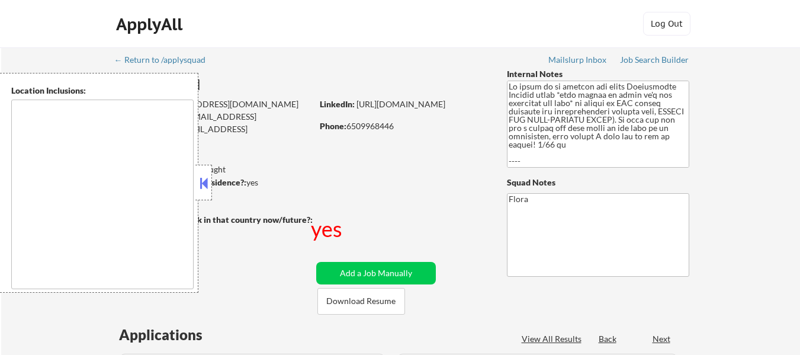
select select ""pending""
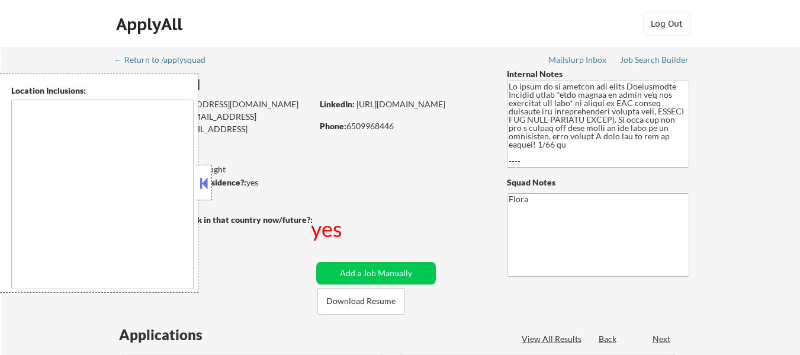
select select ""pending""
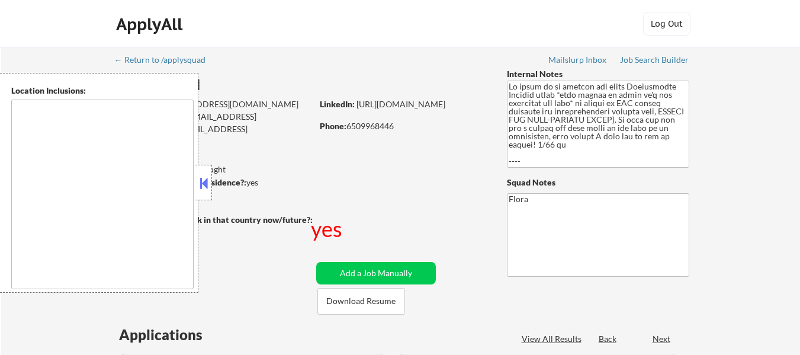
select select ""pending""
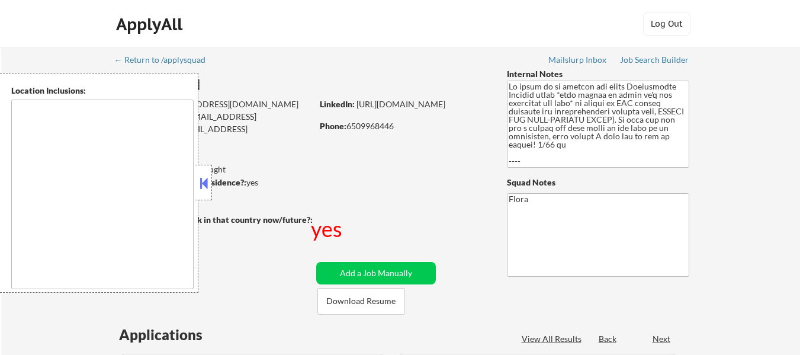
select select ""pending""
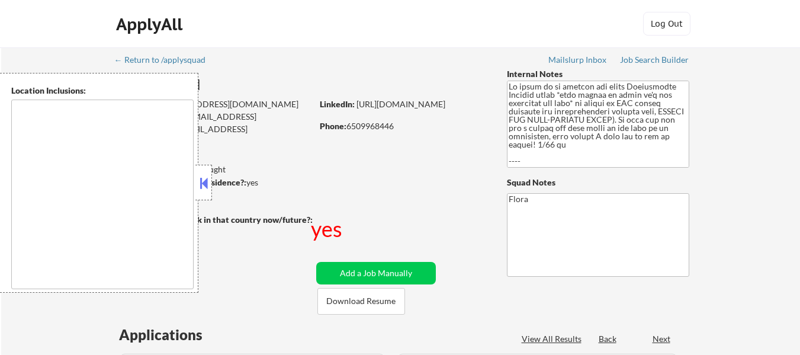
select select ""pending""
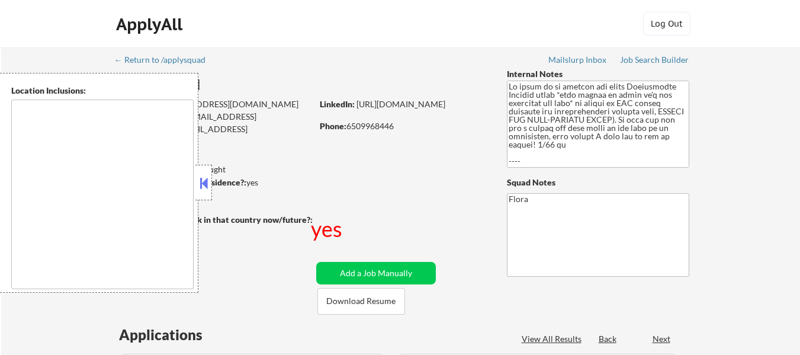
select select ""pending""
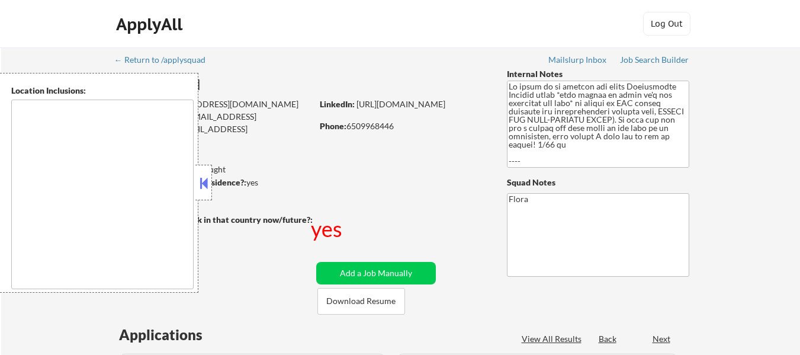
select select ""pending""
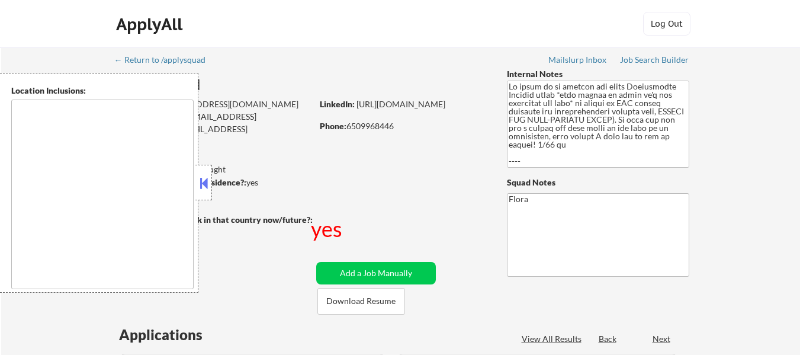
select select ""pending""
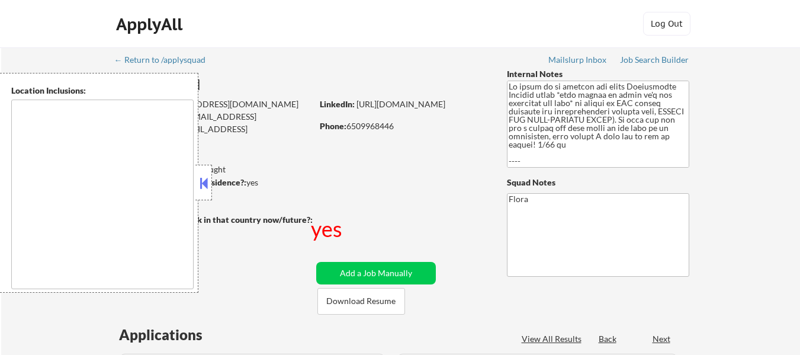
select select ""pending""
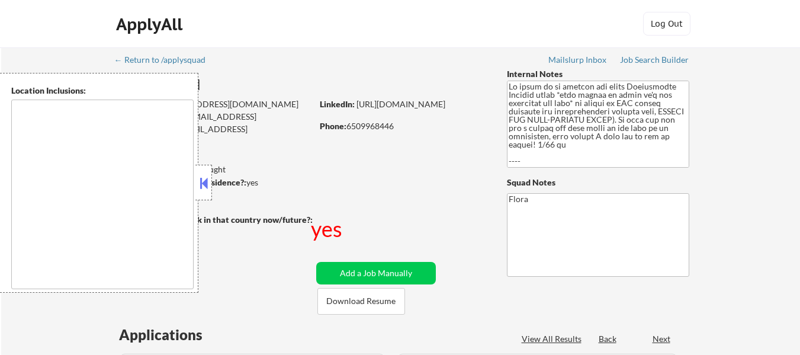
select select ""pending""
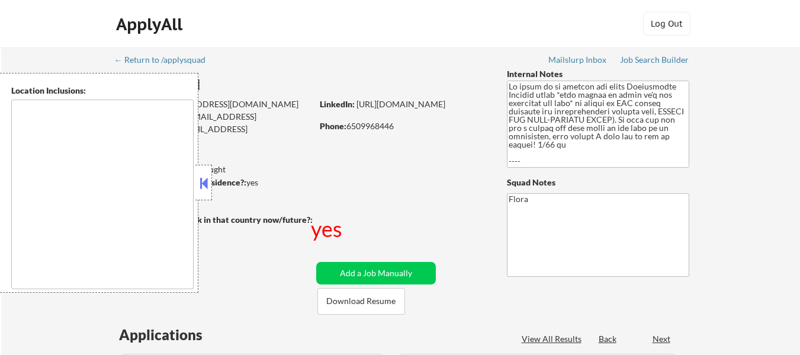
select select ""pending""
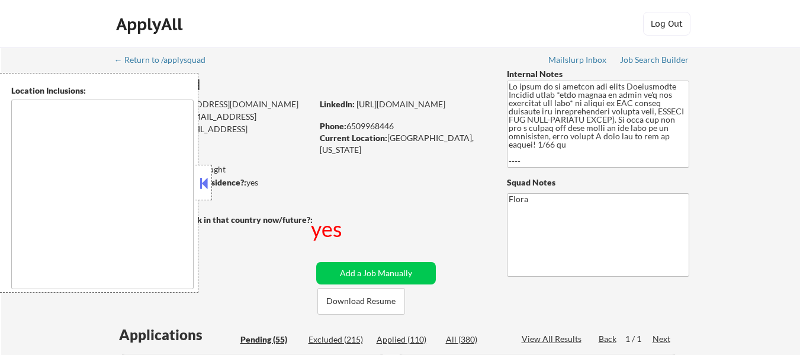
click at [202, 185] on button at bounding box center [203, 183] width 13 height 18
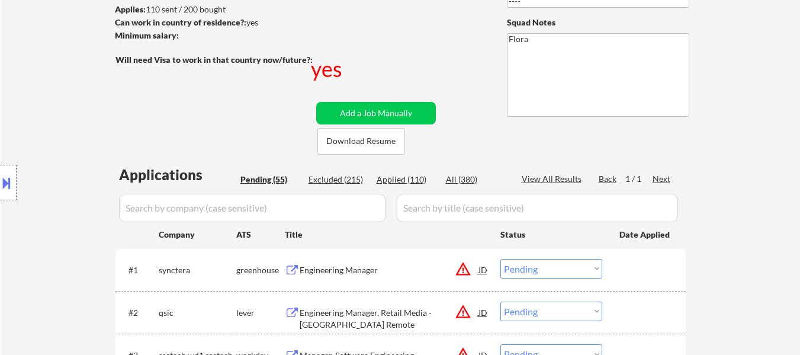
scroll to position [178, 0]
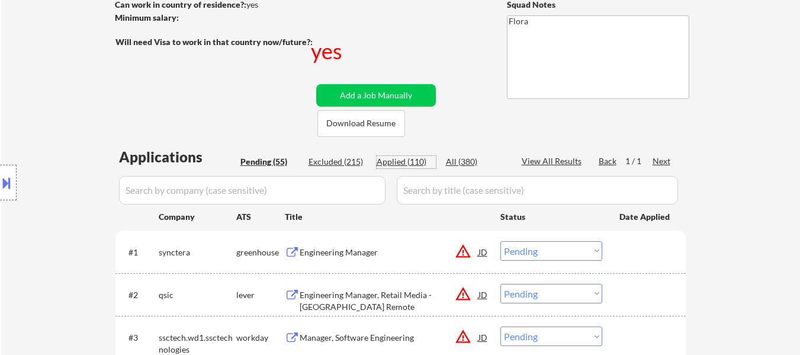
click at [412, 163] on div "Applied (110)" at bounding box center [406, 162] width 59 height 12
select select ""applied""
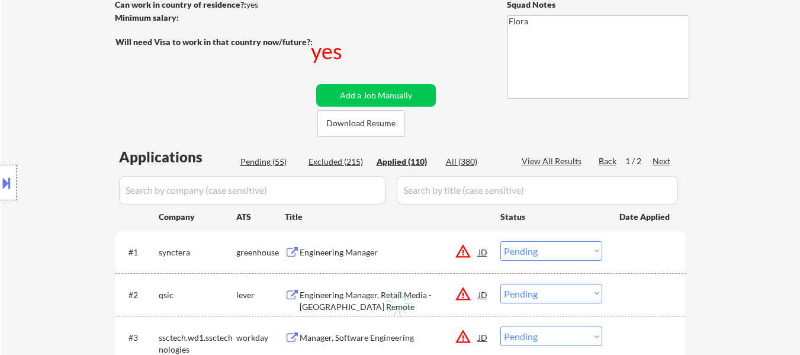
select select ""applied""
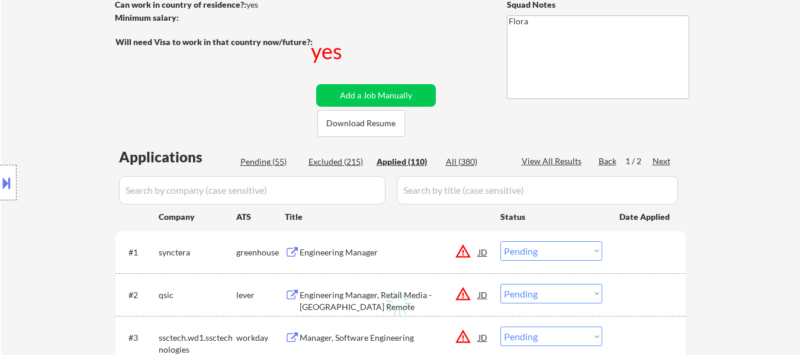
select select ""applied""
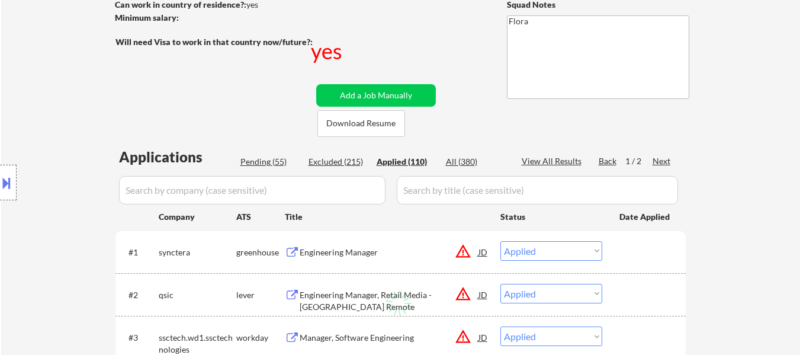
select select ""applied""
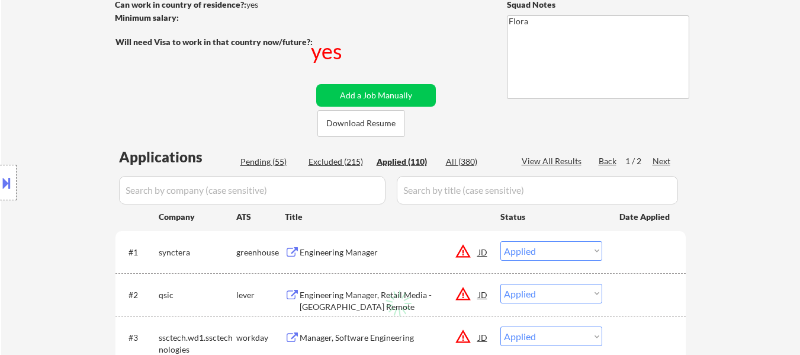
select select ""applied""
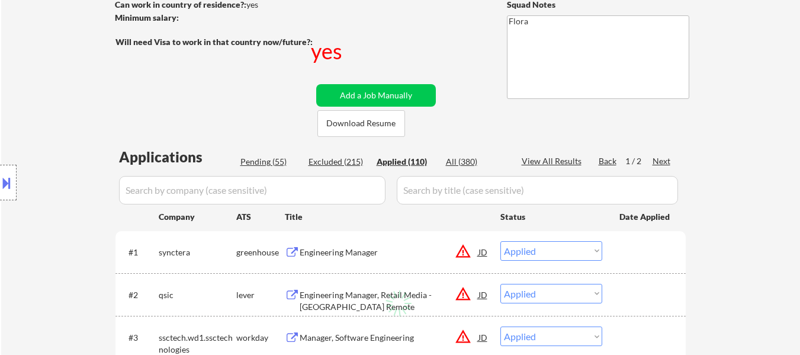
select select ""applied""
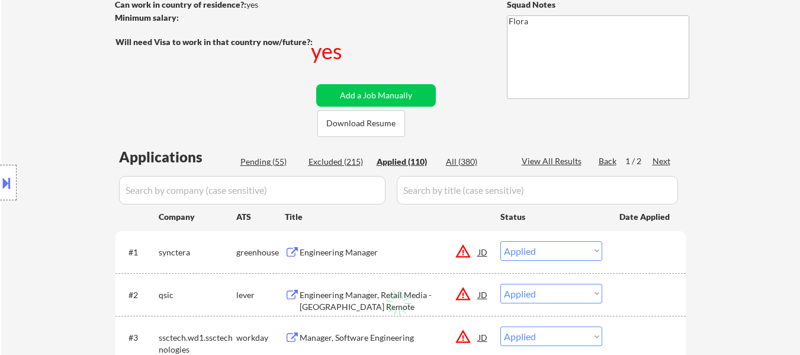
select select ""applied""
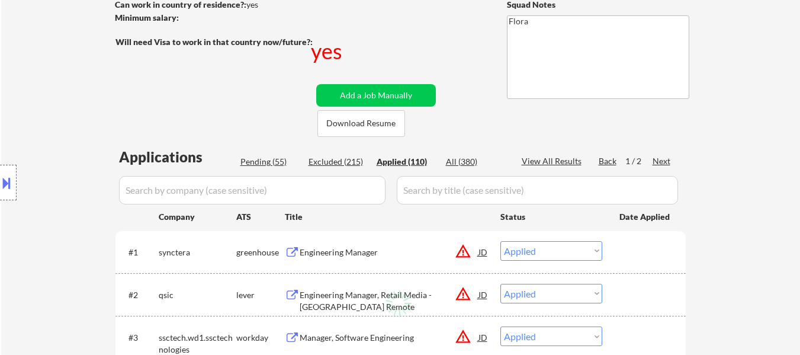
select select ""applied""
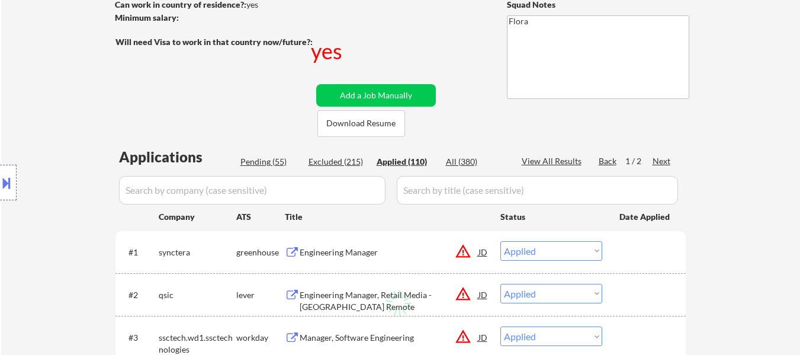
select select ""applied""
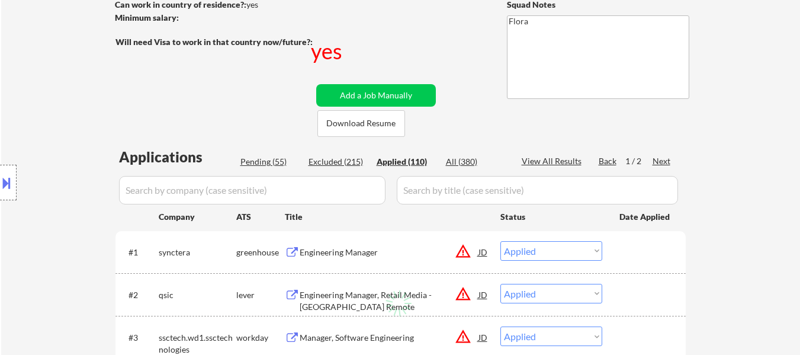
select select ""applied""
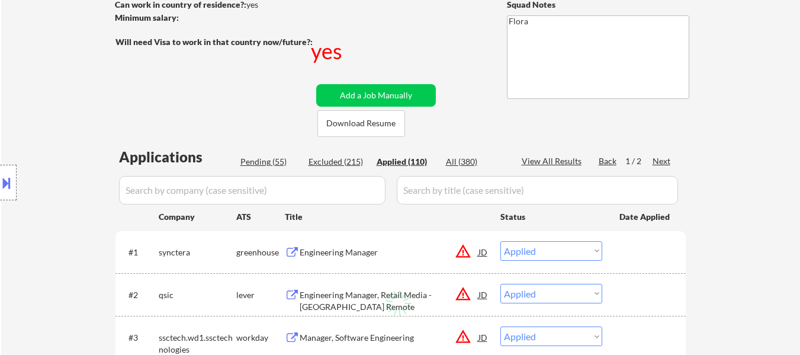
select select ""applied""
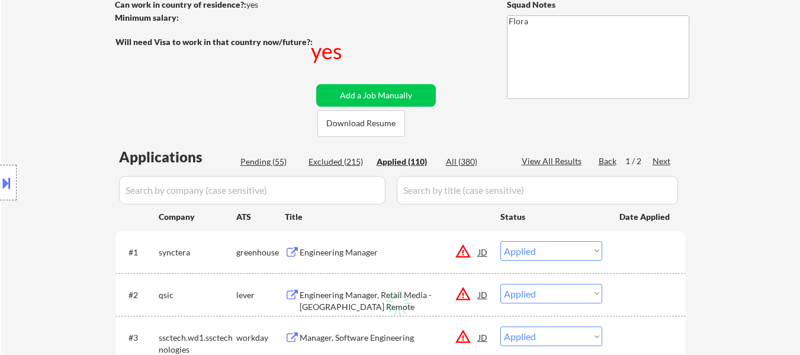
select select ""applied""
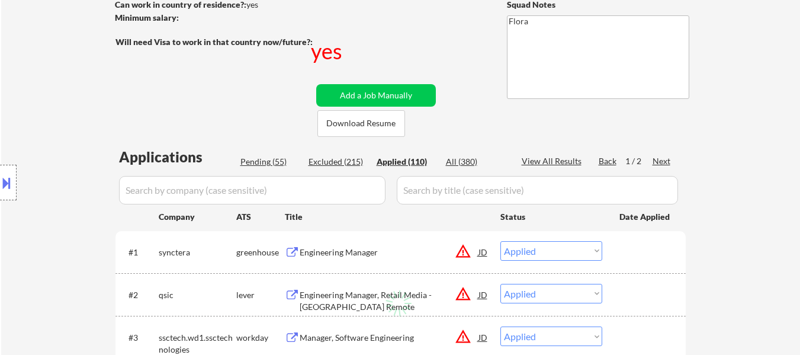
select select ""applied""
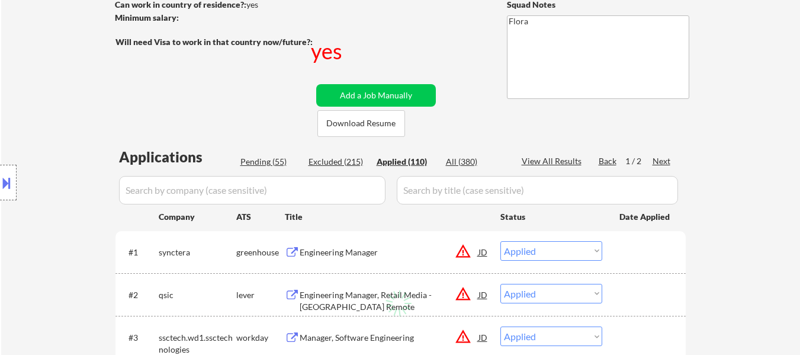
select select ""applied""
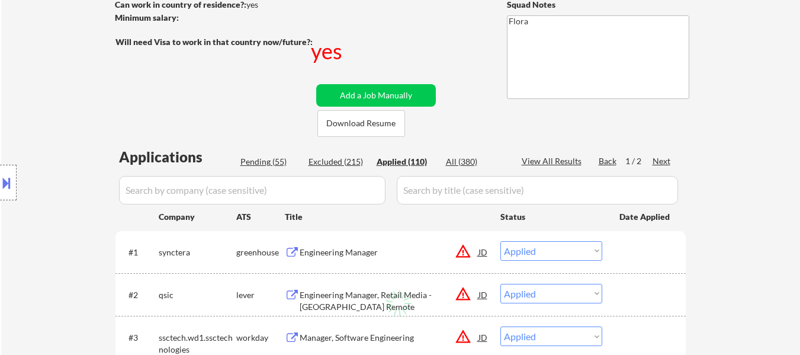
select select ""applied""
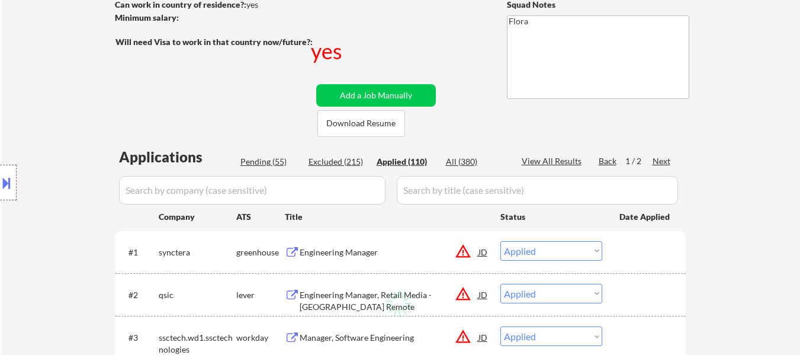
select select ""applied""
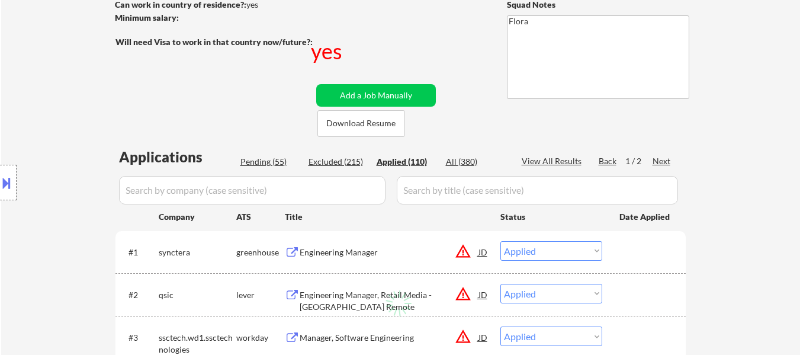
select select ""applied""
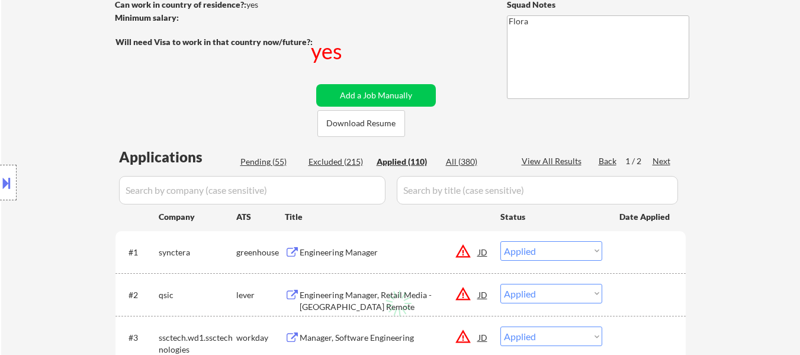
select select ""applied""
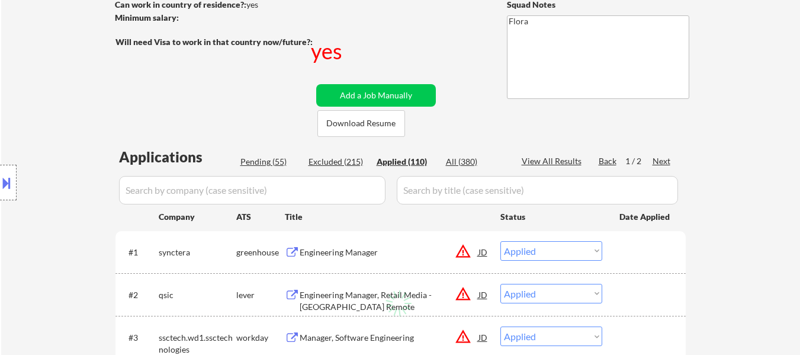
select select ""applied""
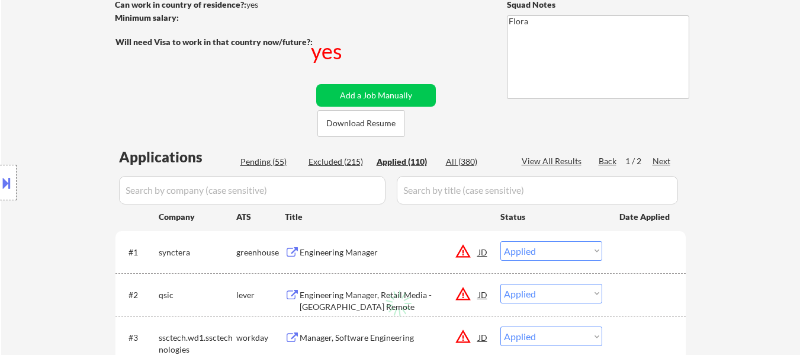
select select ""applied""
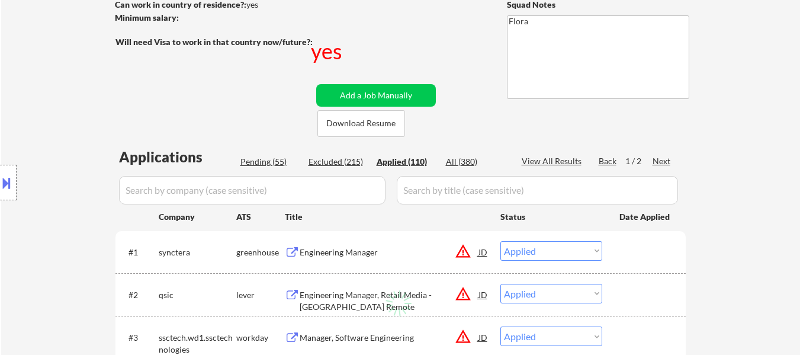
select select ""applied""
